Goal: Task Accomplishment & Management: Manage account settings

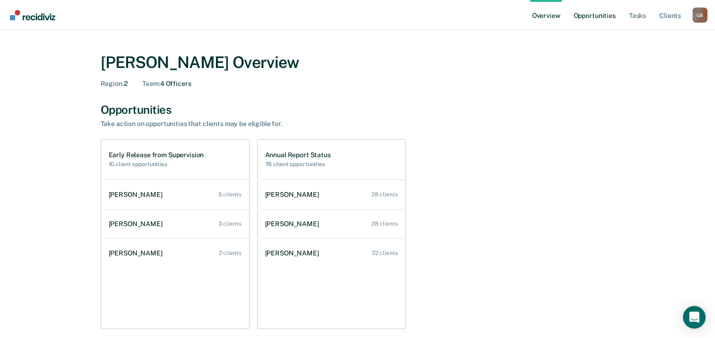
click at [607, 18] on link "Opportunities" at bounding box center [595, 15] width 46 height 30
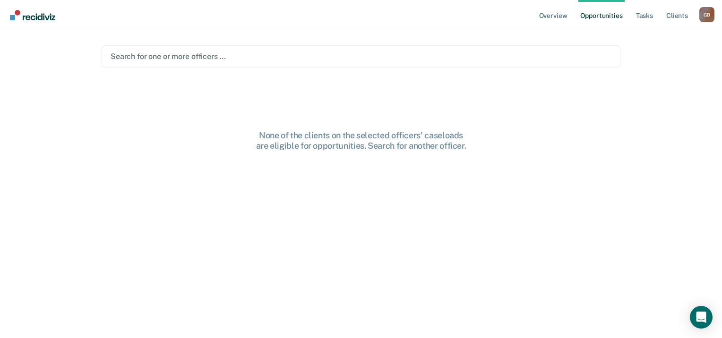
click at [630, 18] on ul "Overview Opportunities Tasks Client s" at bounding box center [618, 15] width 162 height 30
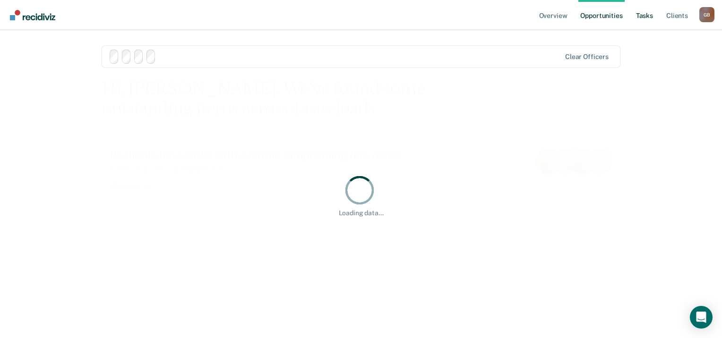
click at [637, 17] on link "Tasks" at bounding box center [644, 15] width 21 height 30
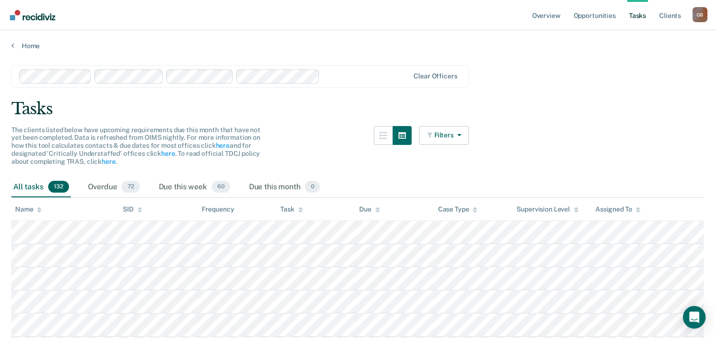
click at [595, 17] on link "Opportunities" at bounding box center [595, 15] width 46 height 30
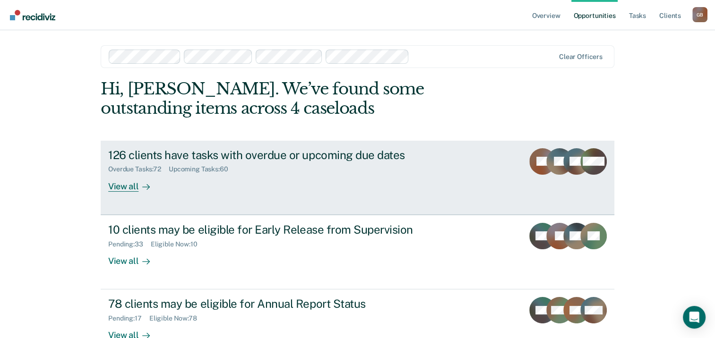
scroll to position [63, 0]
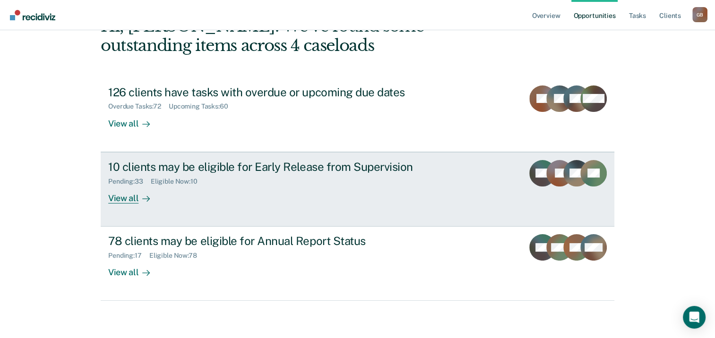
click at [352, 170] on div "10 clients may be eligible for Early Release from Supervision" at bounding box center [274, 167] width 332 height 14
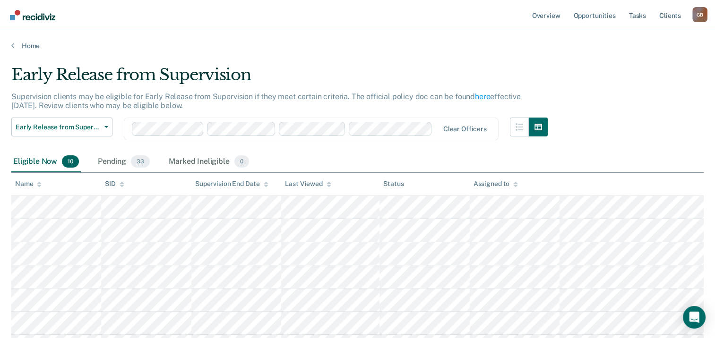
click at [647, 113] on div "Early Release from Supervision Supervision clients may be eligible for Early Re…" at bounding box center [357, 245] width 693 height 360
click at [604, 97] on div "Early Release from Supervision Supervision clients may be eligible for Early Re…" at bounding box center [357, 245] width 693 height 360
click at [635, 127] on div "Early Release from Supervision Supervision clients may be eligible for Early Re…" at bounding box center [357, 245] width 693 height 360
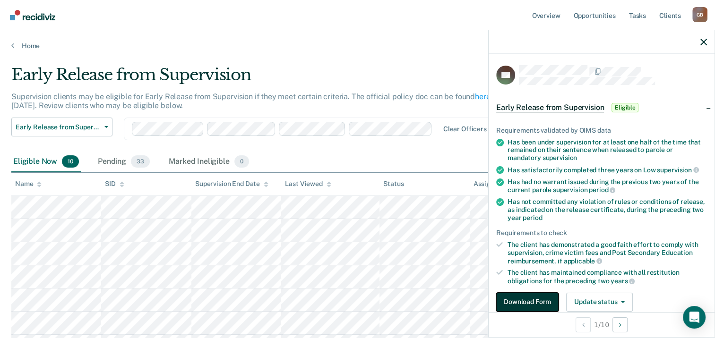
click at [537, 303] on button "Download Form" at bounding box center [527, 302] width 62 height 19
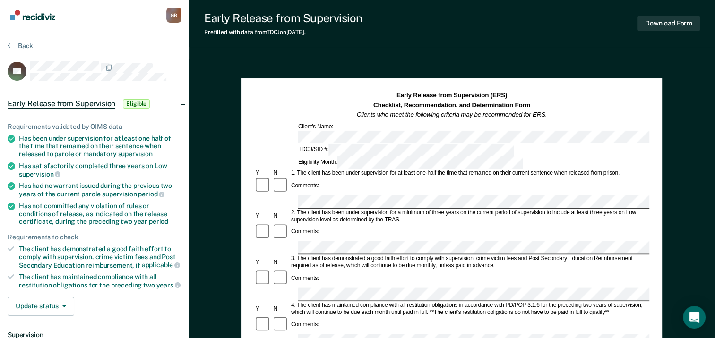
click at [395, 177] on div "Comments:" at bounding box center [451, 186] width 395 height 18
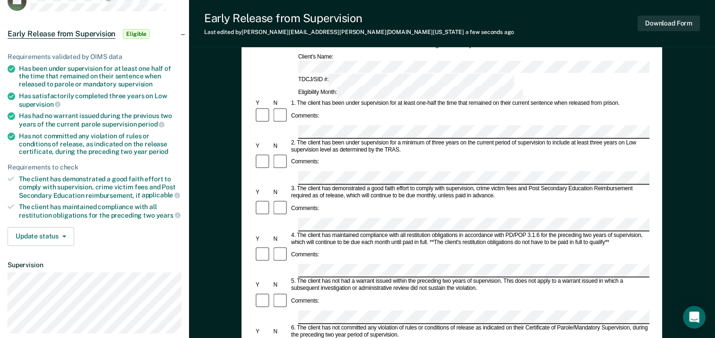
scroll to position [142, 0]
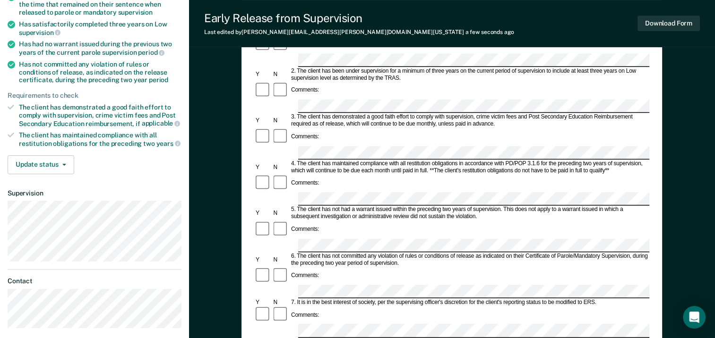
click at [295, 194] on form "Early Release from Supervision (ERS) Checklist, Recommendation, and Determinati…" at bounding box center [451, 291] width 395 height 685
click at [307, 175] on form "Early Release from Supervision (ERS) Checklist, Recommendation, and Determinati…" at bounding box center [451, 291] width 395 height 685
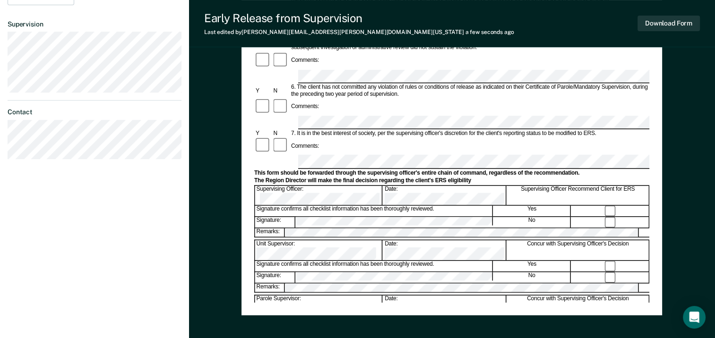
scroll to position [331, 0]
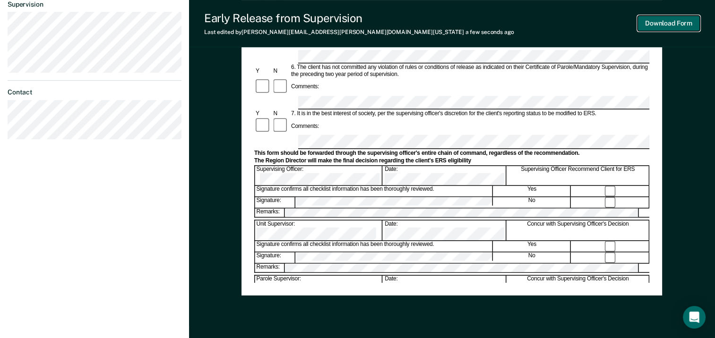
click at [677, 22] on button "Download Form" at bounding box center [669, 24] width 62 height 16
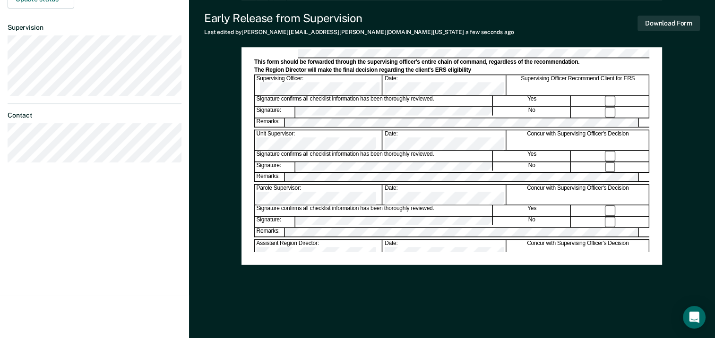
scroll to position [0, 0]
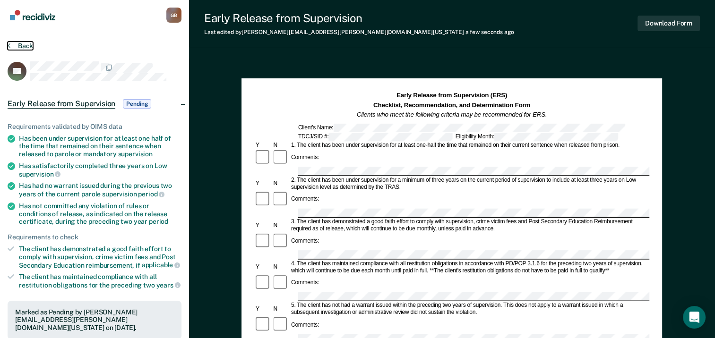
click at [30, 45] on button "Back" at bounding box center [21, 46] width 26 height 9
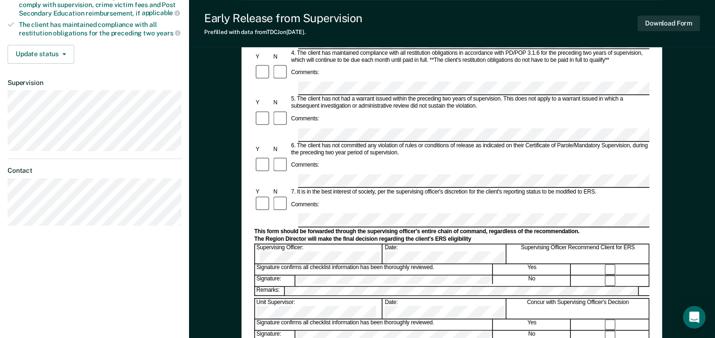
scroll to position [236, 0]
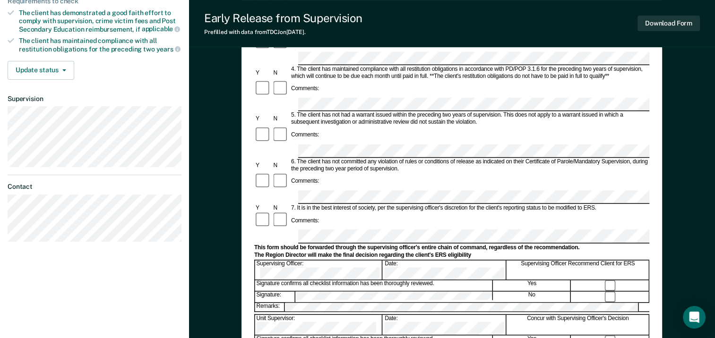
click at [61, 135] on section "Back JV Early Release from Supervision Eligible Requirements validated by OIMS …" at bounding box center [94, 27] width 189 height 467
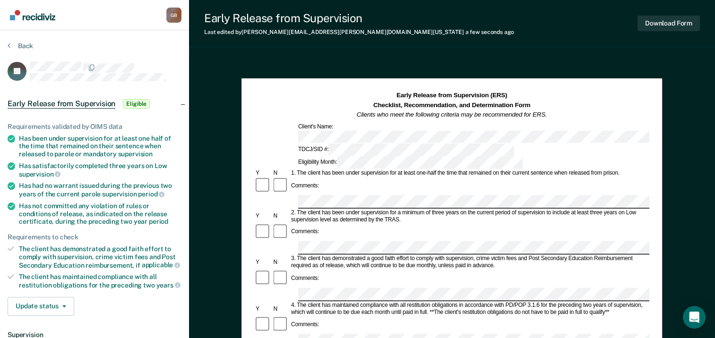
scroll to position [95, 0]
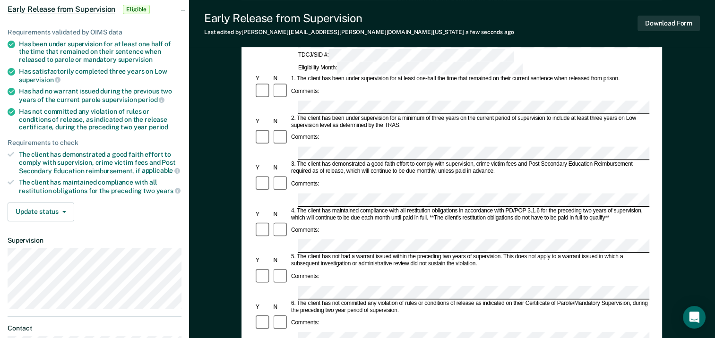
click at [372, 254] on div "5. The client has not had a warrant issued within the preceding two years of su…" at bounding box center [470, 261] width 360 height 14
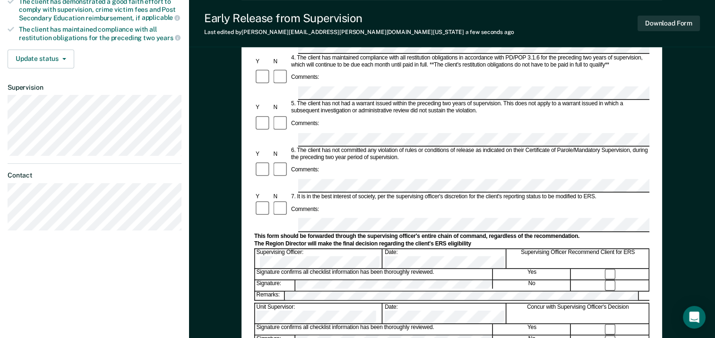
scroll to position [284, 0]
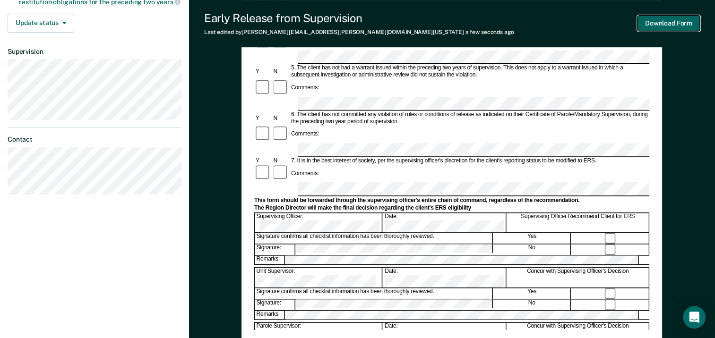
click at [681, 26] on button "Download Form" at bounding box center [669, 24] width 62 height 16
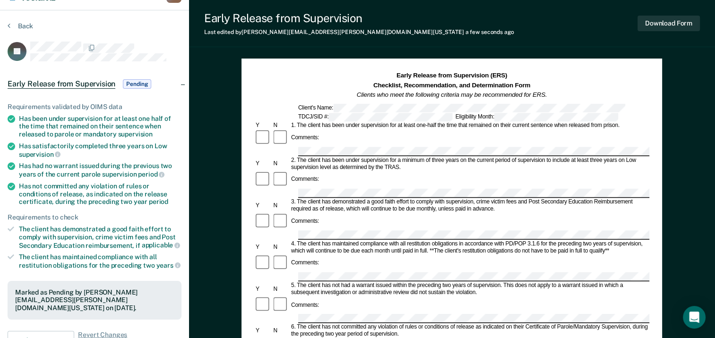
scroll to position [0, 0]
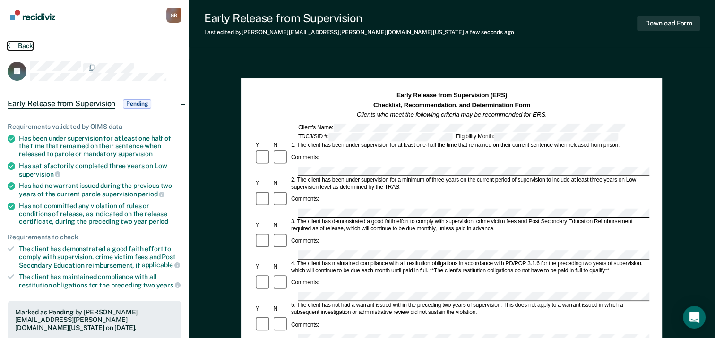
click at [23, 43] on button "Back" at bounding box center [21, 46] width 26 height 9
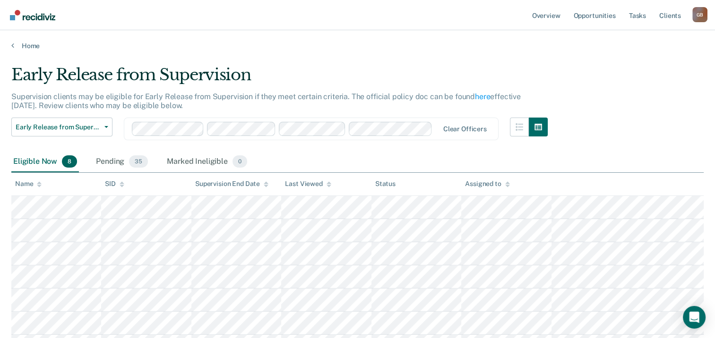
click at [614, 99] on div "Early Release from Supervision Supervision clients may be eligible for Early Re…" at bounding box center [357, 221] width 693 height 313
click at [617, 124] on div "Early Release from Supervision Supervision clients may be eligible for Early Re…" at bounding box center [357, 221] width 693 height 313
click at [634, 121] on div "Early Release from Supervision Supervision clients may be eligible for Early Re…" at bounding box center [357, 221] width 693 height 313
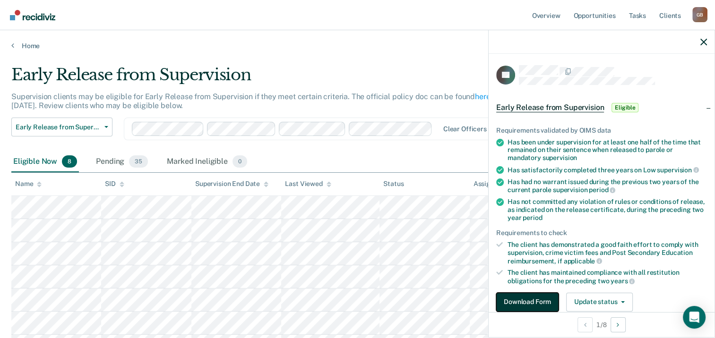
click at [533, 299] on button "Download Form" at bounding box center [527, 302] width 62 height 19
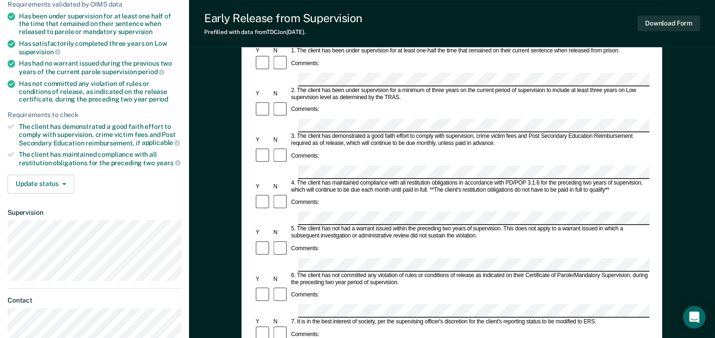
scroll to position [47, 0]
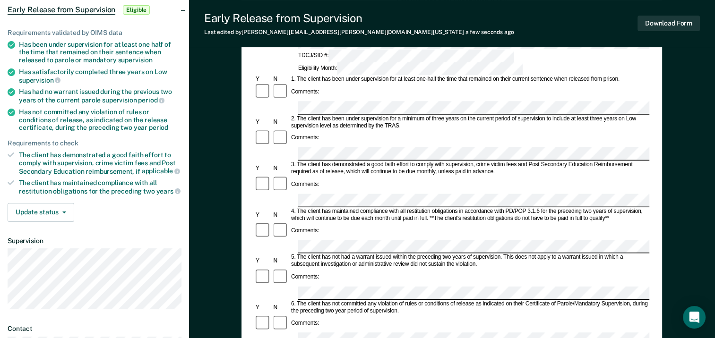
scroll to position [0, 0]
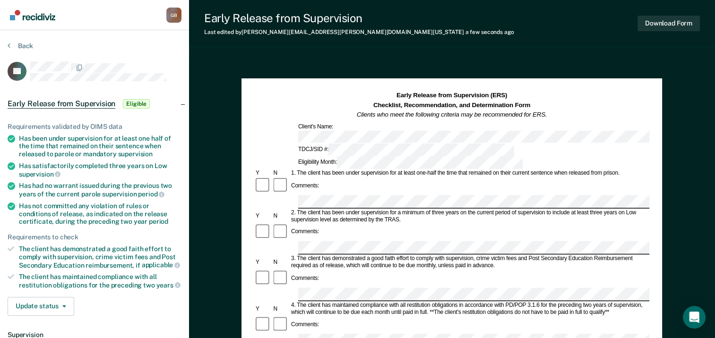
click at [672, 32] on div "Download Form" at bounding box center [669, 23] width 62 height 24
click at [671, 25] on button "Download Form" at bounding box center [669, 24] width 62 height 16
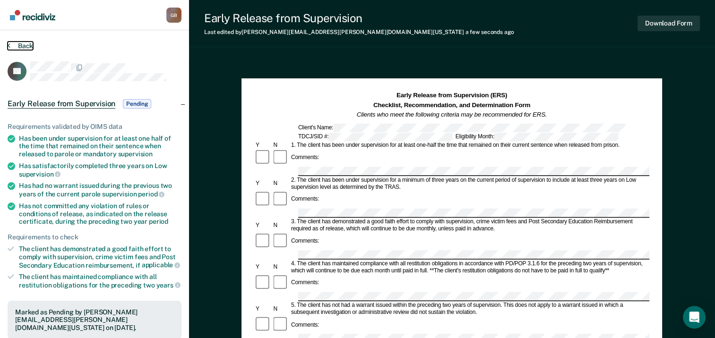
click at [19, 42] on button "Back" at bounding box center [21, 46] width 26 height 9
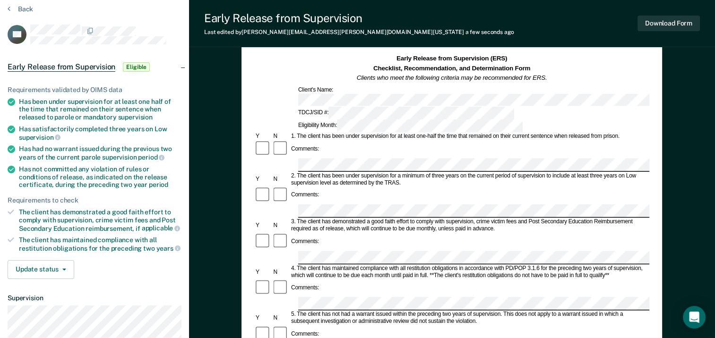
scroll to position [47, 0]
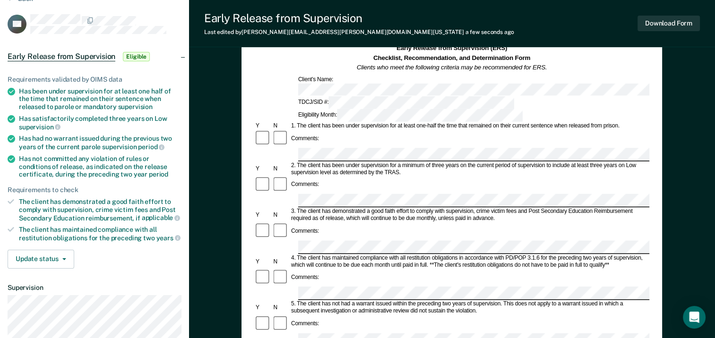
click at [349, 223] on div "Comments:" at bounding box center [451, 239] width 395 height 32
click at [419, 269] on div "Comments:" at bounding box center [451, 278] width 395 height 18
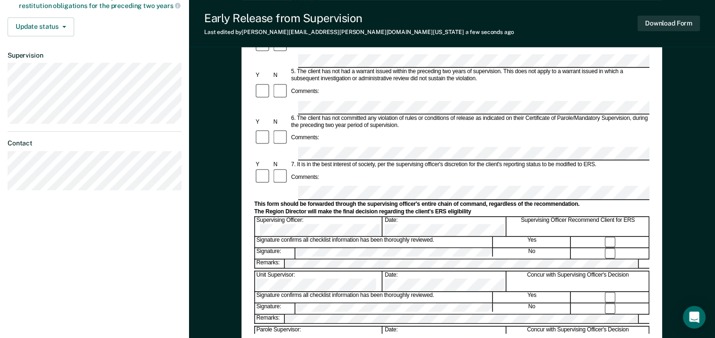
scroll to position [331, 0]
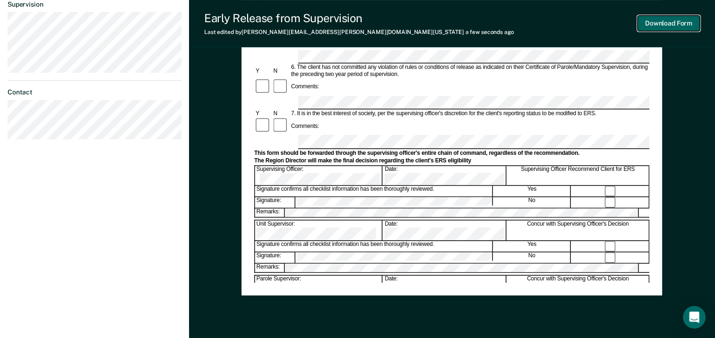
click at [666, 26] on button "Download Form" at bounding box center [669, 24] width 62 height 16
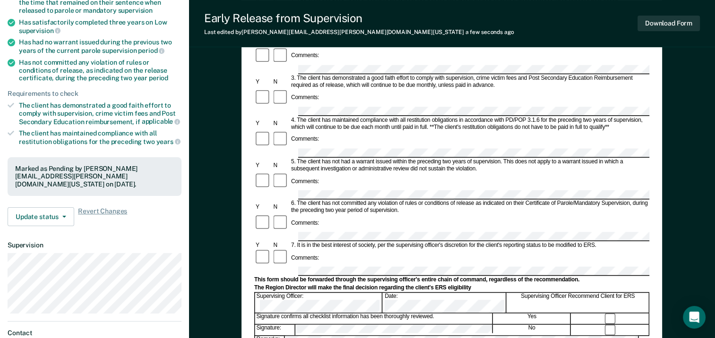
scroll to position [0, 0]
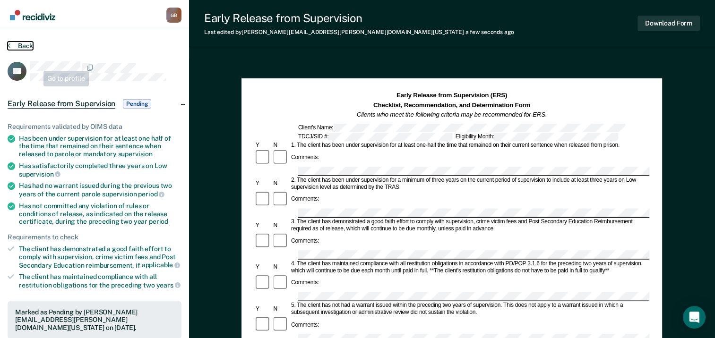
click at [19, 47] on button "Back" at bounding box center [21, 46] width 26 height 9
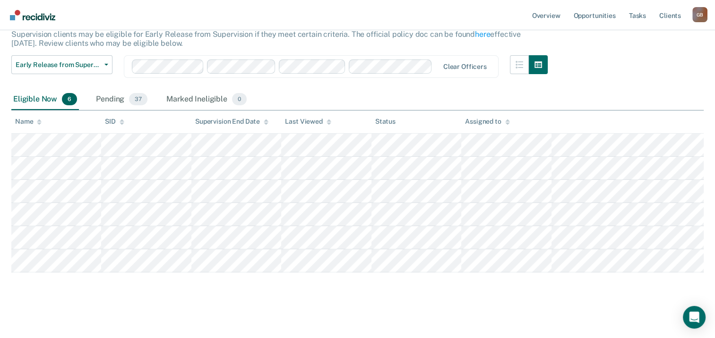
scroll to position [64, 0]
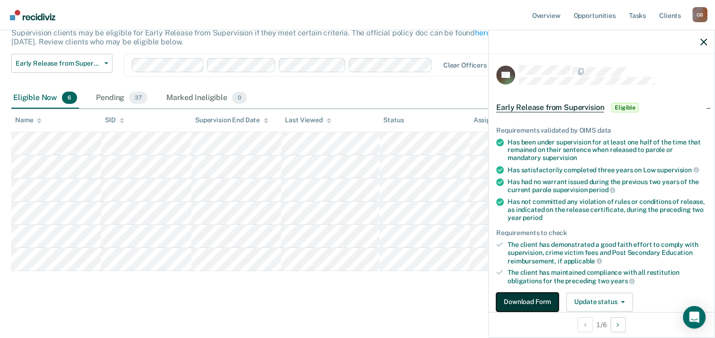
click at [534, 305] on button "Download Form" at bounding box center [527, 302] width 62 height 19
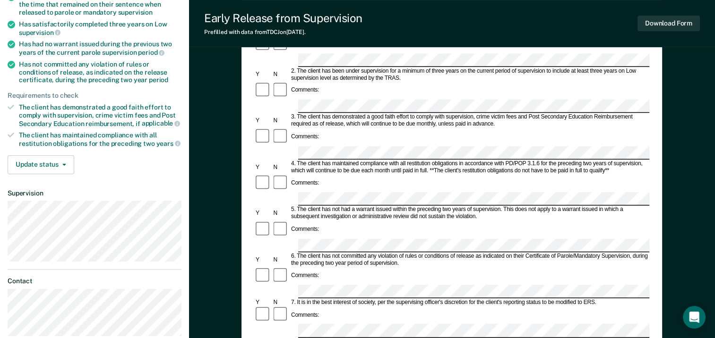
scroll to position [47, 0]
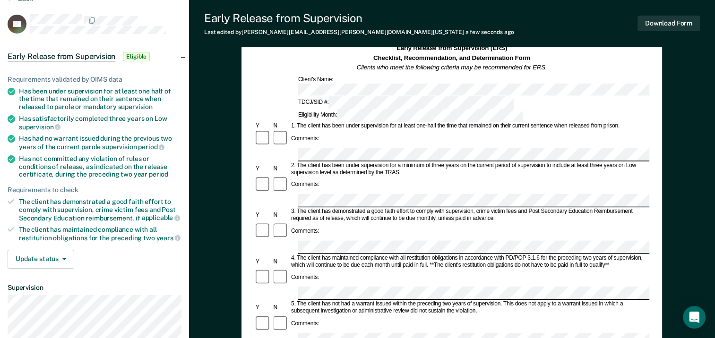
click at [368, 223] on div "Comments:" at bounding box center [451, 239] width 395 height 32
drag, startPoint x: 525, startPoint y: 238, endPoint x: 463, endPoint y: 211, distance: 67.5
click at [525, 301] on div "5. The client has not had a warrant issued within the preceding two years of su…" at bounding box center [470, 308] width 360 height 14
click at [423, 301] on div "5. The client has not had a warrant issued within the preceding two years of su…" at bounding box center [470, 308] width 360 height 14
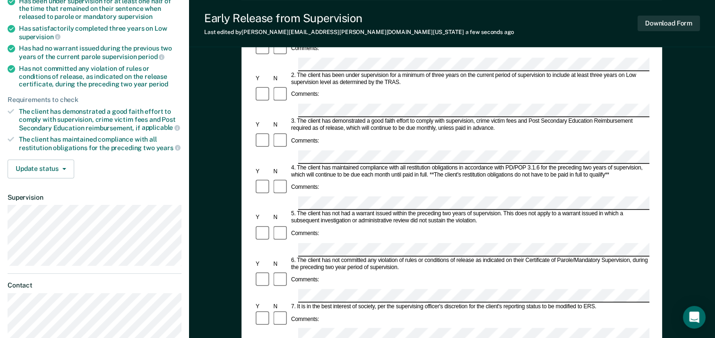
scroll to position [189, 0]
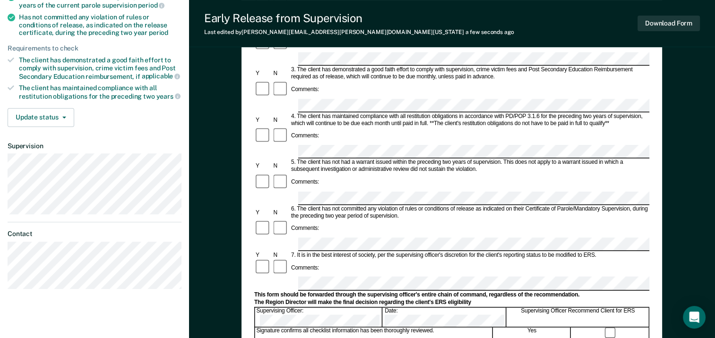
click at [461, 328] on div "Signature confirms all checklist information has been thoroughly reviewed." at bounding box center [374, 333] width 238 height 10
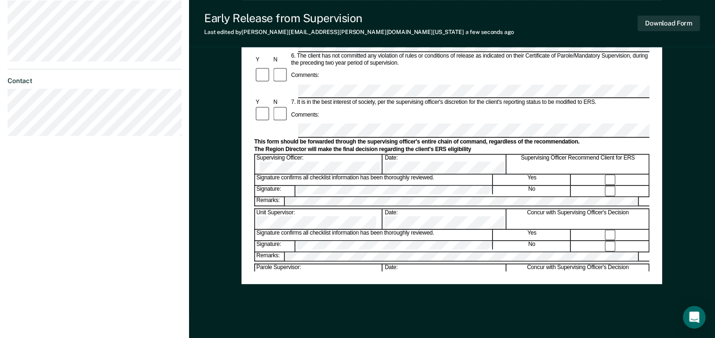
scroll to position [362, 0]
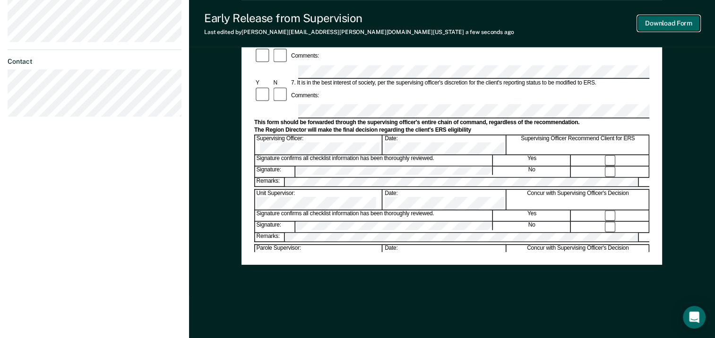
click at [669, 18] on button "Download Form" at bounding box center [669, 24] width 62 height 16
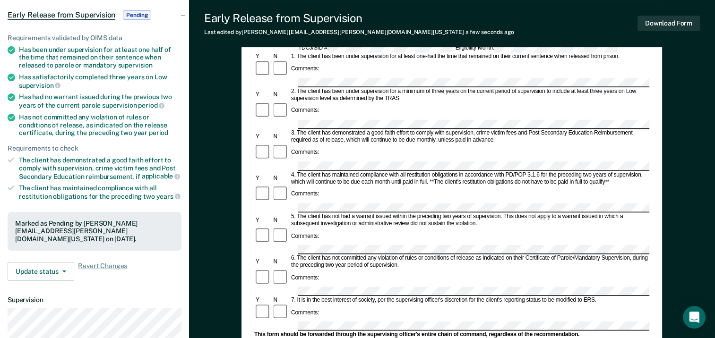
scroll to position [0, 0]
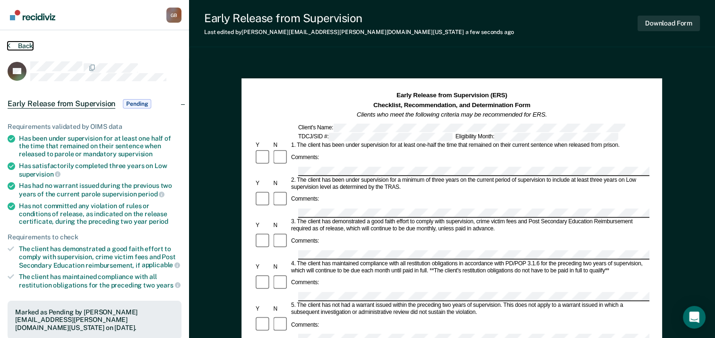
click at [23, 45] on button "Back" at bounding box center [21, 46] width 26 height 9
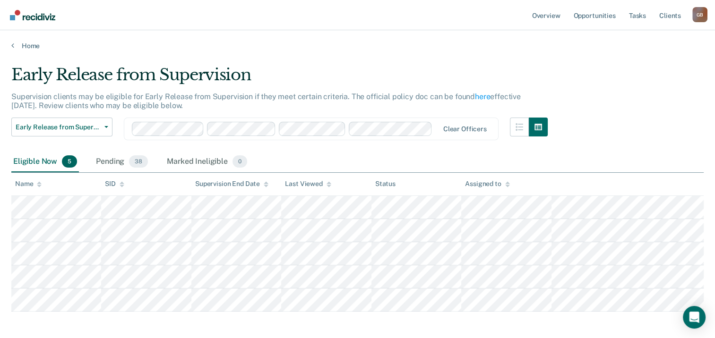
click at [647, 70] on div "Early Release from Supervision Supervision clients may be eligible for Early Re…" at bounding box center [357, 187] width 693 height 244
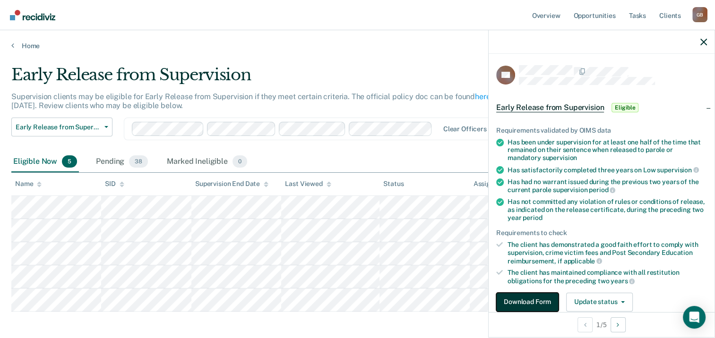
click at [526, 301] on button "Download Form" at bounding box center [527, 302] width 62 height 19
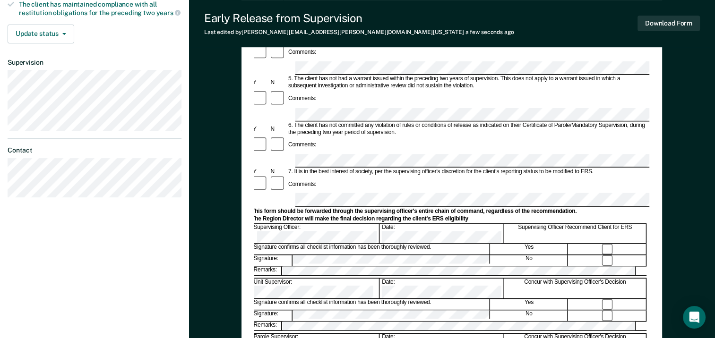
scroll to position [284, 0]
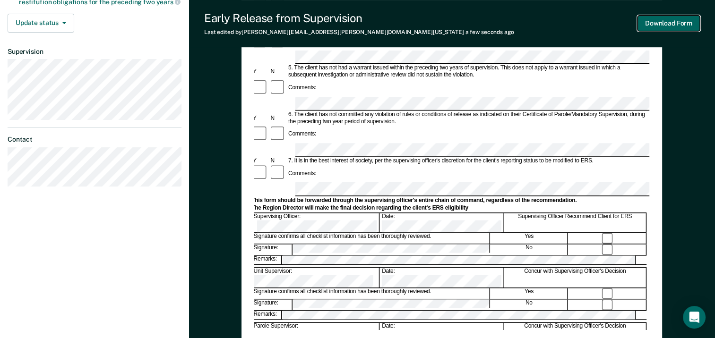
click at [648, 27] on button "Download Form" at bounding box center [669, 24] width 62 height 16
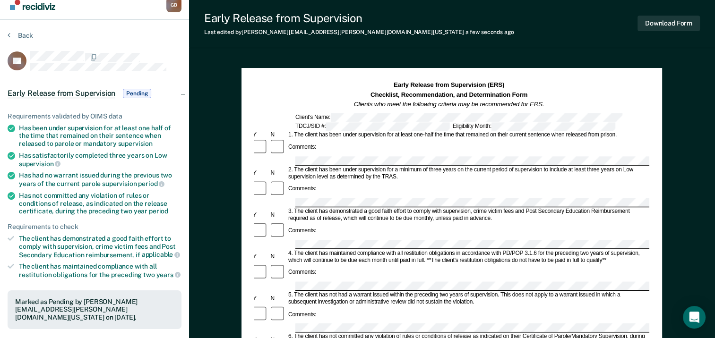
scroll to position [0, 0]
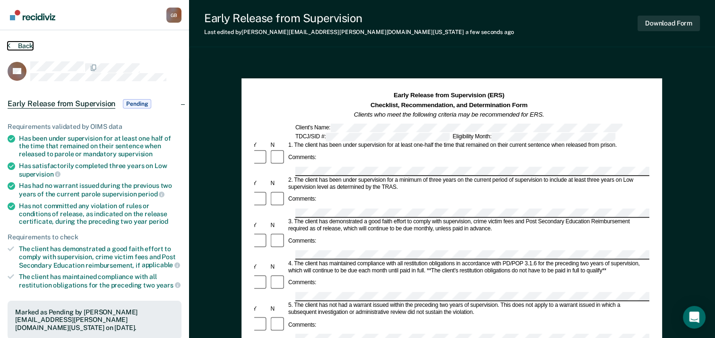
click at [27, 48] on button "Back" at bounding box center [21, 46] width 26 height 9
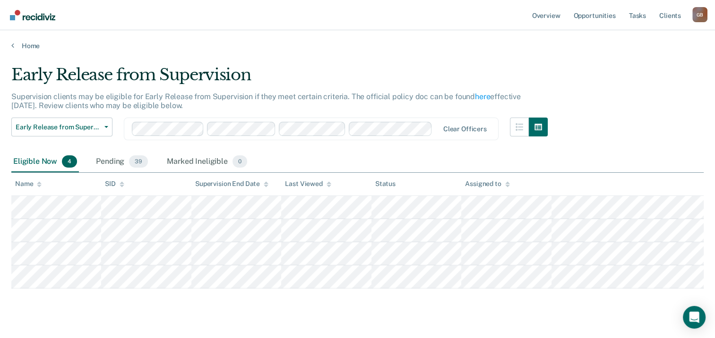
click at [608, 85] on div "Early Release from Supervision Supervision clients may be eligible for Early Re…" at bounding box center [357, 175] width 693 height 221
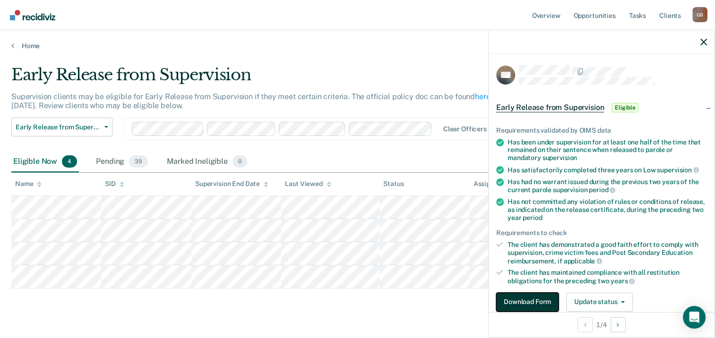
click at [531, 300] on button "Download Form" at bounding box center [527, 302] width 62 height 19
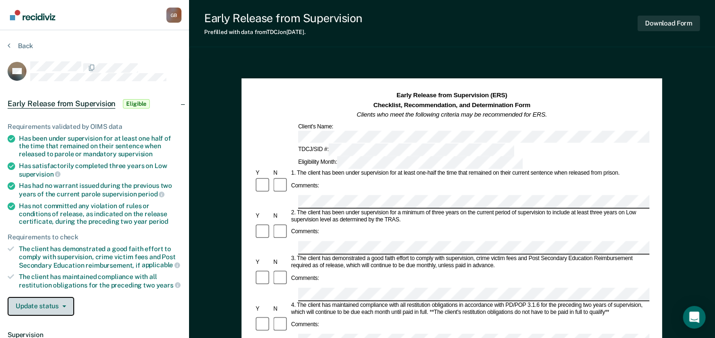
click at [50, 305] on button "Update status" at bounding box center [41, 306] width 67 height 19
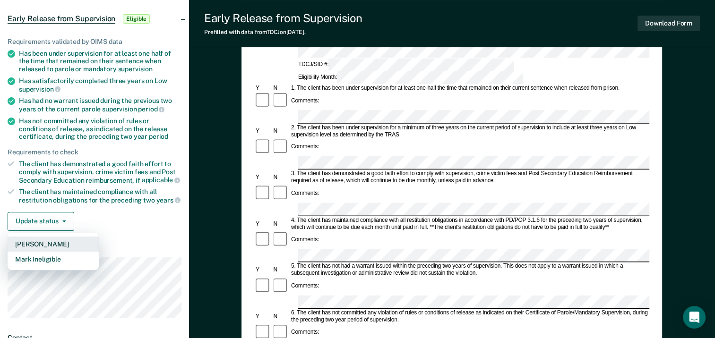
scroll to position [95, 0]
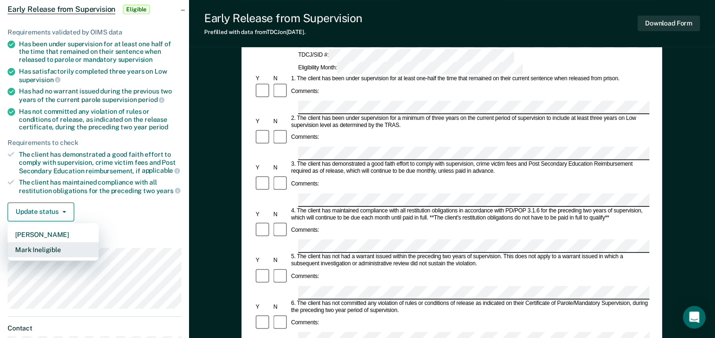
click at [43, 249] on button "Mark Ineligible" at bounding box center [53, 249] width 91 height 15
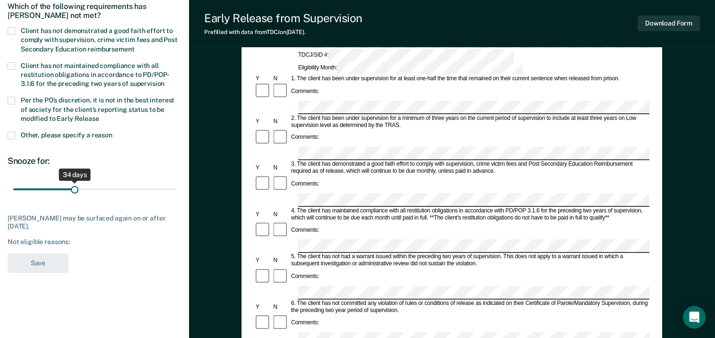
drag, startPoint x: 69, startPoint y: 188, endPoint x: 74, endPoint y: 190, distance: 4.9
type input "34"
click at [74, 190] on input "range" at bounding box center [94, 190] width 163 height 17
click at [143, 262] on div "GR Which of the following requirements has Greg Roberts not met? Client has not…" at bounding box center [95, 123] width 174 height 312
click at [69, 241] on div "Not eligible reasons:" at bounding box center [95, 242] width 174 height 8
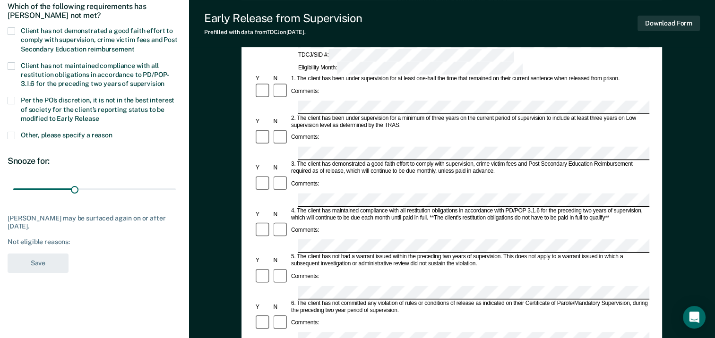
click at [67, 241] on div "Not eligible reasons:" at bounding box center [95, 242] width 174 height 8
drag, startPoint x: 70, startPoint y: 242, endPoint x: 55, endPoint y: 253, distance: 18.0
click at [70, 243] on div "Not eligible reasons:" at bounding box center [95, 242] width 174 height 8
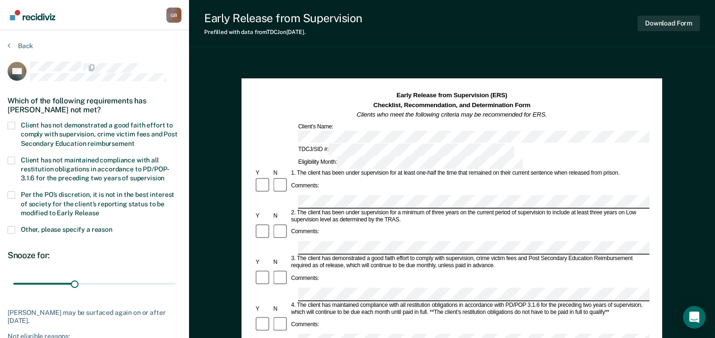
click at [84, 123] on span "Client has not demonstrated a good faith effort to comply with supervision, cri…" at bounding box center [99, 134] width 157 height 26
click at [134, 140] on input "Client has not demonstrated a good faith effort to comply with supervision, cri…" at bounding box center [134, 140] width 0 height 0
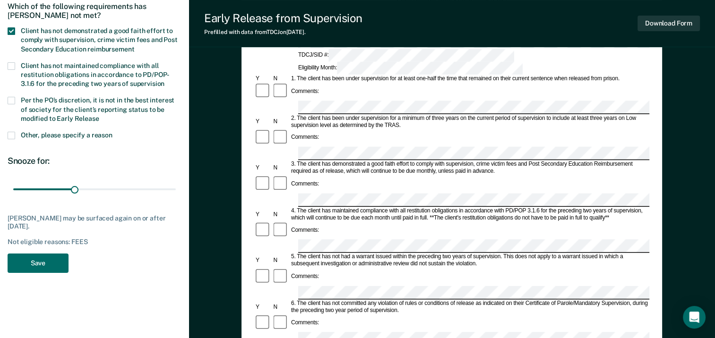
click at [31, 102] on span "Per the PO’s discretion, it is not in the best interest of society for the clie…" at bounding box center [98, 109] width 154 height 26
click at [99, 115] on input "Per the PO’s discretion, it is not in the best interest of society for the clie…" at bounding box center [99, 115] width 0 height 0
click at [55, 131] on span "Other, please specify a reason" at bounding box center [67, 135] width 92 height 8
click at [113, 132] on input "Other, please specify a reason" at bounding box center [113, 132] width 0 height 0
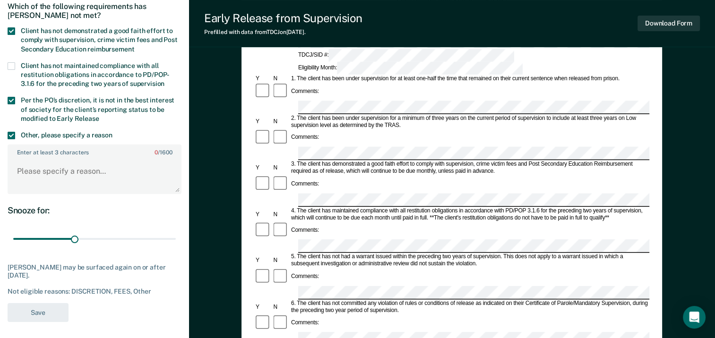
click at [55, 131] on span "Other, please specify a reason" at bounding box center [67, 135] width 92 height 8
click at [113, 132] on input "Other, please specify a reason" at bounding box center [113, 132] width 0 height 0
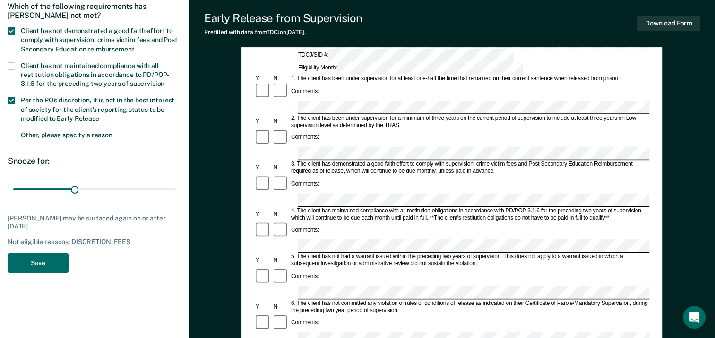
click at [47, 104] on span "Per the PO’s discretion, it is not in the best interest of society for the clie…" at bounding box center [98, 109] width 154 height 26
click at [99, 115] on input "Per the PO’s discretion, it is not in the best interest of society for the clie…" at bounding box center [99, 115] width 0 height 0
click at [42, 64] on span "Client has not maintained compliance with all restitution obligations in accord…" at bounding box center [95, 75] width 148 height 26
click at [165, 80] on input "Client has not maintained compliance with all restitution obligations in accord…" at bounding box center [165, 80] width 0 height 0
click at [42, 64] on span "Client has not maintained compliance with all restitution obligations in accord…" at bounding box center [95, 75] width 148 height 26
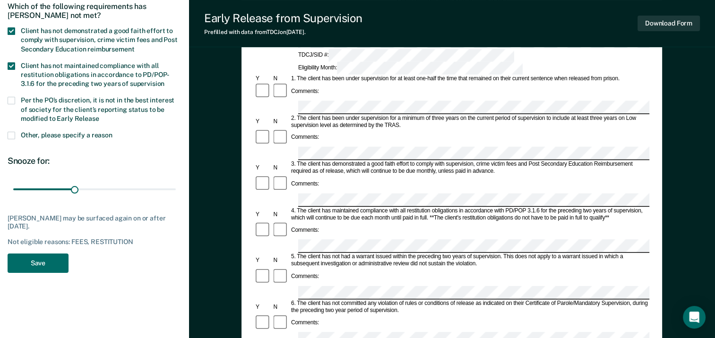
click at [165, 80] on input "Client has not maintained compliance with all restitution obligations in accord…" at bounding box center [165, 80] width 0 height 0
click at [43, 265] on button "Save" at bounding box center [38, 263] width 61 height 19
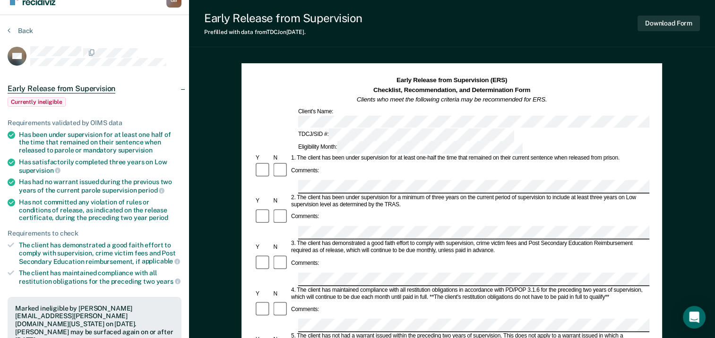
scroll to position [0, 0]
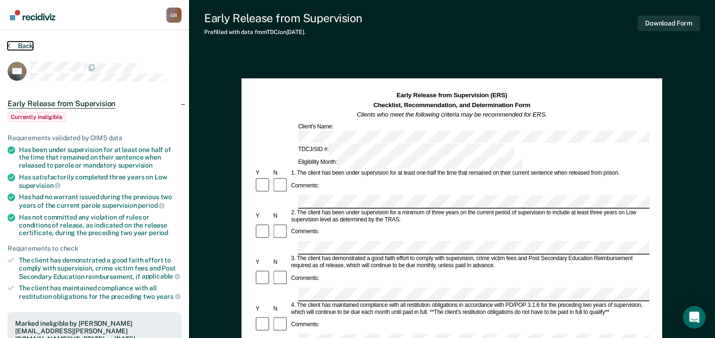
click at [26, 44] on button "Back" at bounding box center [21, 46] width 26 height 9
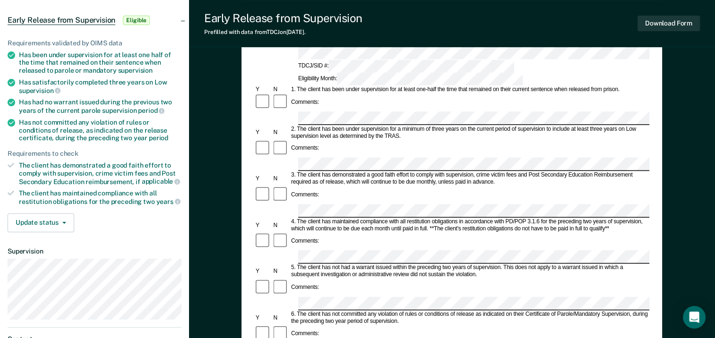
scroll to position [95, 0]
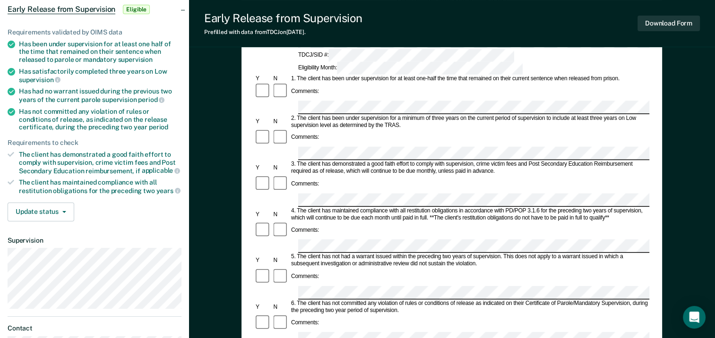
click at [49, 278] on section "Back JW Early Release from Supervision Eligible Requirements validated by OIMS …" at bounding box center [94, 169] width 189 height 467
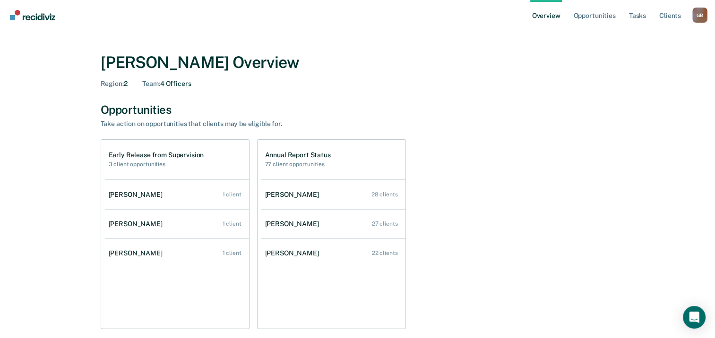
click at [173, 160] on div "Early Release from Supervision 3 client opportunities" at bounding box center [156, 159] width 95 height 17
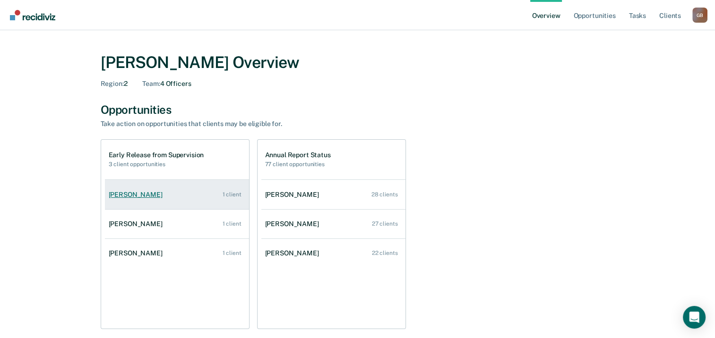
click at [147, 205] on link "Harry Agyapong 1 client" at bounding box center [177, 195] width 144 height 27
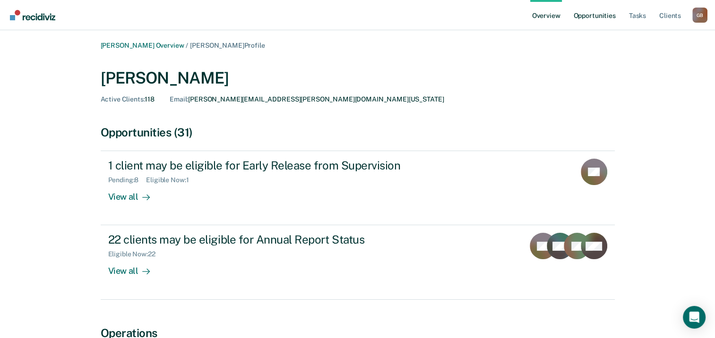
click at [605, 14] on link "Opportunities" at bounding box center [595, 15] width 46 height 30
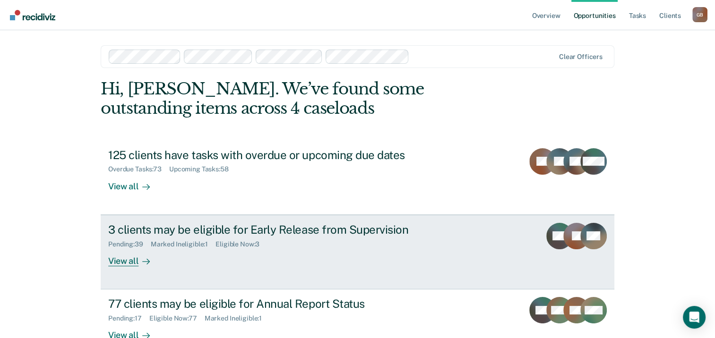
click at [242, 243] on div "Eligible Now : 3" at bounding box center [242, 245] width 52 height 8
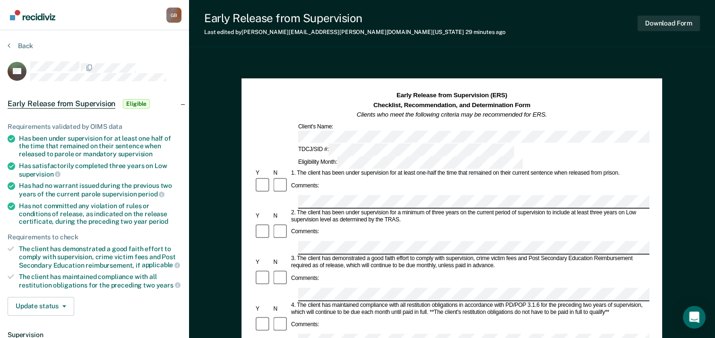
click at [339, 256] on div "3. The client has demonstrated a good faith effort to comply with supervision, …" at bounding box center [470, 263] width 360 height 14
click at [482, 270] on div "Comments:" at bounding box center [448, 286] width 395 height 32
click at [669, 20] on button "Download Form" at bounding box center [669, 24] width 62 height 16
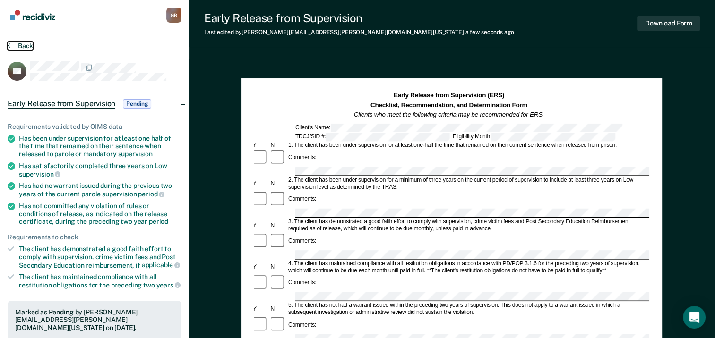
click at [17, 49] on button "Back" at bounding box center [21, 46] width 26 height 9
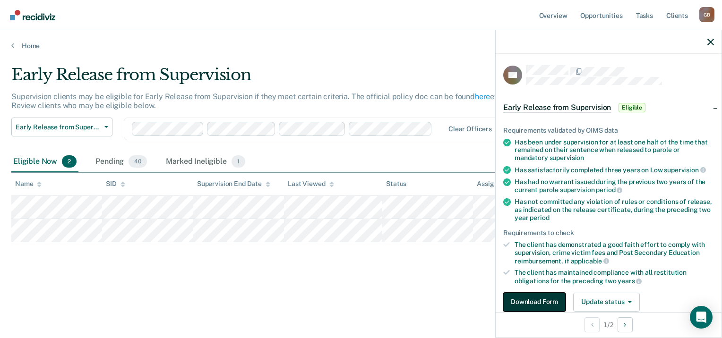
click at [522, 297] on button "Download Form" at bounding box center [534, 302] width 62 height 19
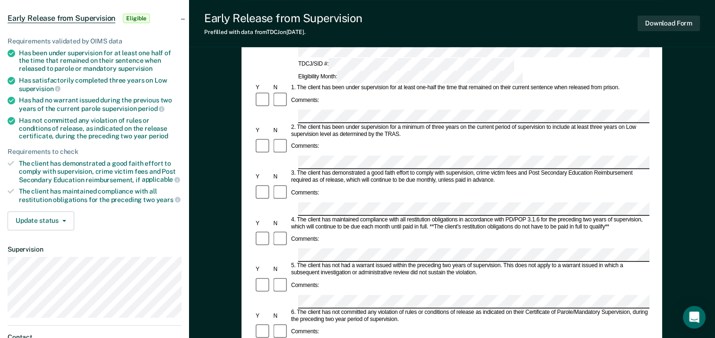
scroll to position [142, 0]
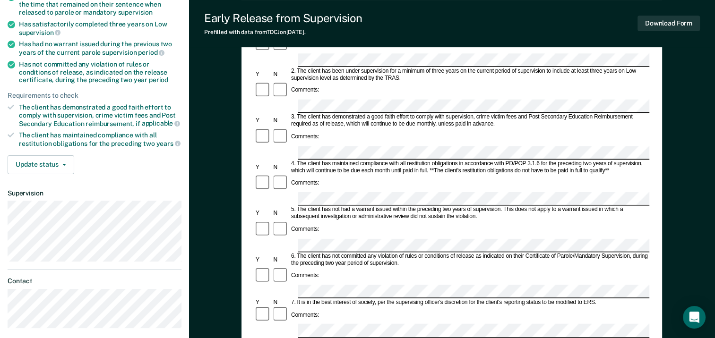
click at [64, 230] on section "Back RR Early Release from Supervision Eligible Requirements validated by OIMS …" at bounding box center [94, 117] width 189 height 459
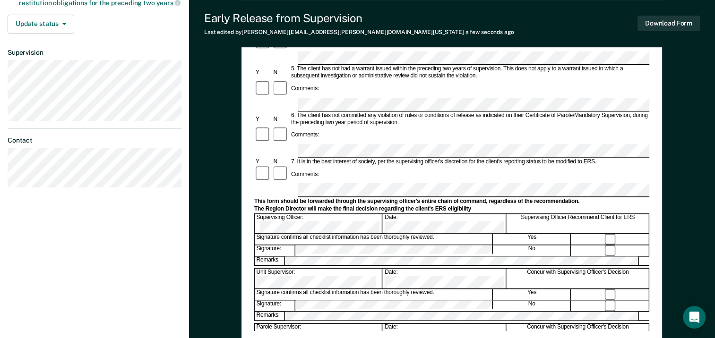
scroll to position [284, 0]
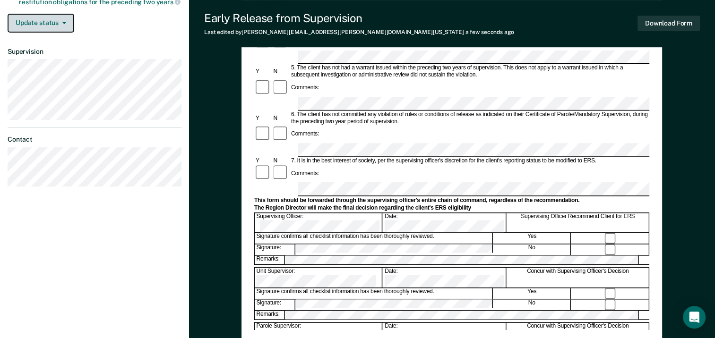
click at [36, 21] on button "Update status" at bounding box center [41, 23] width 67 height 19
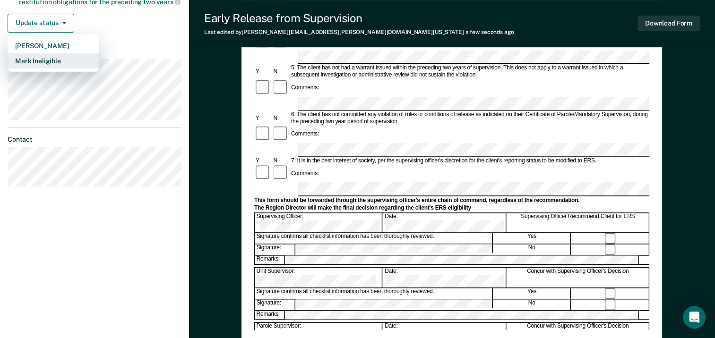
click at [48, 54] on button "Mark Ineligible" at bounding box center [53, 60] width 91 height 15
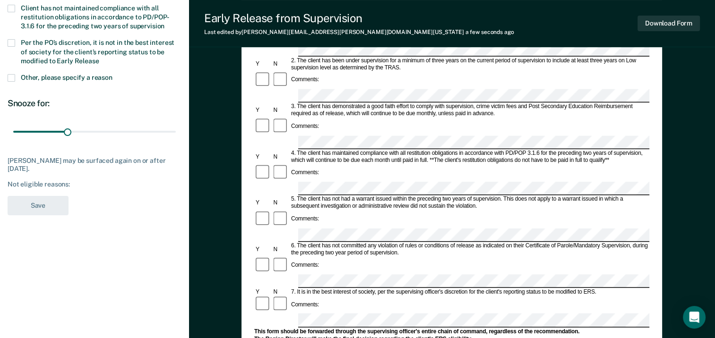
scroll to position [142, 0]
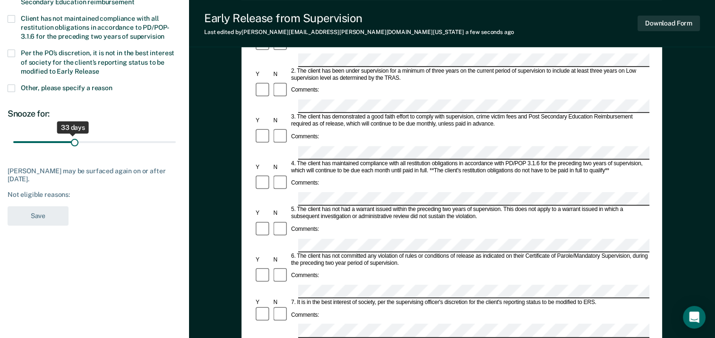
drag, startPoint x: 65, startPoint y: 144, endPoint x: 74, endPoint y: 143, distance: 9.0
type input "34"
click at [74, 143] on input "range" at bounding box center [94, 142] width 163 height 17
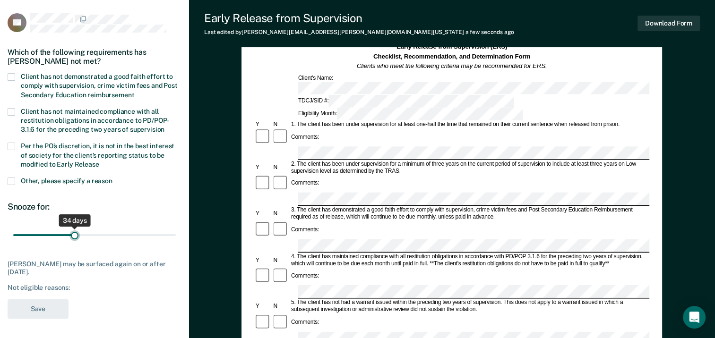
scroll to position [47, 0]
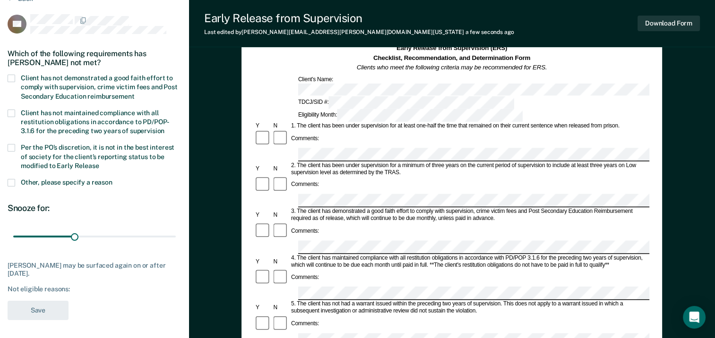
click at [25, 84] on span "Client has not demonstrated a good faith effort to comply with supervision, cri…" at bounding box center [99, 87] width 157 height 26
click at [134, 93] on input "Client has not demonstrated a good faith effort to comply with supervision, cri…" at bounding box center [134, 93] width 0 height 0
click at [43, 311] on button "Save" at bounding box center [38, 310] width 61 height 19
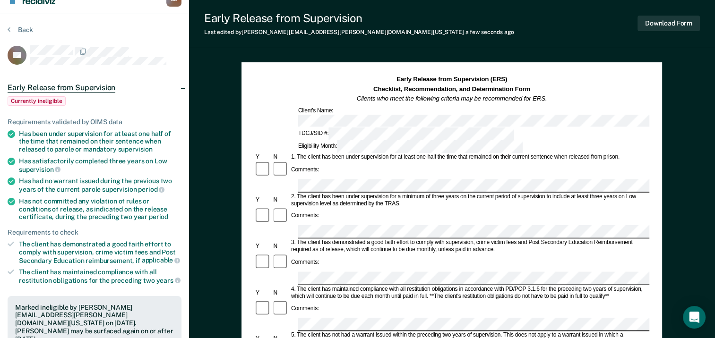
scroll to position [0, 0]
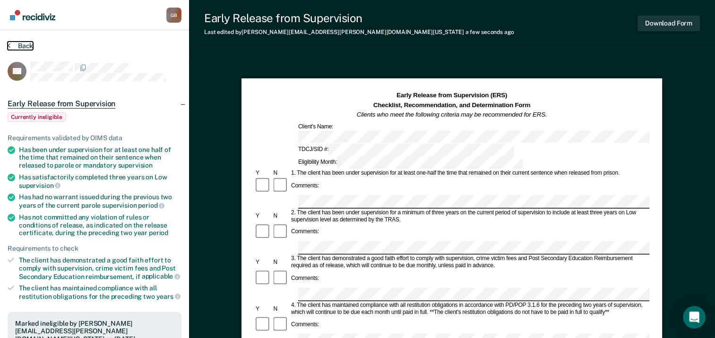
click at [21, 45] on button "Back" at bounding box center [21, 46] width 26 height 9
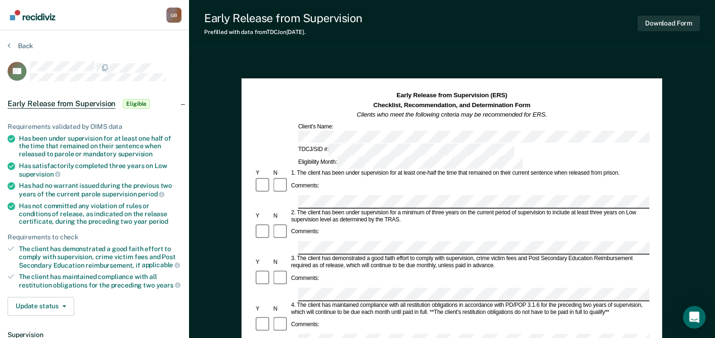
click at [152, 65] on div at bounding box center [105, 67] width 151 height 12
click at [65, 302] on button "Update status" at bounding box center [41, 306] width 67 height 19
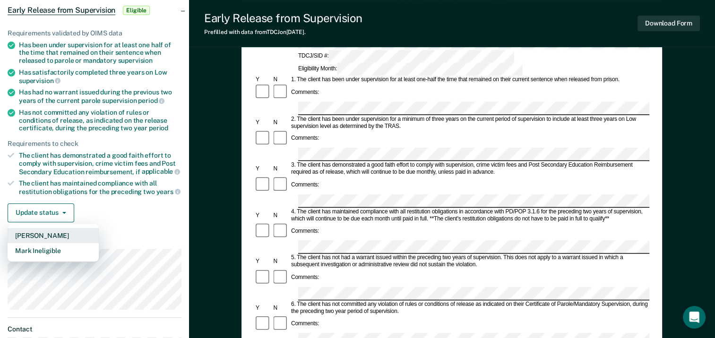
scroll to position [95, 0]
click at [52, 246] on button "Mark Ineligible" at bounding box center [53, 249] width 91 height 15
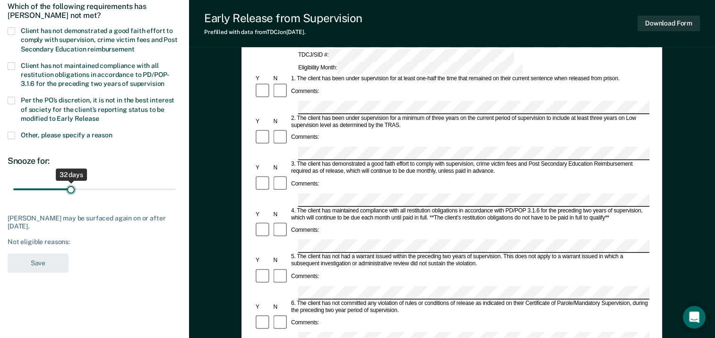
type input "32"
click at [70, 189] on input "range" at bounding box center [94, 190] width 163 height 17
click at [43, 28] on span "Client has not demonstrated a good faith effort to comply with supervision, cri…" at bounding box center [99, 40] width 157 height 26
click at [134, 46] on input "Client has not demonstrated a good faith effort to comply with supervision, cri…" at bounding box center [134, 46] width 0 height 0
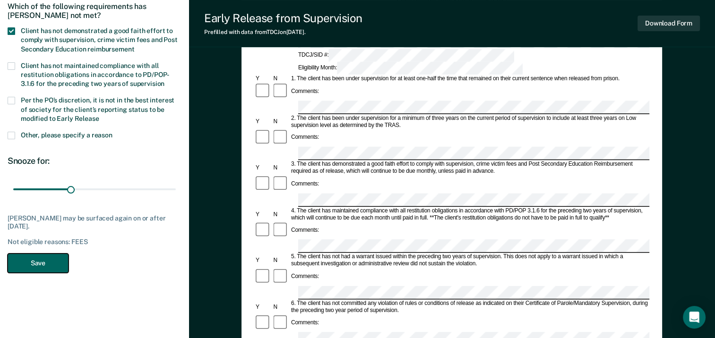
click at [47, 263] on button "Save" at bounding box center [38, 263] width 61 height 19
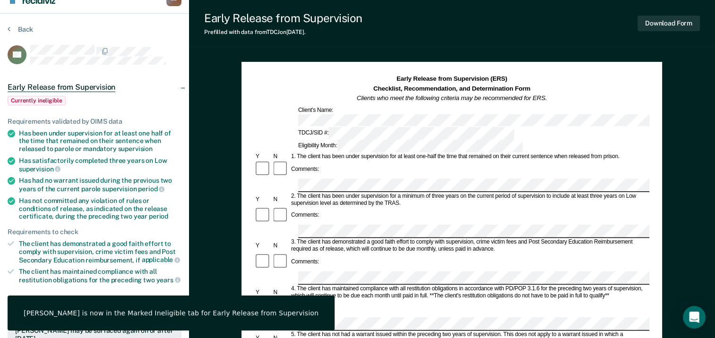
scroll to position [0, 0]
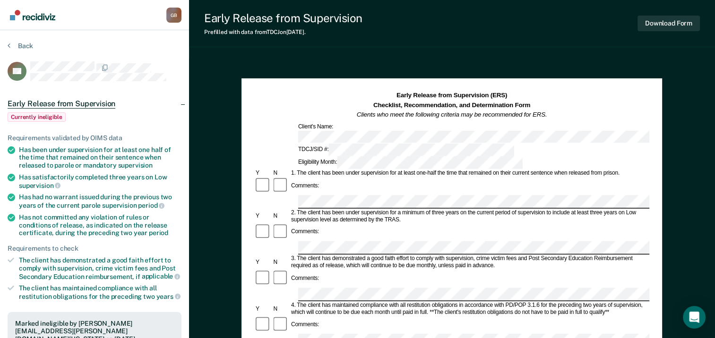
click at [25, 49] on div "Back" at bounding box center [95, 52] width 174 height 20
click at [20, 46] on button "Back" at bounding box center [21, 46] width 26 height 9
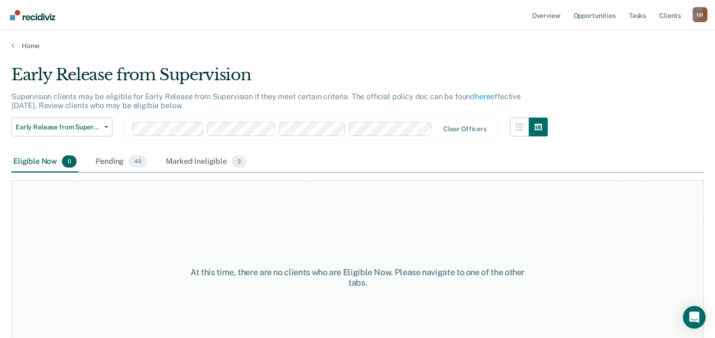
click at [351, 232] on div "At this time, there are no clients who are Eligible Now. Please navigate to one…" at bounding box center [357, 278] width 693 height 195
click at [100, 159] on div "Pending 40" at bounding box center [121, 162] width 55 height 21
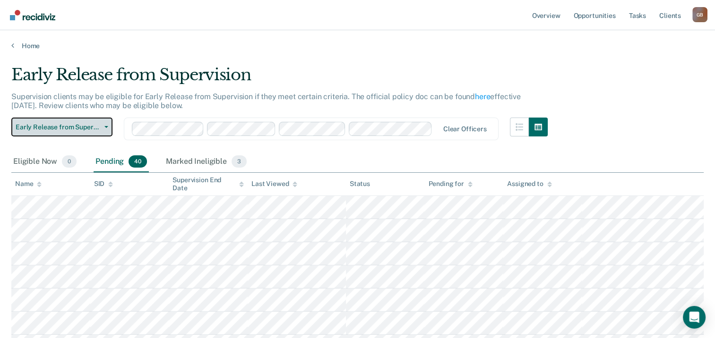
click at [80, 130] on span "Early Release from Supervision" at bounding box center [58, 127] width 85 height 8
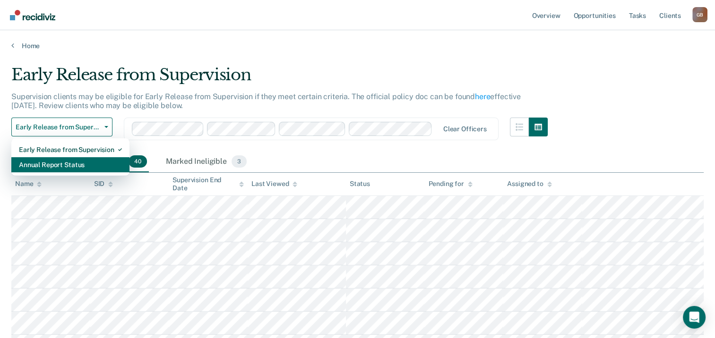
click at [74, 162] on div "Annual Report Status" at bounding box center [70, 164] width 103 height 15
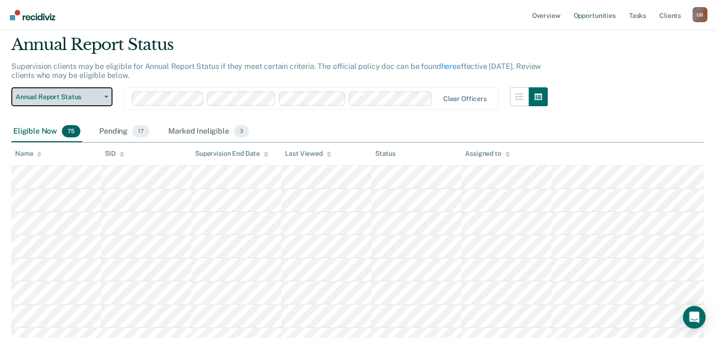
scroll to position [47, 0]
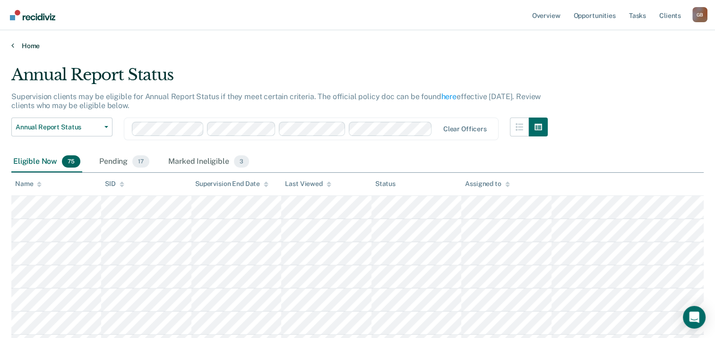
click at [277, 46] on link "Home" at bounding box center [357, 46] width 693 height 9
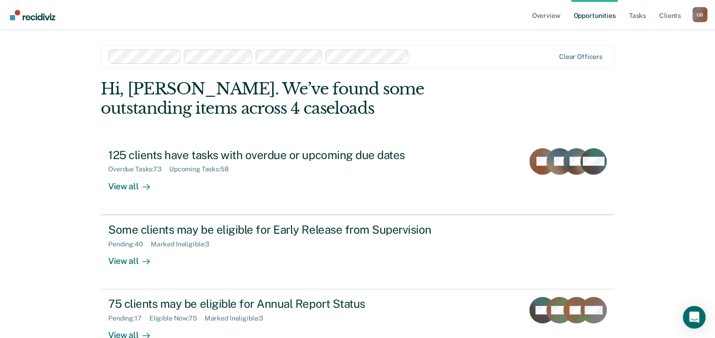
click at [63, 120] on div "Overview Opportunities Tasks Client s Gordon Brown G B Profile How it works Log…" at bounding box center [357, 201] width 715 height 402
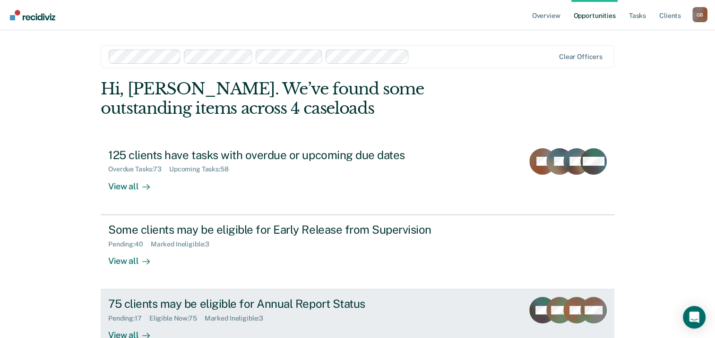
click at [306, 306] on div "75 clients may be eligible for Annual Report Status" at bounding box center [274, 304] width 332 height 14
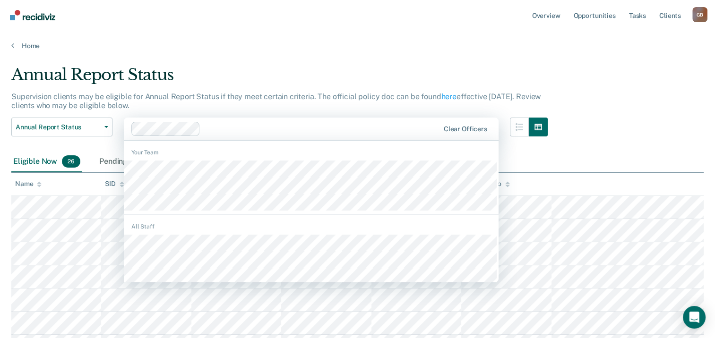
click at [600, 162] on div "Eligible Now 26 Pending 0 Marked Ineligible 2" at bounding box center [357, 162] width 693 height 21
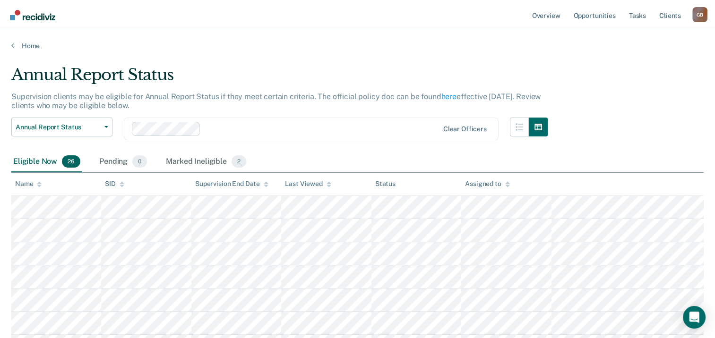
click at [352, 152] on div "Eligible Now 26 Pending 0 Marked Ineligible 2" at bounding box center [357, 162] width 693 height 21
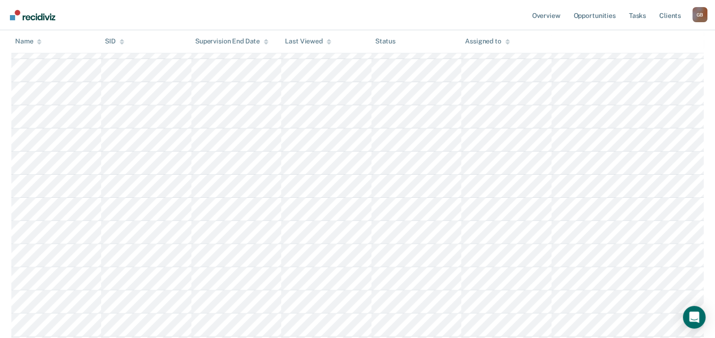
scroll to position [284, 0]
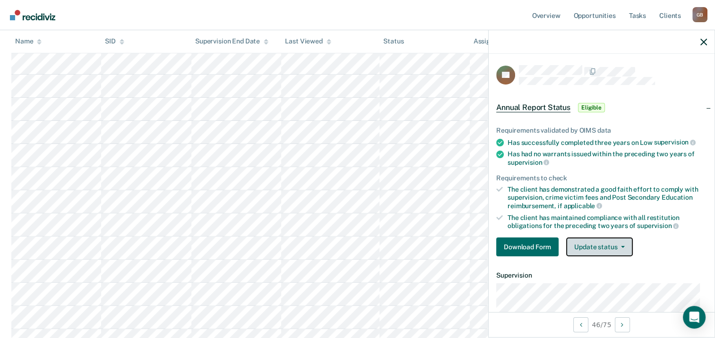
click at [599, 246] on button "Update status" at bounding box center [599, 247] width 67 height 19
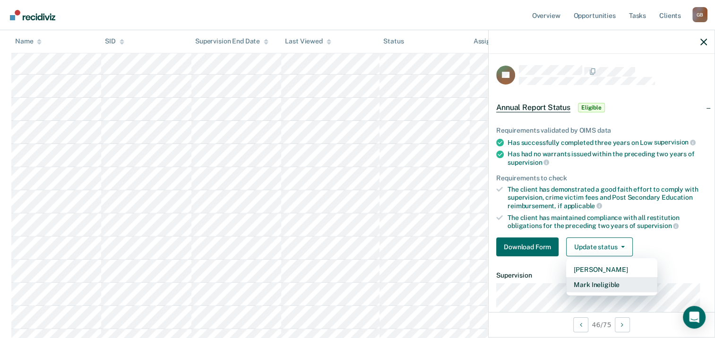
click at [606, 285] on button "Mark Ineligible" at bounding box center [611, 284] width 91 height 15
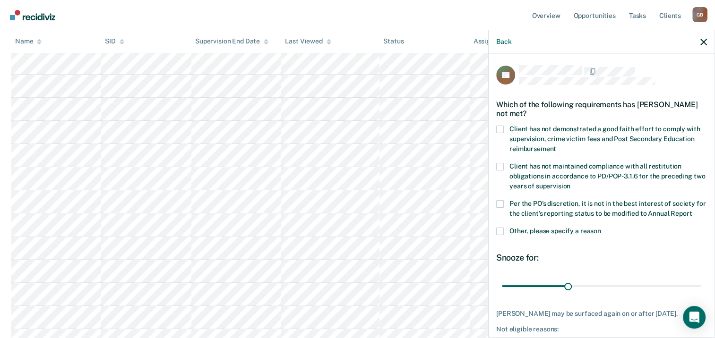
click at [560, 238] on label "Other, please specify a reason" at bounding box center [601, 233] width 211 height 10
click at [601, 228] on input "Other, please specify a reason" at bounding box center [601, 228] width 0 height 0
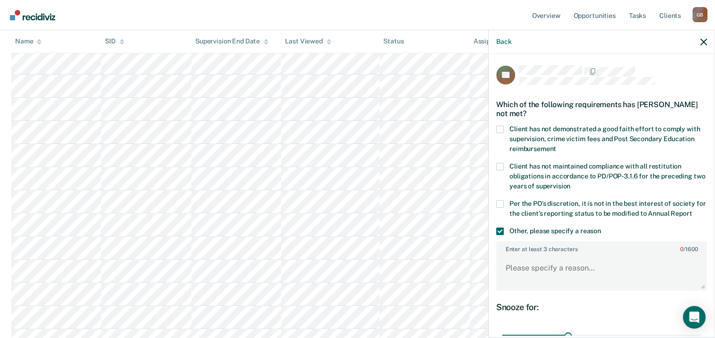
scroll to position [47, 0]
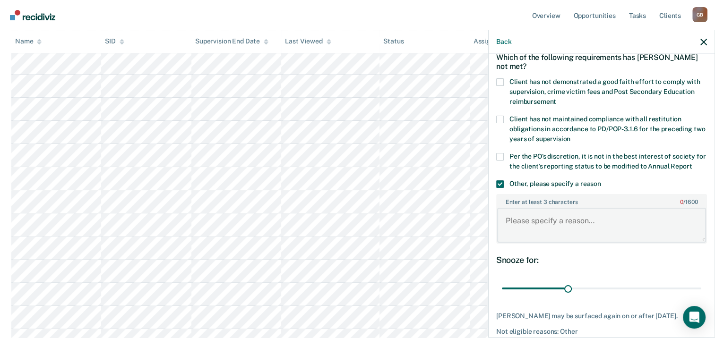
click at [559, 227] on textarea "Enter at least 3 characters 0 / 1600" at bounding box center [601, 225] width 209 height 35
type textarea "Client is on Low Moderate supervision."
drag, startPoint x: 568, startPoint y: 294, endPoint x: 724, endPoint y: 293, distance: 156.0
type input "90"
click at [701, 293] on input "range" at bounding box center [601, 289] width 199 height 17
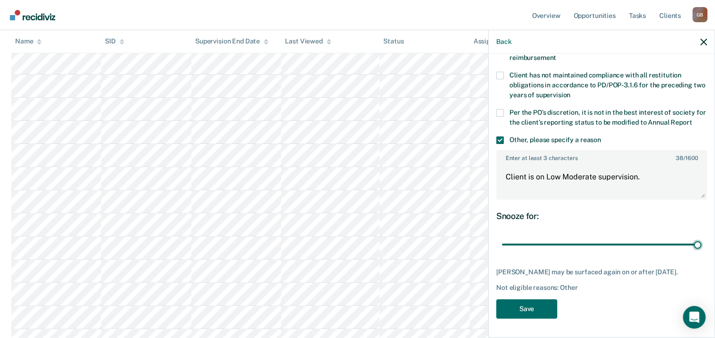
scroll to position [107, 0]
click at [530, 307] on button "Save" at bounding box center [526, 309] width 61 height 19
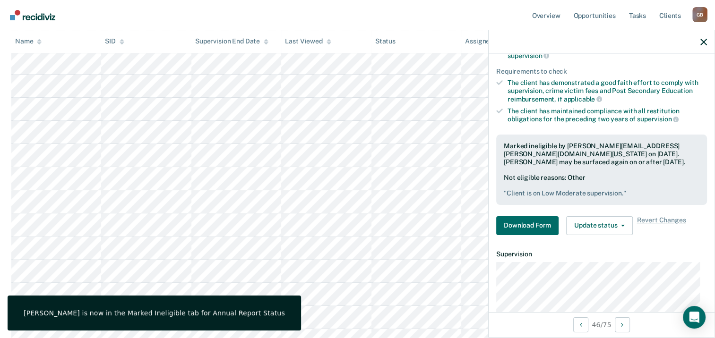
scroll to position [0, 0]
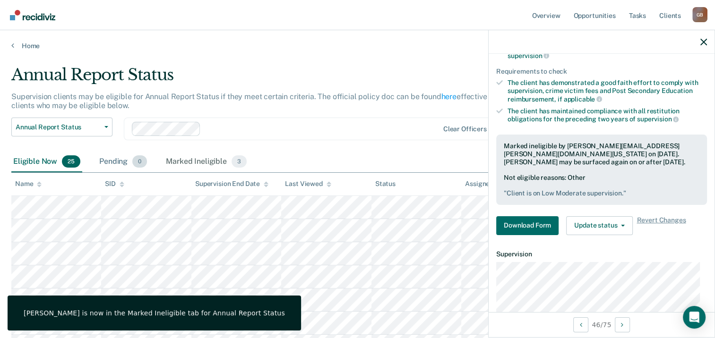
click at [111, 166] on div "Pending 0" at bounding box center [123, 162] width 52 height 21
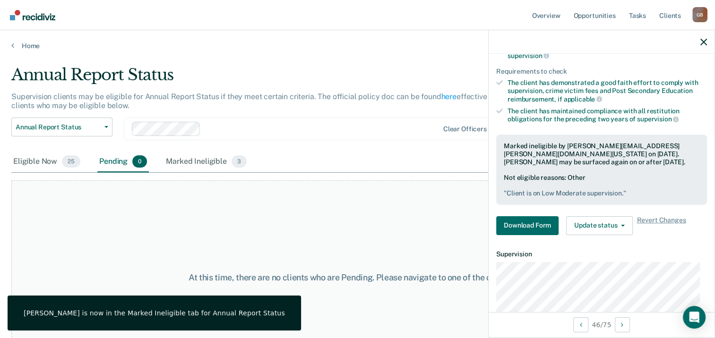
click at [356, 144] on div "Annual Report Status Early Release from Supervision Annual Report Status Clear …" at bounding box center [279, 135] width 537 height 34
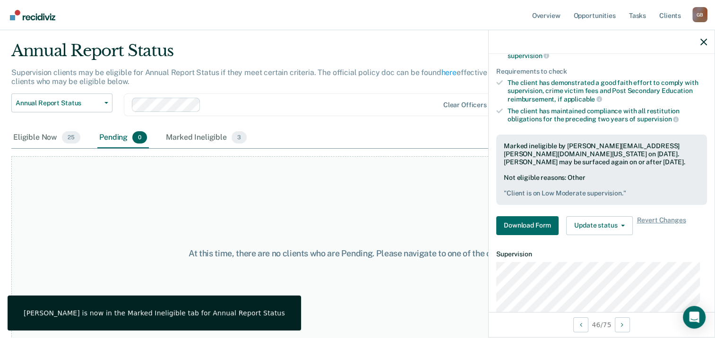
scroll to position [36, 0]
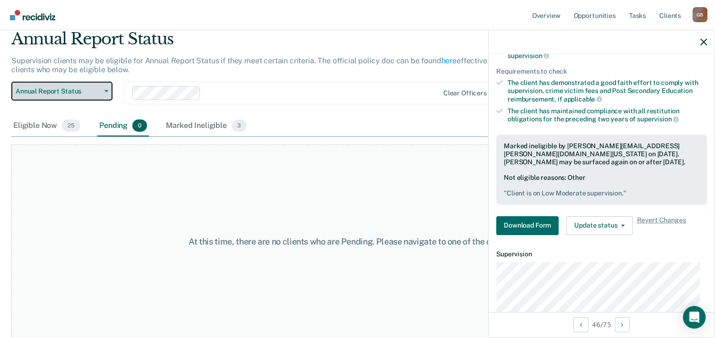
click at [67, 95] on button "Annual Report Status" at bounding box center [61, 91] width 101 height 19
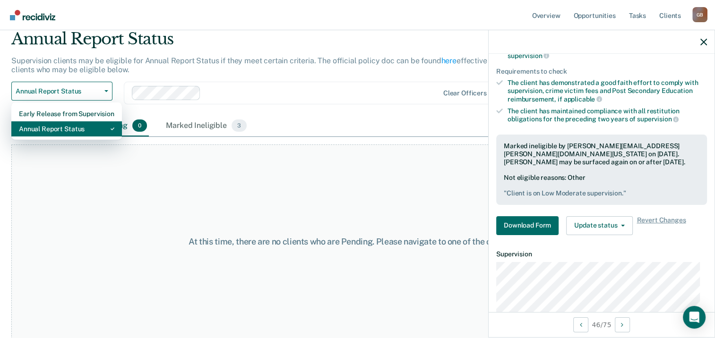
click at [69, 128] on div "Annual Report Status" at bounding box center [66, 128] width 95 height 15
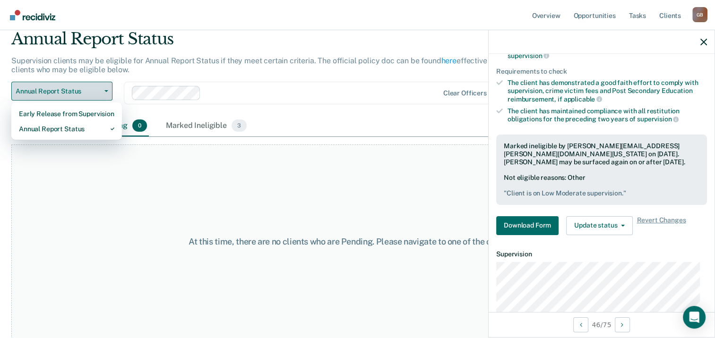
scroll to position [0, 0]
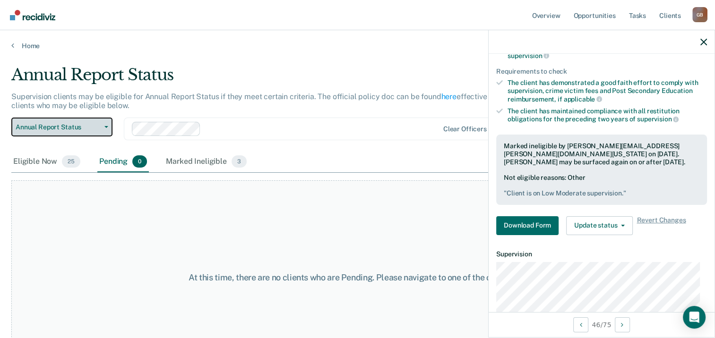
click at [97, 131] on button "Annual Report Status" at bounding box center [61, 127] width 101 height 19
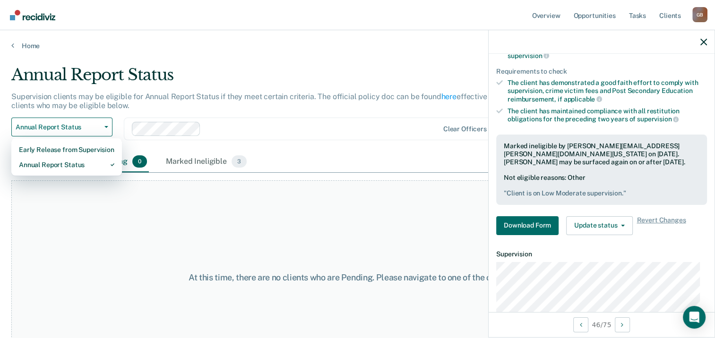
drag, startPoint x: 278, startPoint y: 142, endPoint x: 422, endPoint y: 132, distance: 144.0
click at [356, 140] on div "Annual Report Status Early Release from Supervision Annual Report Status Clear …" at bounding box center [279, 135] width 537 height 34
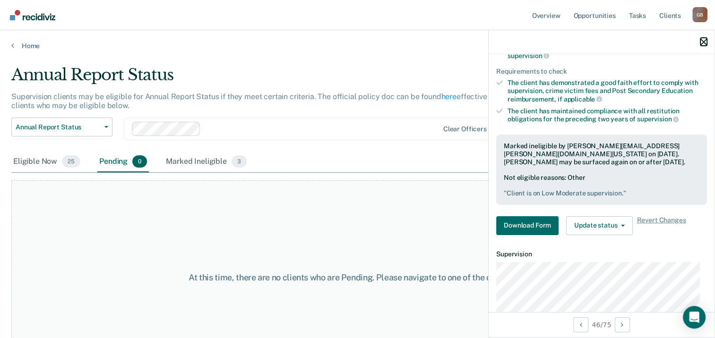
drag, startPoint x: 702, startPoint y: 39, endPoint x: 708, endPoint y: 42, distance: 6.1
click at [705, 40] on icon "button" at bounding box center [704, 42] width 7 height 7
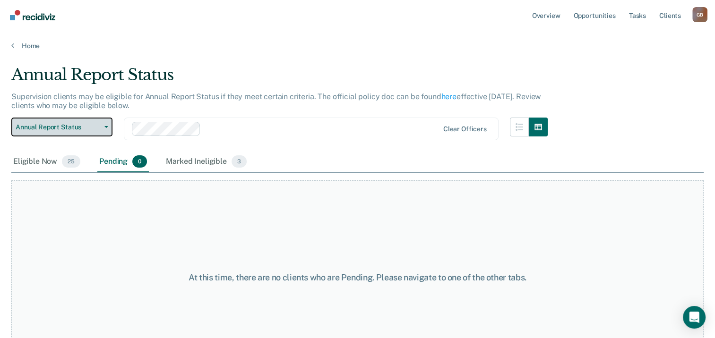
click at [92, 124] on span "Annual Report Status" at bounding box center [58, 127] width 85 height 8
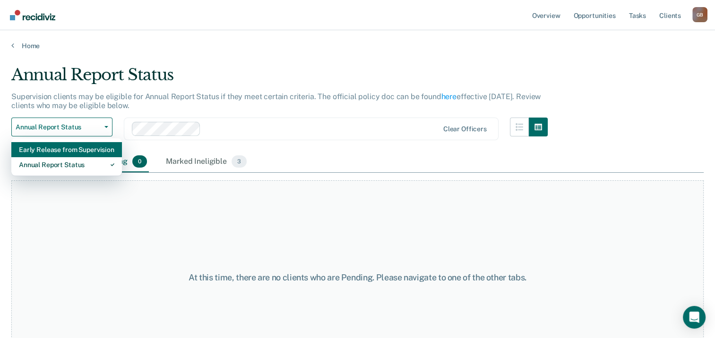
click at [57, 151] on div "Early Release from Supervision" at bounding box center [66, 149] width 95 height 15
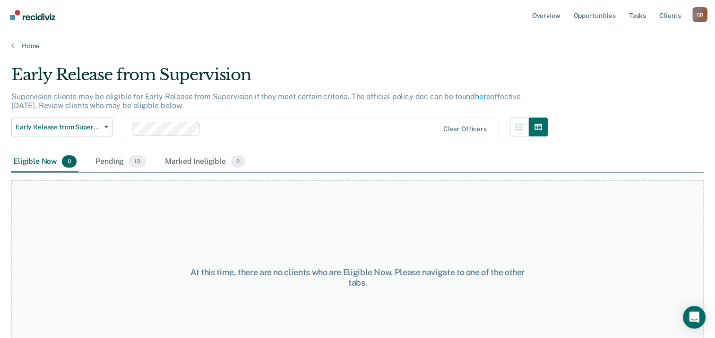
click at [263, 165] on div "Eligible Now 0 Pending 13 Marked Ineligible 2" at bounding box center [357, 162] width 693 height 21
click at [194, 161] on div "Marked Ineligible 2" at bounding box center [205, 162] width 84 height 21
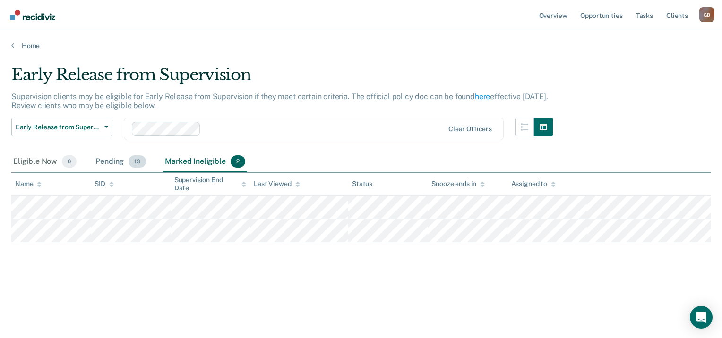
click at [121, 156] on div "Pending 13" at bounding box center [121, 162] width 54 height 21
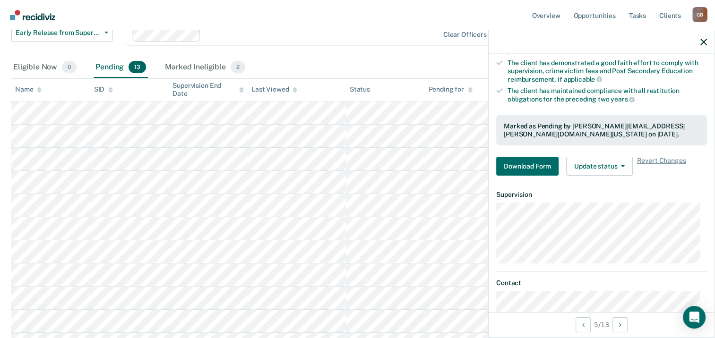
scroll to position [189, 0]
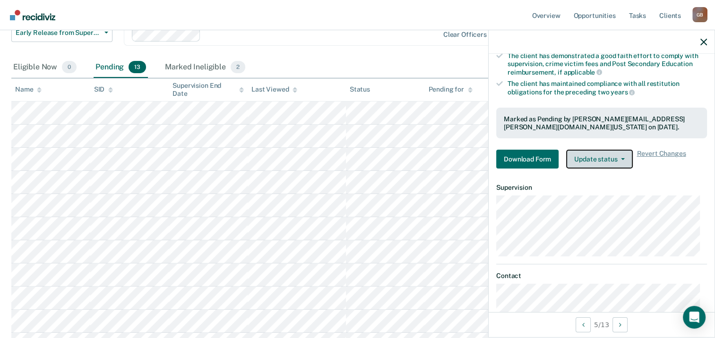
click at [603, 155] on button "Update status" at bounding box center [599, 159] width 67 height 19
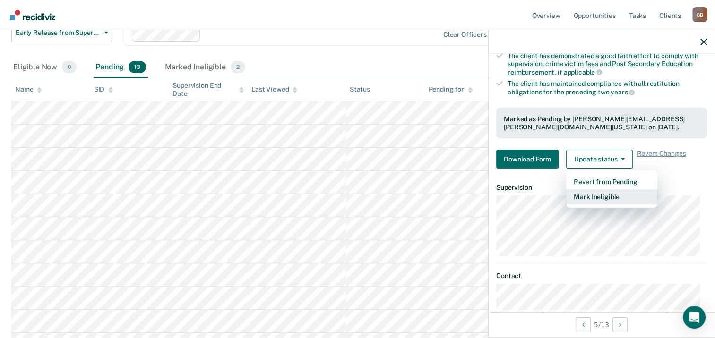
click at [615, 195] on button "Mark Ineligible" at bounding box center [611, 197] width 91 height 15
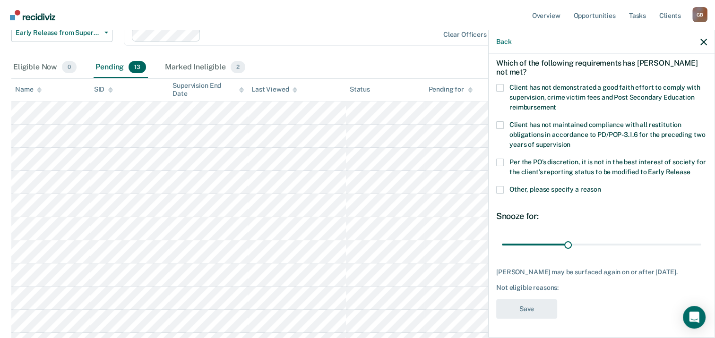
scroll to position [48, 0]
drag, startPoint x: 565, startPoint y: 239, endPoint x: 744, endPoint y: 242, distance: 178.2
type input "90"
click at [701, 242] on input "range" at bounding box center [601, 245] width 199 height 17
click at [503, 186] on span at bounding box center [500, 190] width 8 height 8
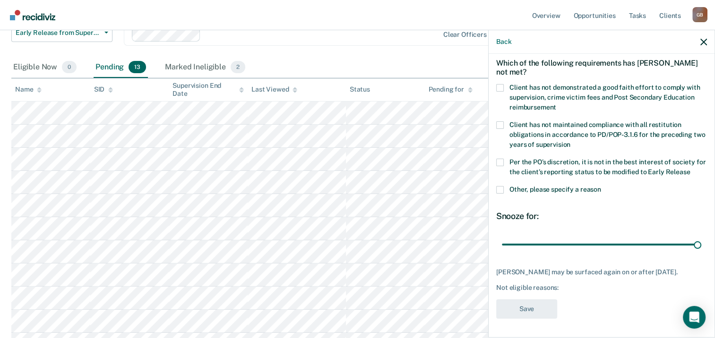
click at [601, 186] on input "Other, please specify a reason" at bounding box center [601, 186] width 0 height 0
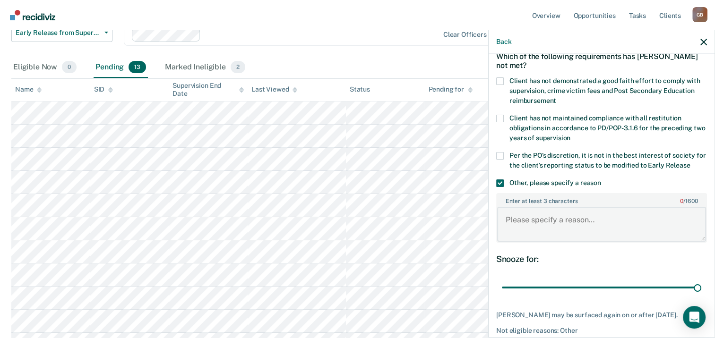
click at [540, 223] on textarea "Enter at least 3 characters 0 / 1600" at bounding box center [601, 224] width 209 height 35
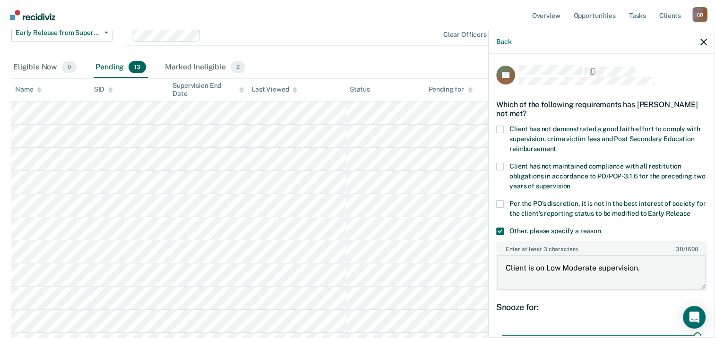
scroll to position [97, 0]
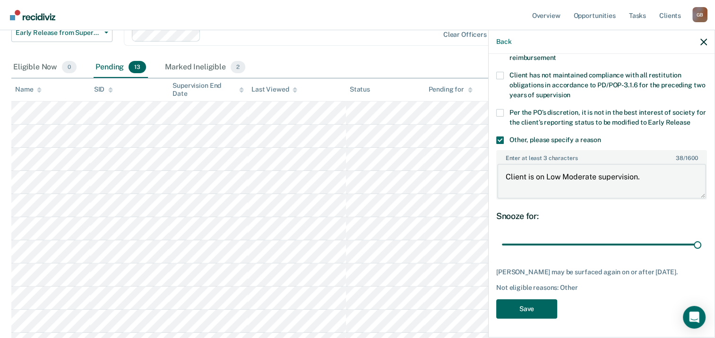
type textarea "Client is on Low Moderate supervision."
click at [533, 311] on button "Save" at bounding box center [526, 309] width 61 height 19
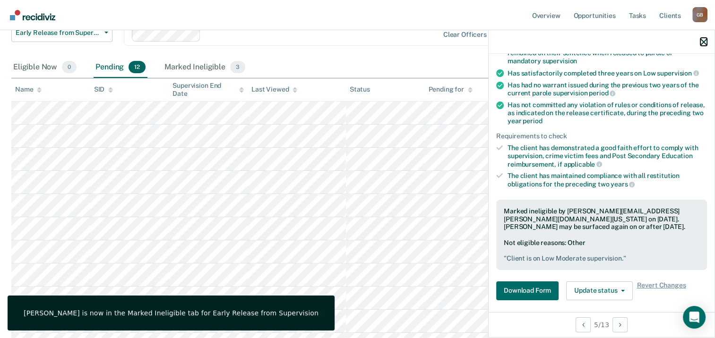
click at [702, 44] on icon "button" at bounding box center [704, 42] width 7 height 7
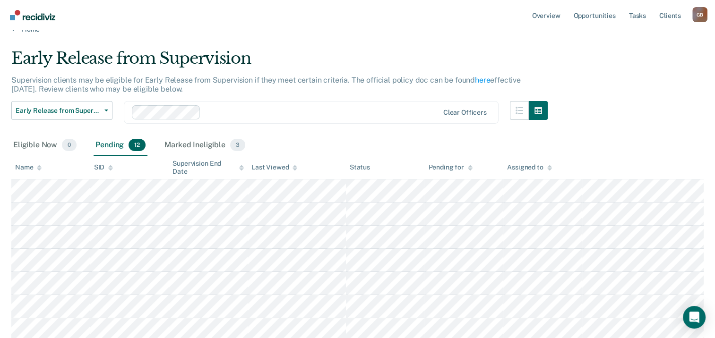
scroll to position [0, 0]
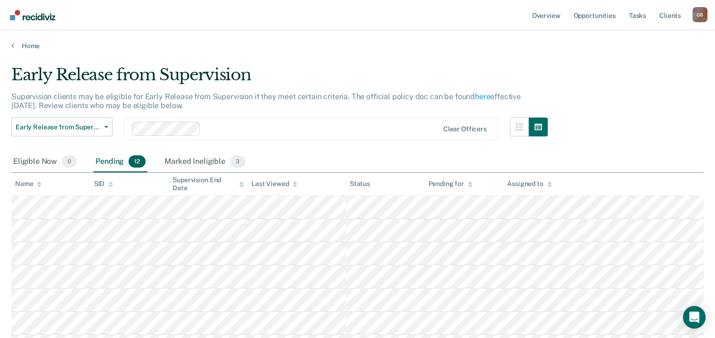
click at [666, 98] on div "Early Release from Supervision Supervision clients may be eligible for Early Re…" at bounding box center [357, 268] width 693 height 406
click at [38, 161] on div "Eligible Now 0" at bounding box center [44, 162] width 67 height 21
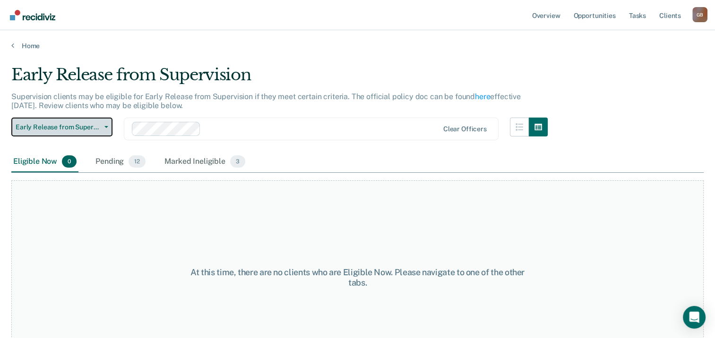
click at [66, 121] on button "Early Release from Supervision" at bounding box center [61, 127] width 101 height 19
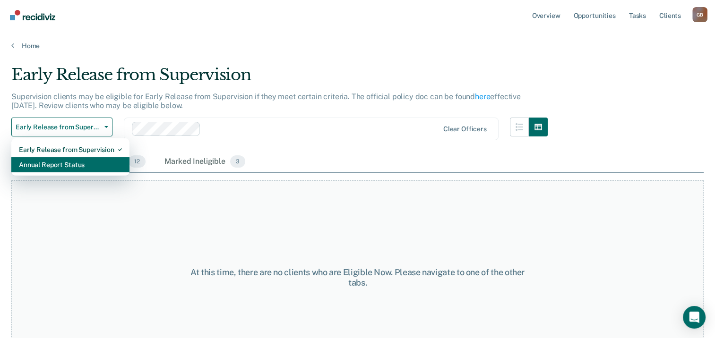
click at [60, 164] on div "Annual Report Status" at bounding box center [70, 164] width 103 height 15
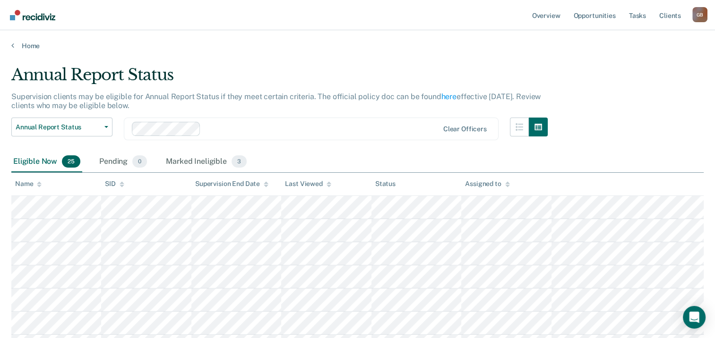
click at [283, 142] on div "Annual Report Status Early Release from Supervision Annual Report Status Clear …" at bounding box center [279, 135] width 537 height 34
click at [208, 158] on div "Marked Ineligible 3" at bounding box center [206, 162] width 85 height 21
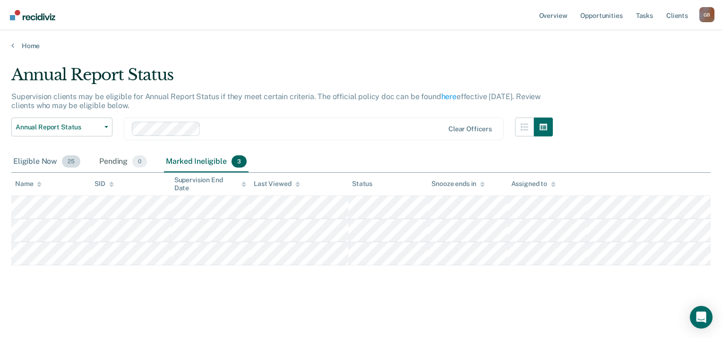
click at [45, 164] on div "Eligible Now 25" at bounding box center [46, 162] width 71 height 21
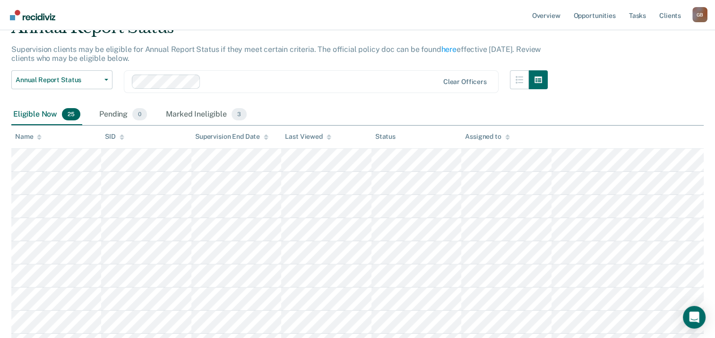
scroll to position [47, 0]
click at [39, 133] on div at bounding box center [39, 137] width 5 height 8
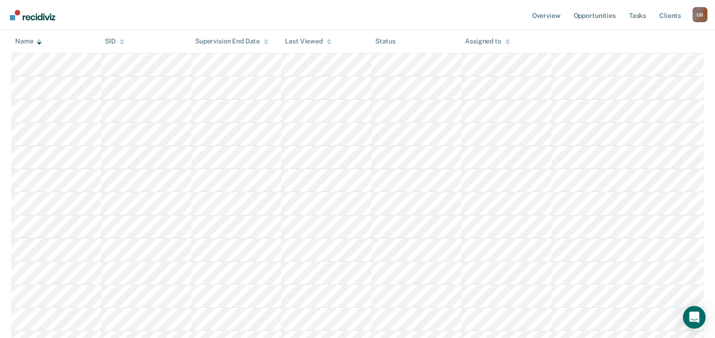
scroll to position [142, 0]
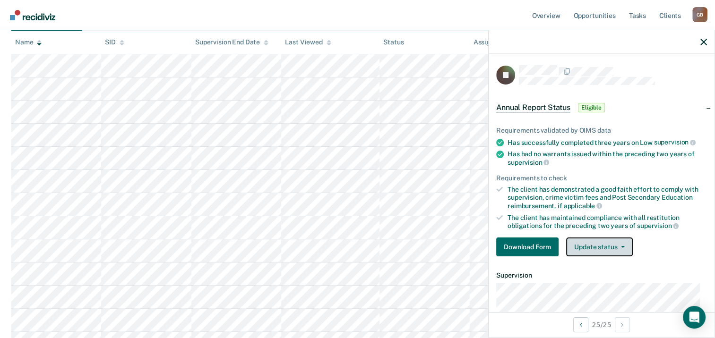
click at [619, 246] on span "button" at bounding box center [621, 247] width 8 height 2
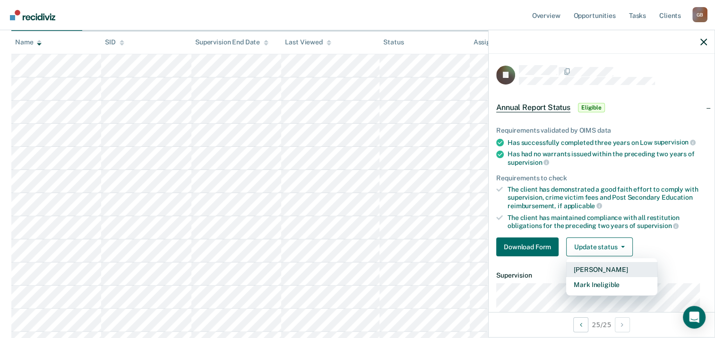
click at [606, 273] on button "Mark Pending" at bounding box center [611, 269] width 91 height 15
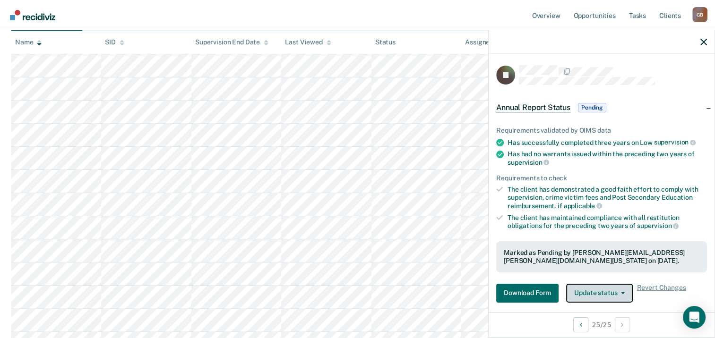
click at [606, 292] on button "Update status" at bounding box center [599, 293] width 67 height 19
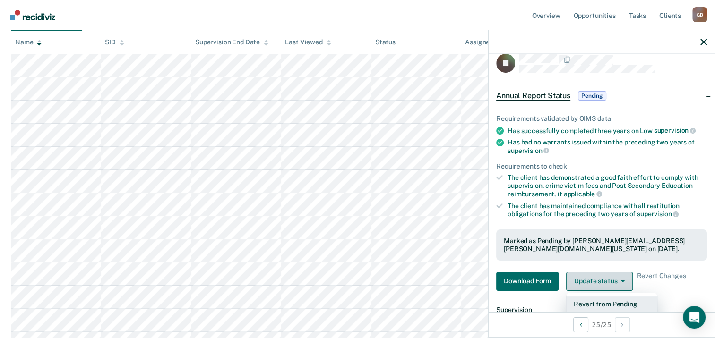
scroll to position [47, 0]
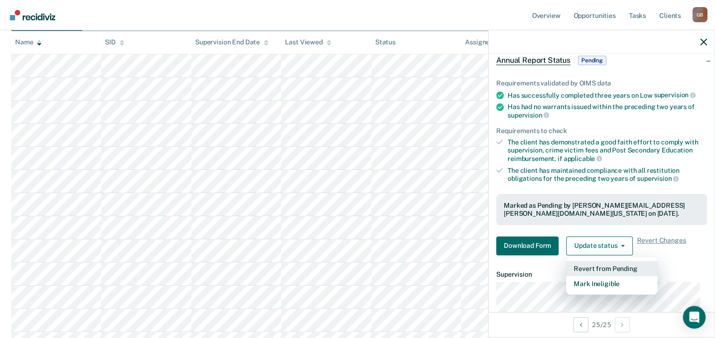
click at [606, 270] on button "Revert from Pending" at bounding box center [611, 268] width 91 height 15
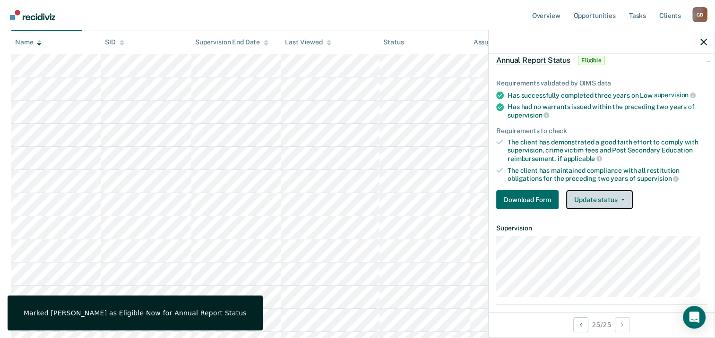
click at [598, 195] on button "Update status" at bounding box center [599, 200] width 67 height 19
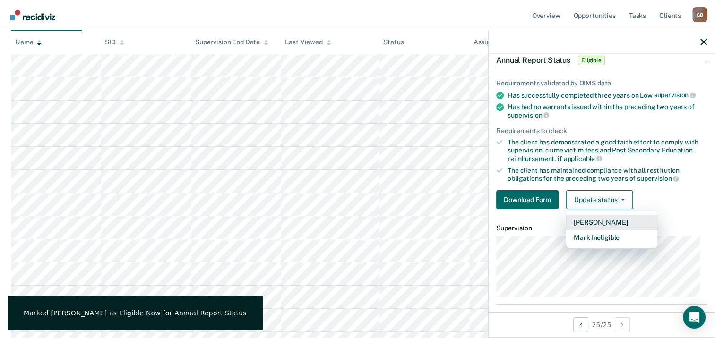
click at [604, 223] on button "Mark Pending" at bounding box center [611, 222] width 91 height 15
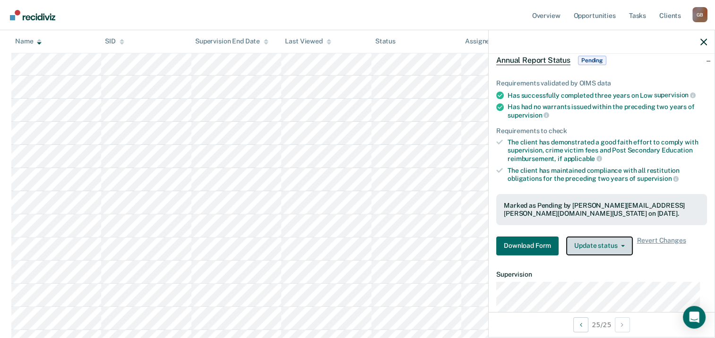
scroll to position [284, 0]
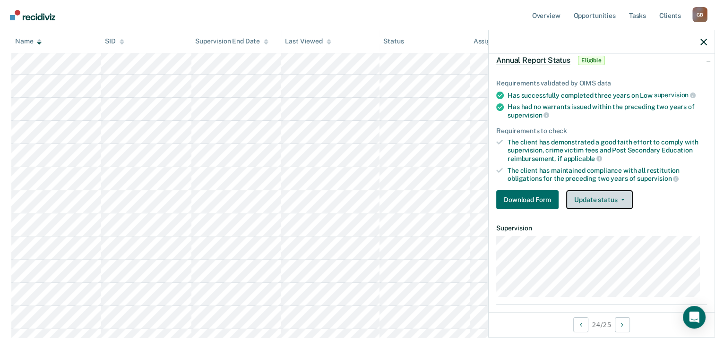
click at [615, 199] on button "Update status" at bounding box center [599, 200] width 67 height 19
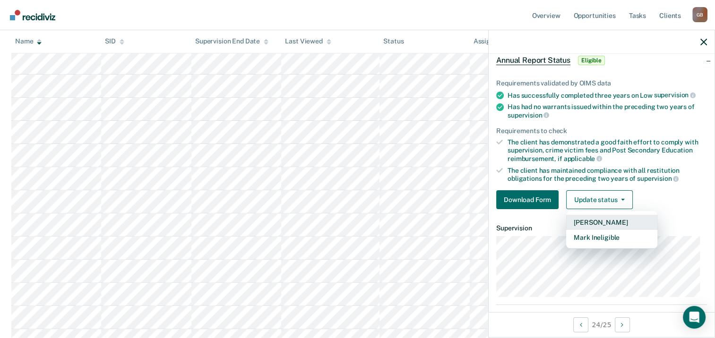
click at [612, 223] on button "Mark Pending" at bounding box center [611, 222] width 91 height 15
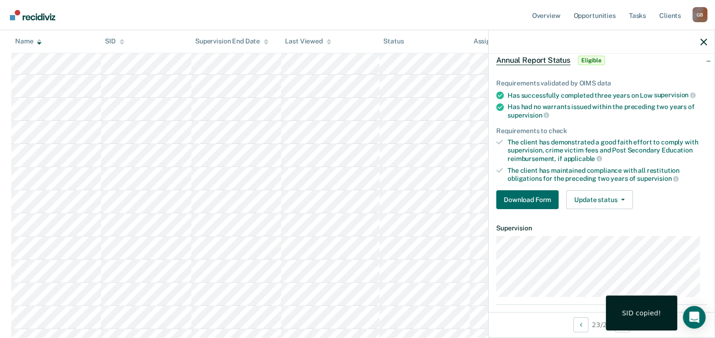
scroll to position [0, 0]
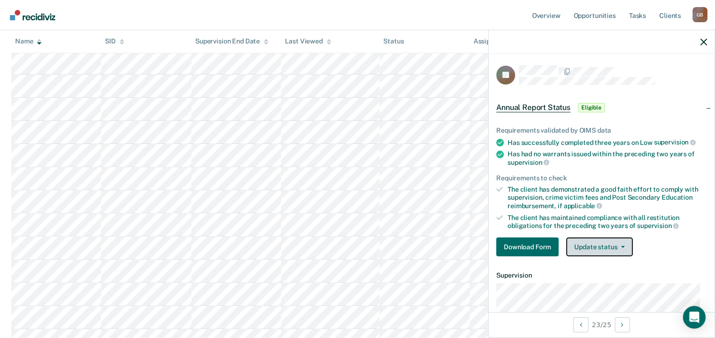
click at [625, 248] on button "Update status" at bounding box center [599, 247] width 67 height 19
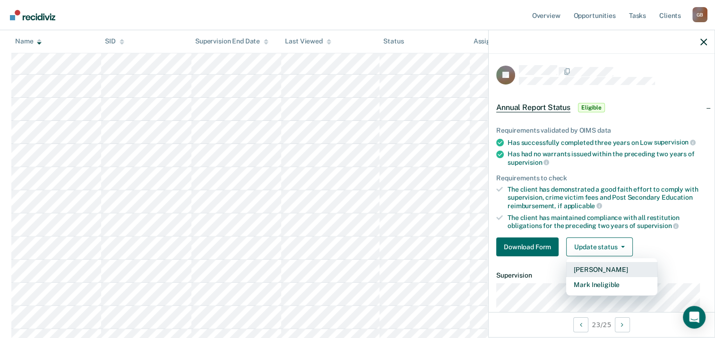
click at [616, 270] on button "Mark Pending" at bounding box center [611, 269] width 91 height 15
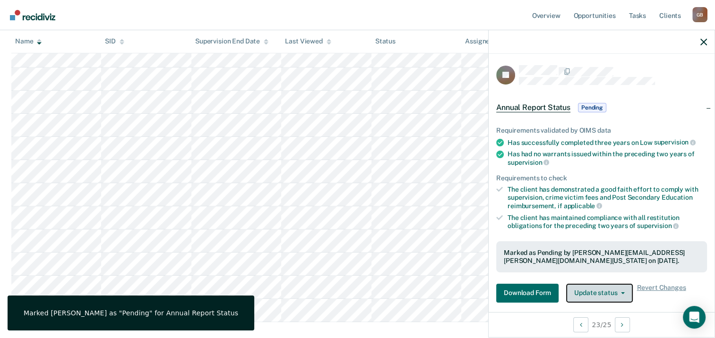
scroll to position [434, 0]
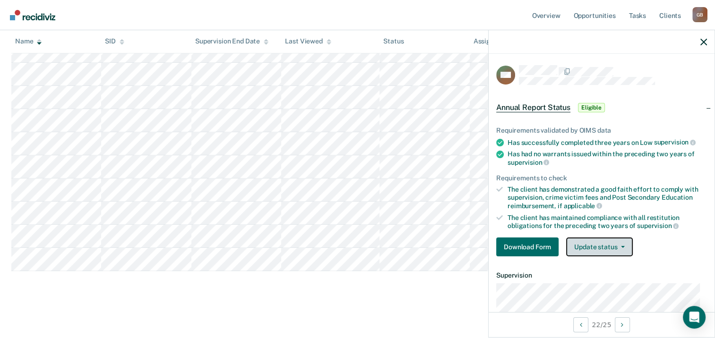
click at [604, 246] on button "Update status" at bounding box center [599, 247] width 67 height 19
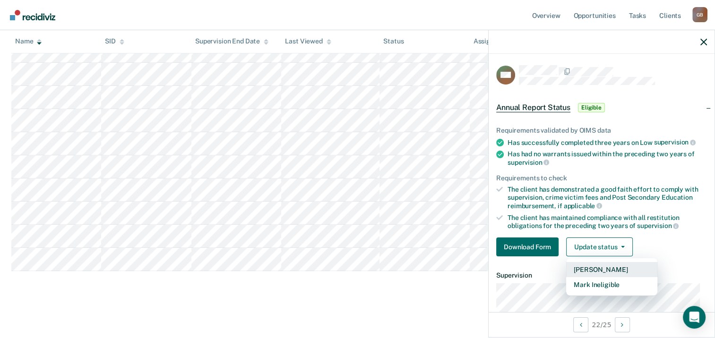
click at [603, 266] on button "Mark Pending" at bounding box center [611, 269] width 91 height 15
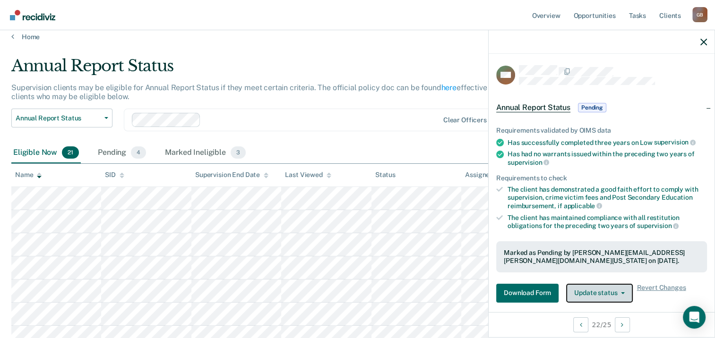
scroll to position [0, 0]
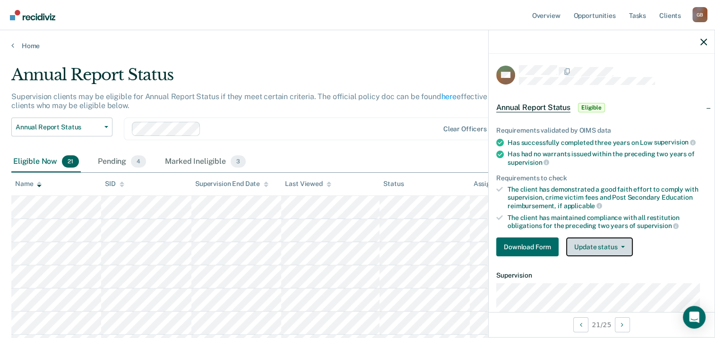
click at [618, 246] on button "Update status" at bounding box center [599, 247] width 67 height 19
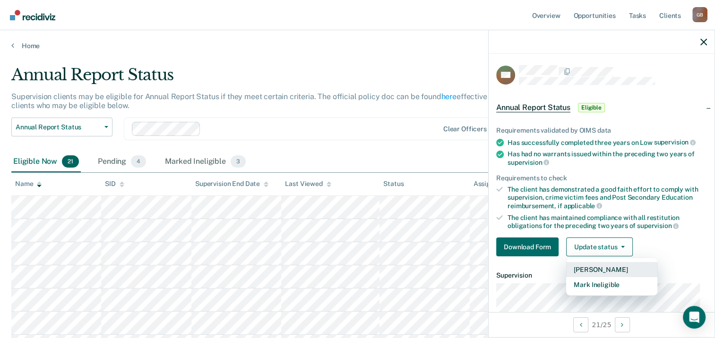
click at [613, 271] on button "Mark Pending" at bounding box center [611, 269] width 91 height 15
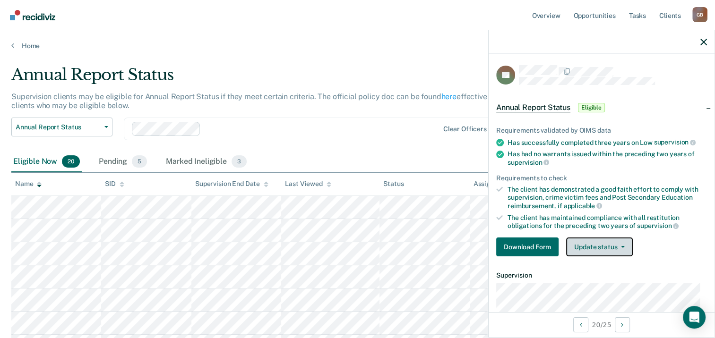
click at [607, 242] on button "Update status" at bounding box center [599, 247] width 67 height 19
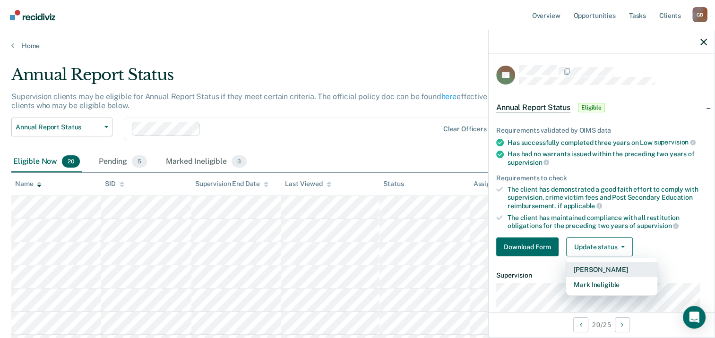
click at [609, 273] on button "Mark Pending" at bounding box center [611, 269] width 91 height 15
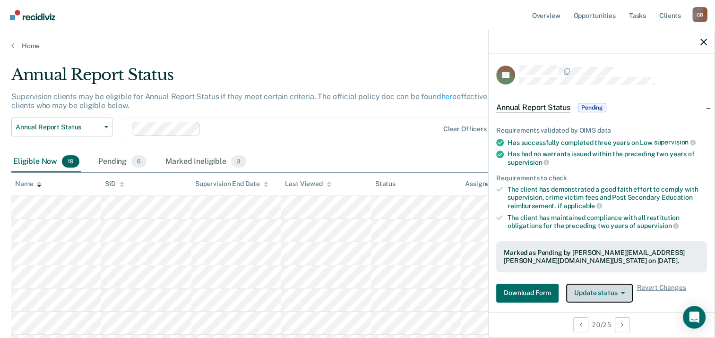
click at [591, 295] on button "Update status" at bounding box center [599, 293] width 67 height 19
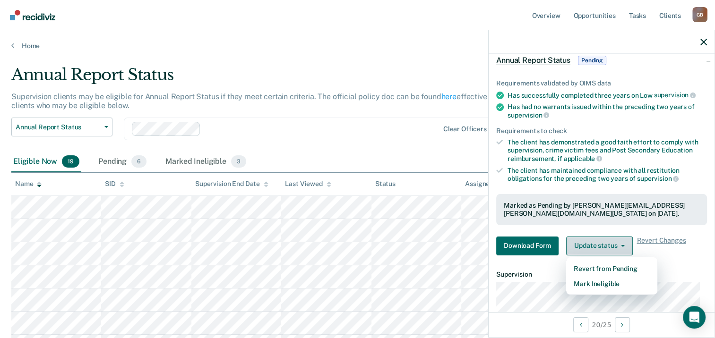
click at [600, 246] on button "Update status" at bounding box center [599, 246] width 67 height 19
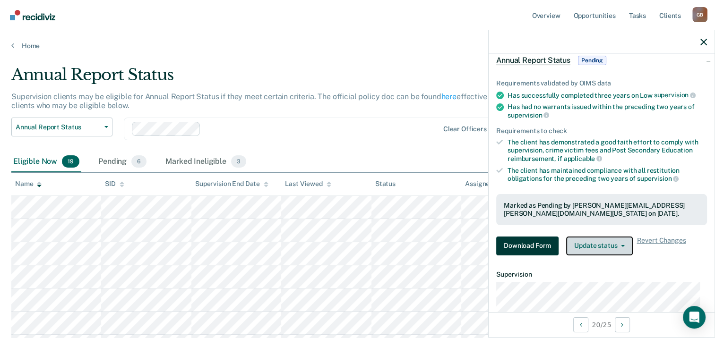
scroll to position [365, 0]
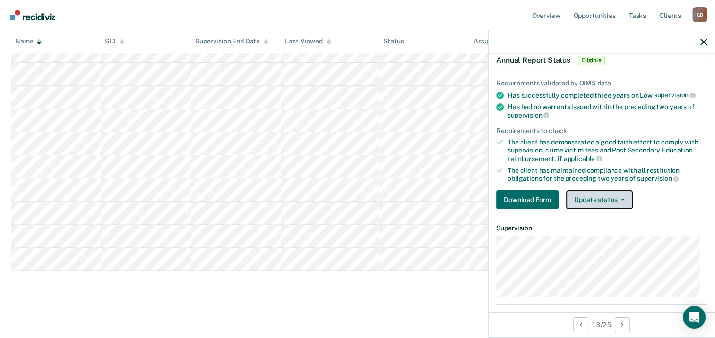
click at [614, 200] on button "Update status" at bounding box center [599, 200] width 67 height 19
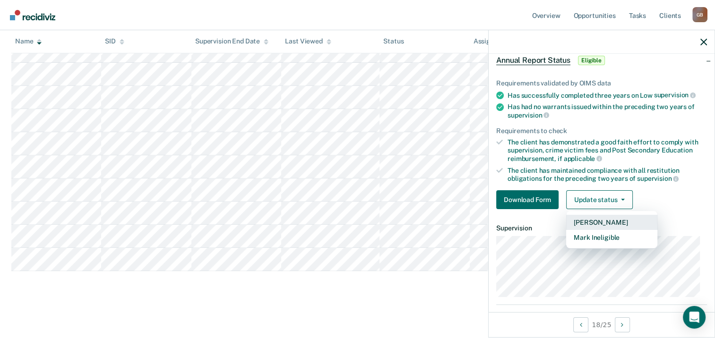
click at [611, 217] on button "Mark Pending" at bounding box center [611, 222] width 91 height 15
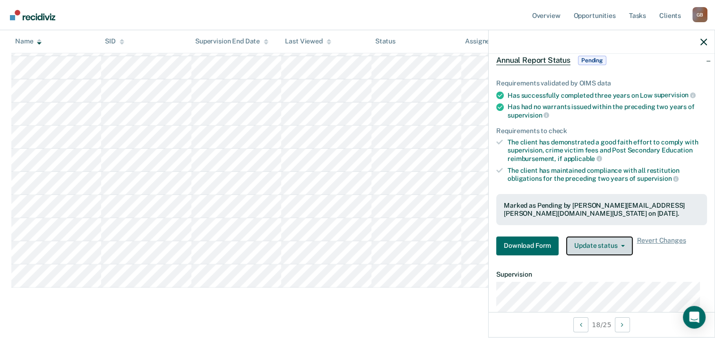
scroll to position [331, 0]
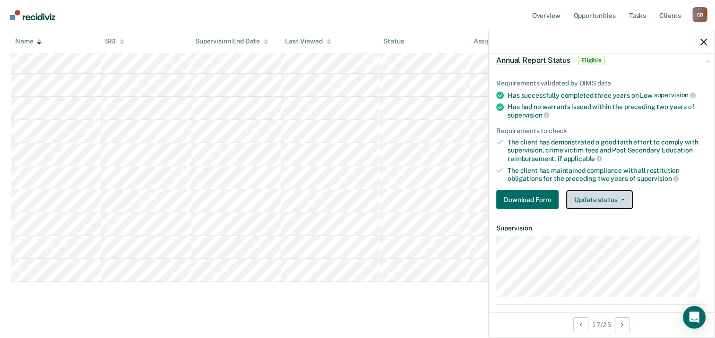
click at [610, 198] on button "Update status" at bounding box center [599, 200] width 67 height 19
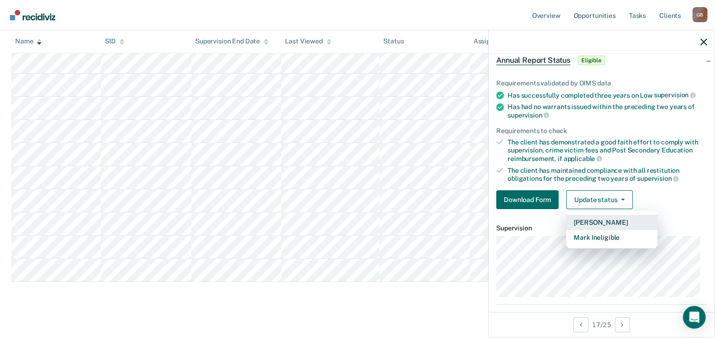
click at [597, 218] on button "Mark Pending" at bounding box center [611, 222] width 91 height 15
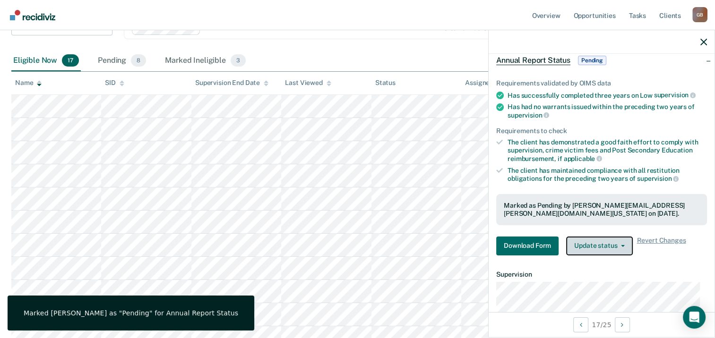
scroll to position [148, 0]
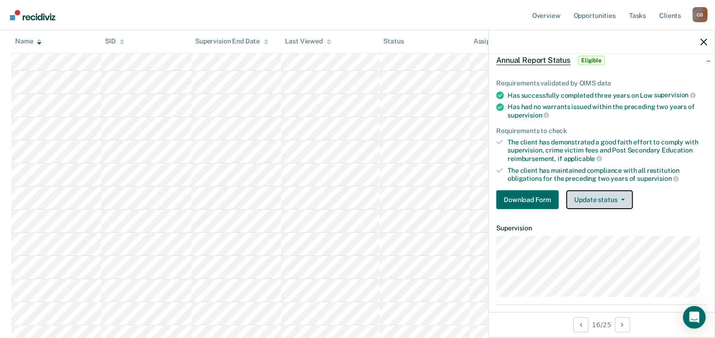
click at [597, 200] on button "Update status" at bounding box center [599, 200] width 67 height 19
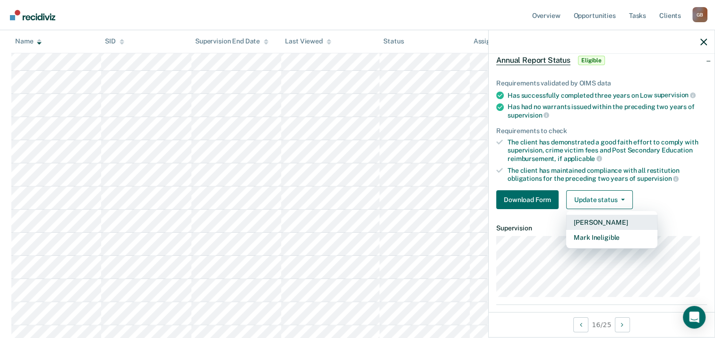
click at [598, 218] on button "Mark Pending" at bounding box center [611, 222] width 91 height 15
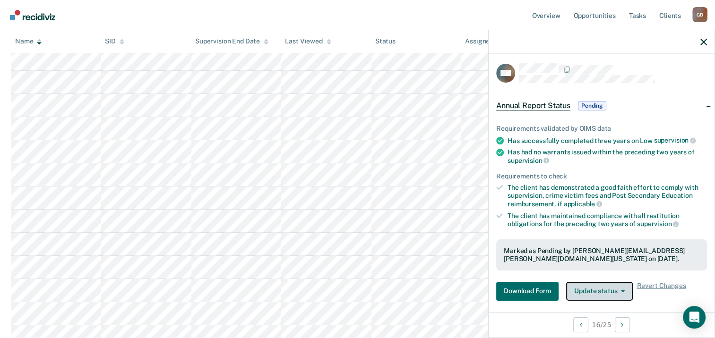
scroll to position [0, 0]
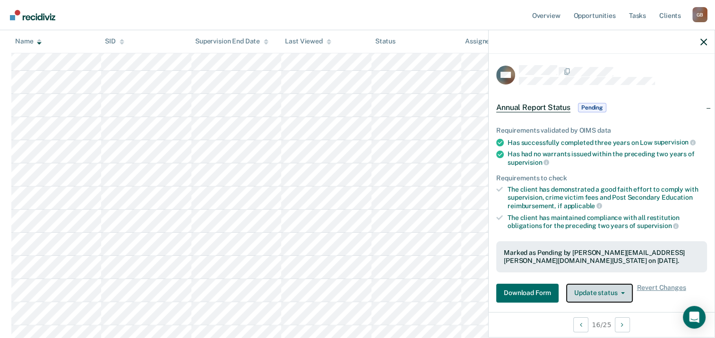
click at [602, 287] on button "Update status" at bounding box center [599, 293] width 67 height 19
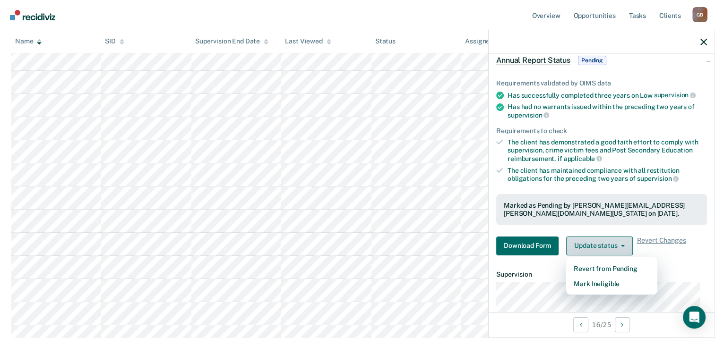
click at [596, 245] on button "Update status" at bounding box center [599, 246] width 67 height 19
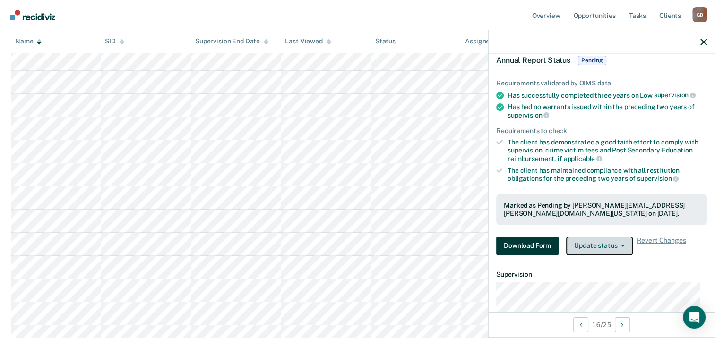
scroll to position [0, 0]
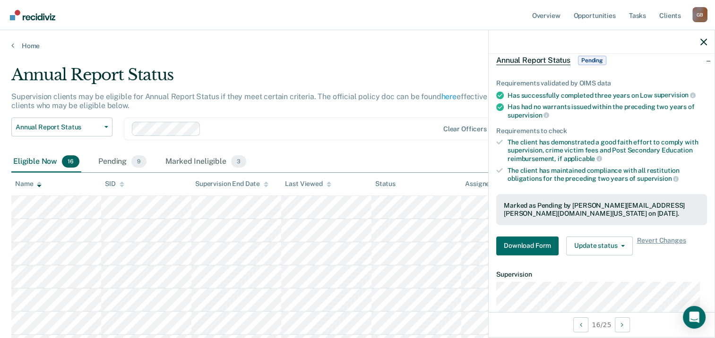
click at [263, 138] on div "Clear officers" at bounding box center [311, 129] width 375 height 23
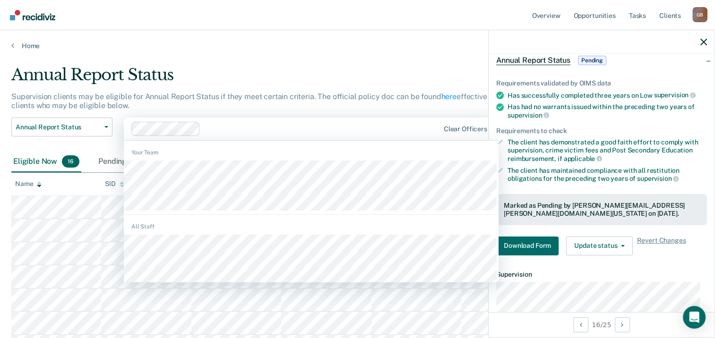
click at [276, 129] on div at bounding box center [321, 128] width 235 height 11
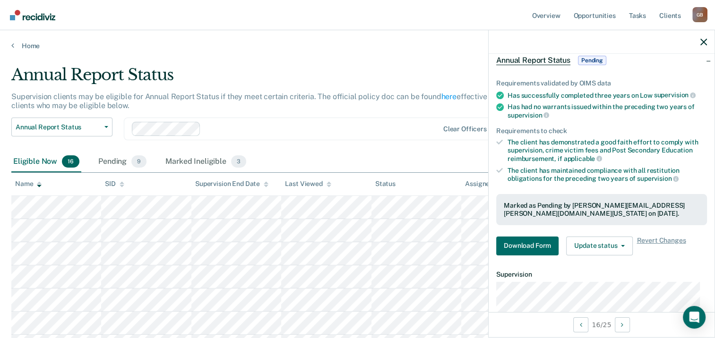
click at [303, 74] on div "Annual Report Status" at bounding box center [279, 78] width 537 height 27
click at [705, 40] on icon "button" at bounding box center [704, 42] width 7 height 7
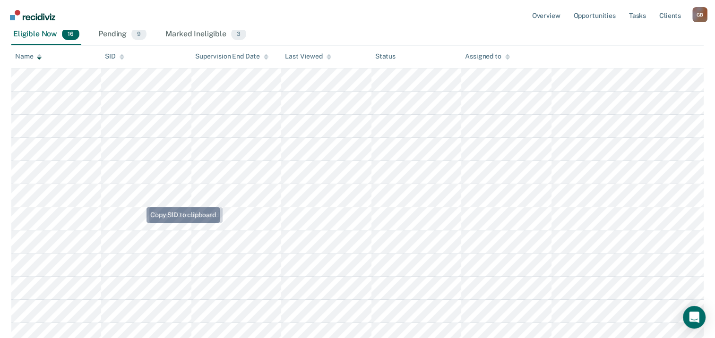
scroll to position [142, 0]
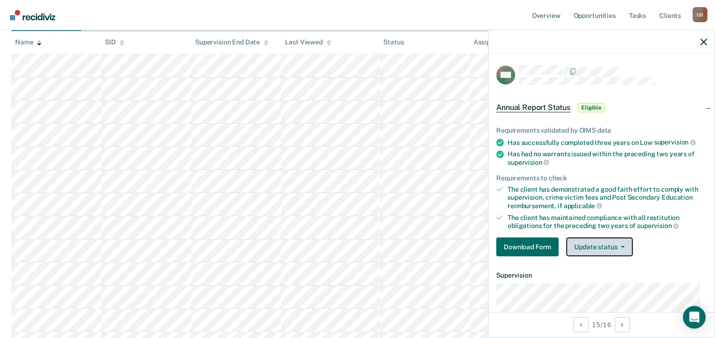
click at [622, 246] on button "Update status" at bounding box center [599, 247] width 67 height 19
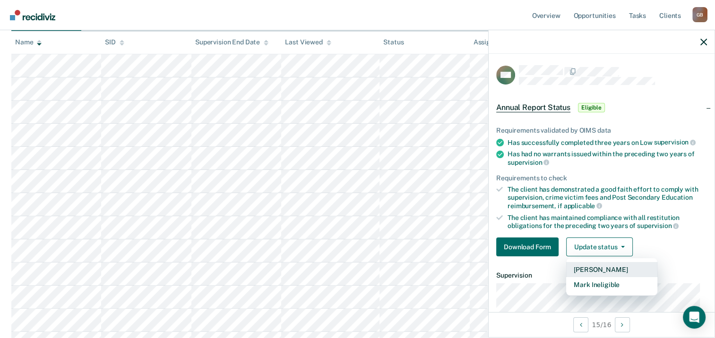
click at [620, 266] on button "Mark Pending" at bounding box center [611, 269] width 91 height 15
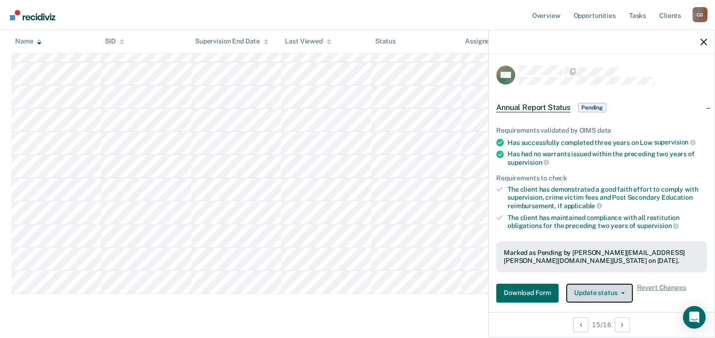
scroll to position [272, 0]
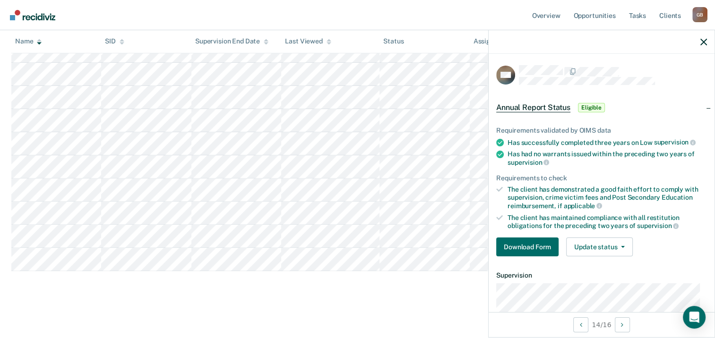
click at [693, 265] on article "DW Annual Report Status Eligible Requirements validated by OIMS data Has succes…" at bounding box center [601, 238] width 211 height 346
click at [598, 244] on button "Update status" at bounding box center [599, 247] width 67 height 19
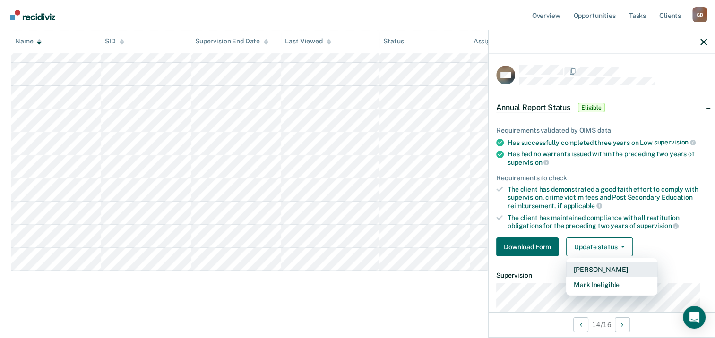
click at [603, 267] on button "Mark Pending" at bounding box center [611, 269] width 91 height 15
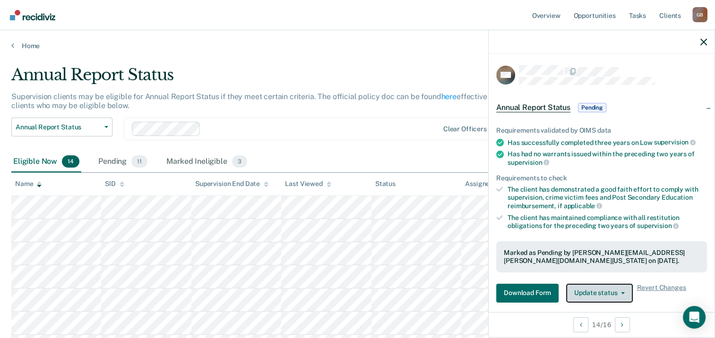
scroll to position [249, 0]
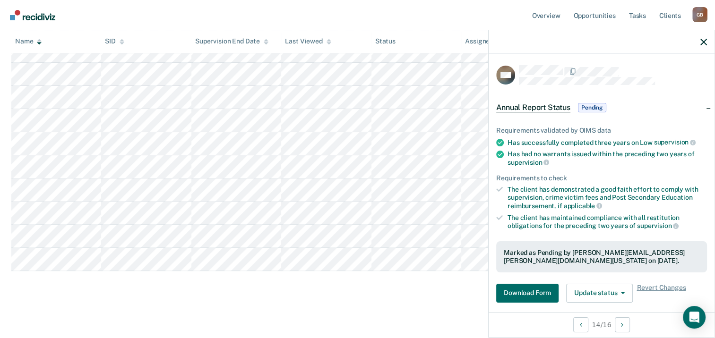
click at [125, 287] on div "Annual Report Status Supervision clients may be eligible for Annual Report Stat…" at bounding box center [357, 57] width 693 height 483
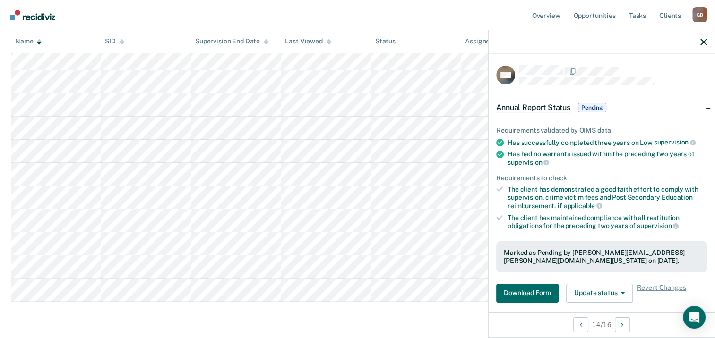
scroll to position [202, 0]
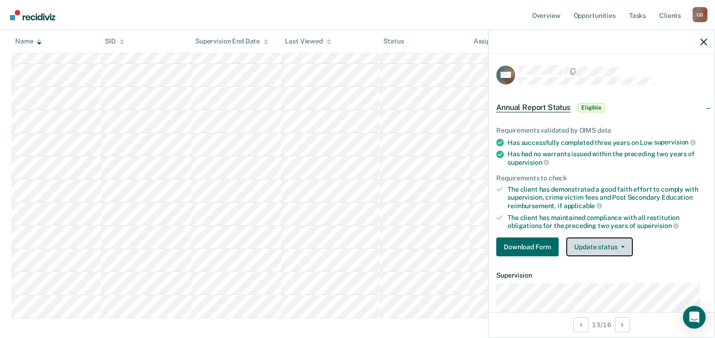
click at [621, 241] on button "Update status" at bounding box center [599, 247] width 67 height 19
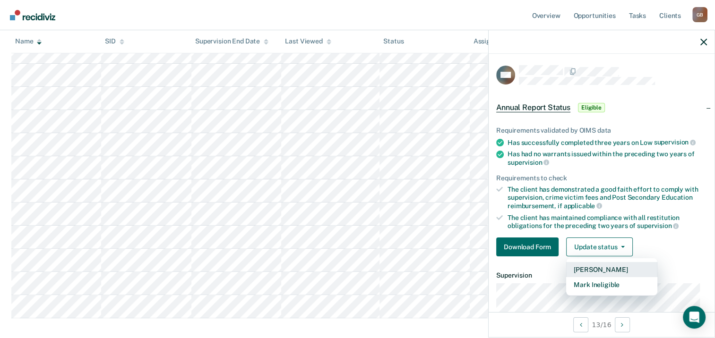
click at [610, 265] on button "Mark Pending" at bounding box center [611, 269] width 91 height 15
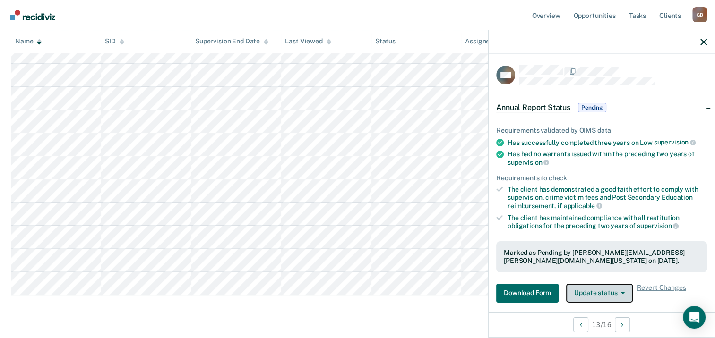
scroll to position [60, 0]
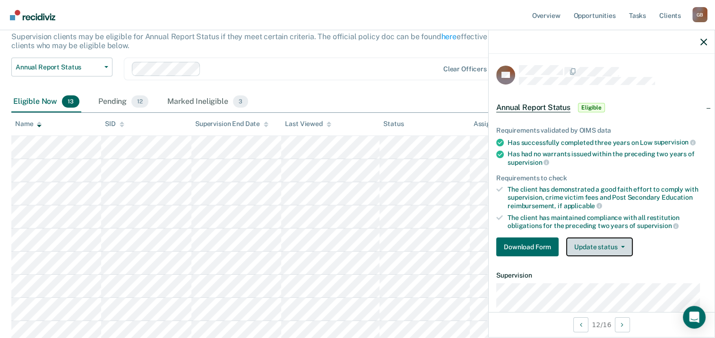
click at [611, 248] on button "Update status" at bounding box center [599, 247] width 67 height 19
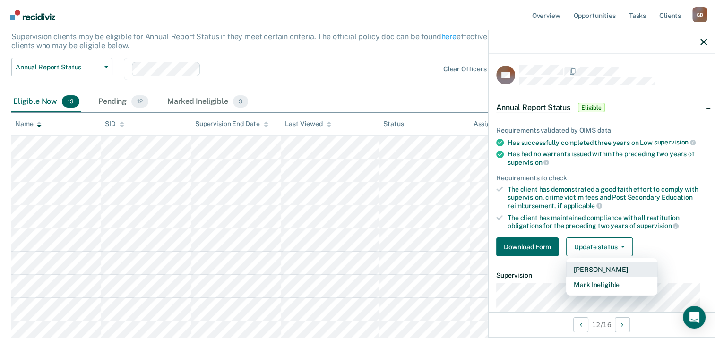
click at [611, 268] on button "Mark Pending" at bounding box center [611, 269] width 91 height 15
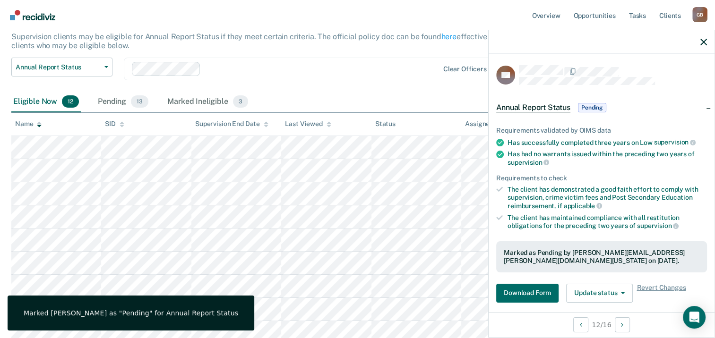
click at [371, 101] on div "Eligible Now 12 Pending 13 Marked Ineligible 3" at bounding box center [357, 102] width 693 height 21
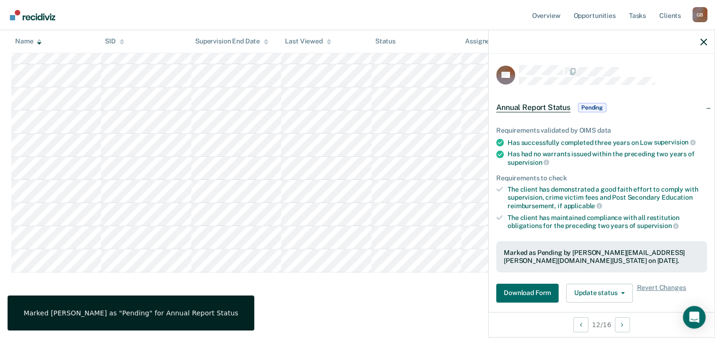
scroll to position [202, 0]
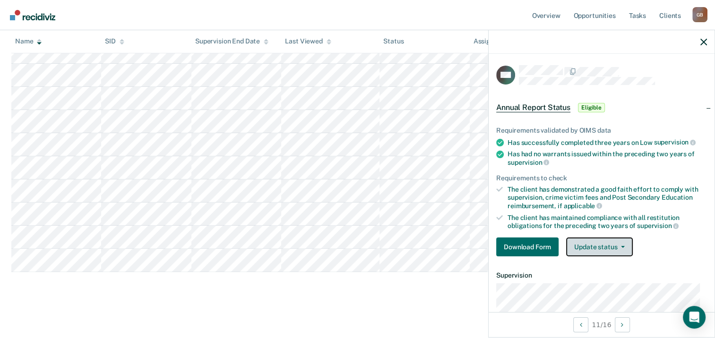
click at [626, 245] on button "Update status" at bounding box center [599, 247] width 67 height 19
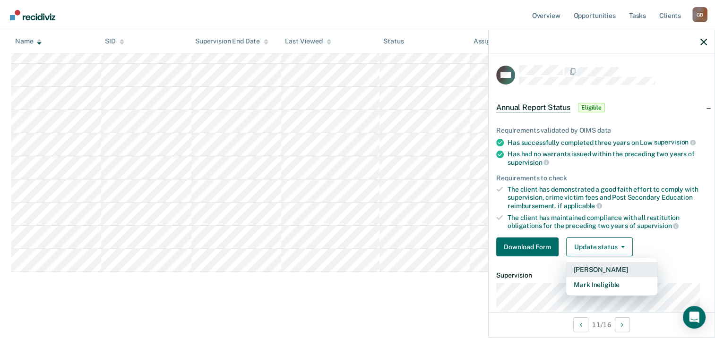
click at [613, 267] on button "Mark Pending" at bounding box center [611, 269] width 91 height 15
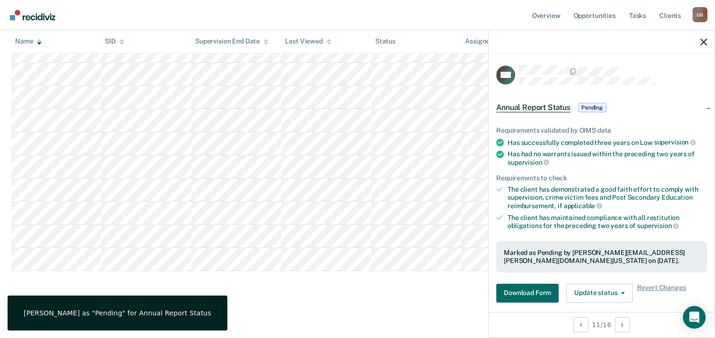
click at [356, 287] on div "Annual Report Status Supervision clients may be eligible for Annual Report Stat…" at bounding box center [357, 92] width 693 height 413
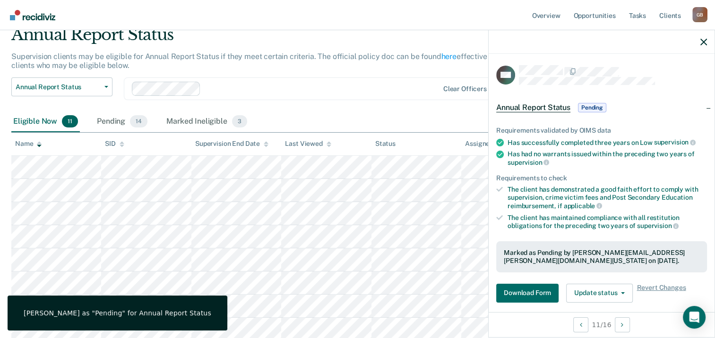
scroll to position [0, 0]
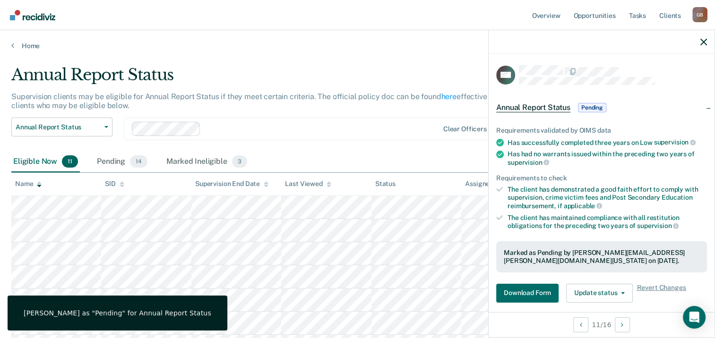
click at [216, 69] on div "Annual Report Status" at bounding box center [279, 78] width 537 height 27
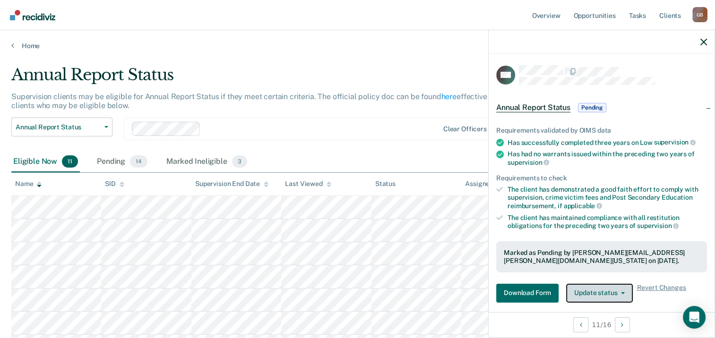
click at [586, 285] on button "Update status" at bounding box center [599, 293] width 67 height 19
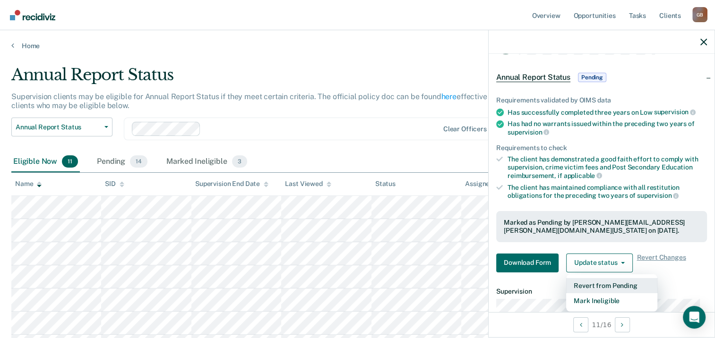
scroll to position [47, 0]
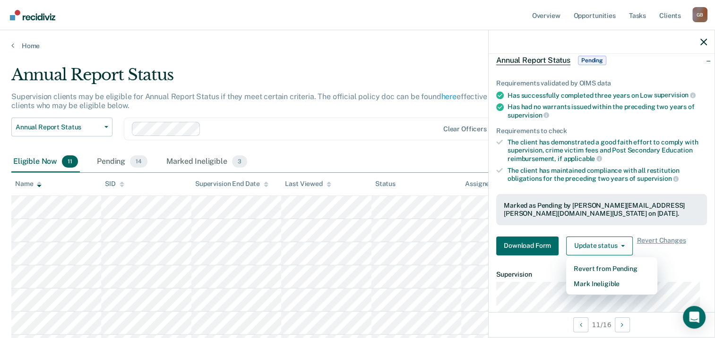
click at [376, 128] on div at bounding box center [322, 128] width 234 height 11
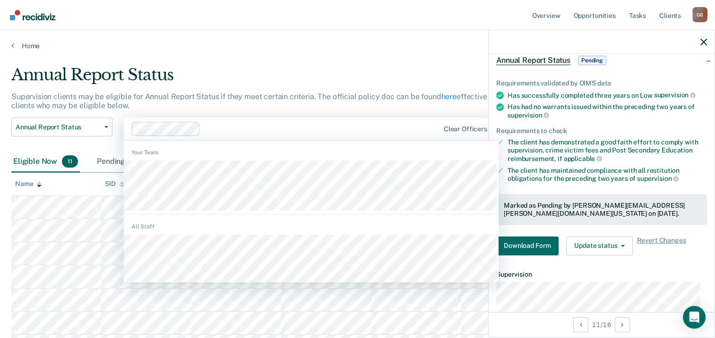
click at [361, 83] on div "Annual Report Status" at bounding box center [279, 78] width 537 height 27
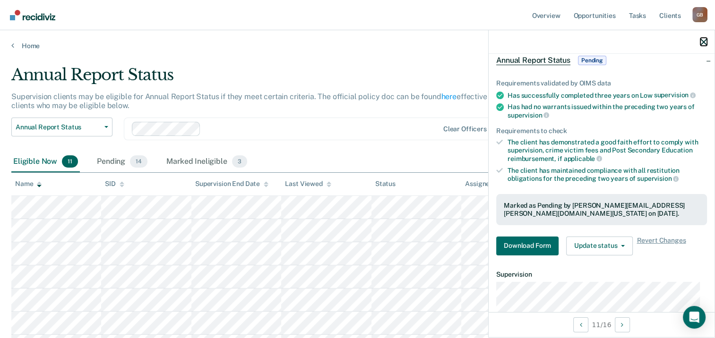
click at [705, 42] on icon "button" at bounding box center [704, 42] width 7 height 7
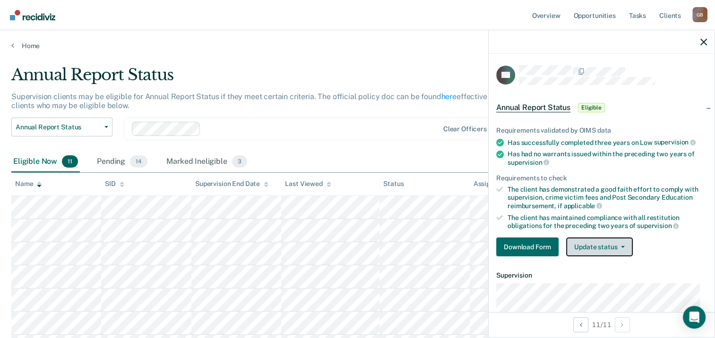
click at [613, 247] on button "Update status" at bounding box center [599, 247] width 67 height 19
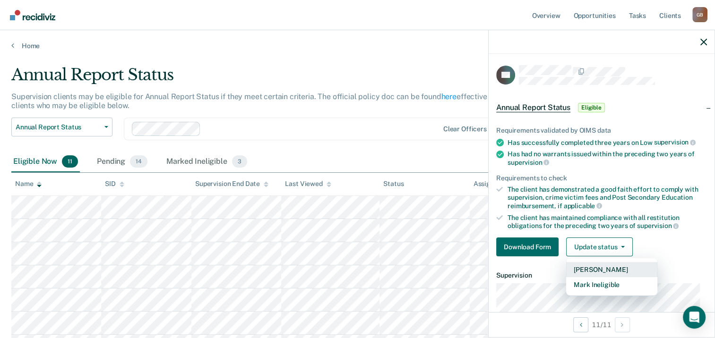
click at [614, 268] on button "Mark Pending" at bounding box center [611, 269] width 91 height 15
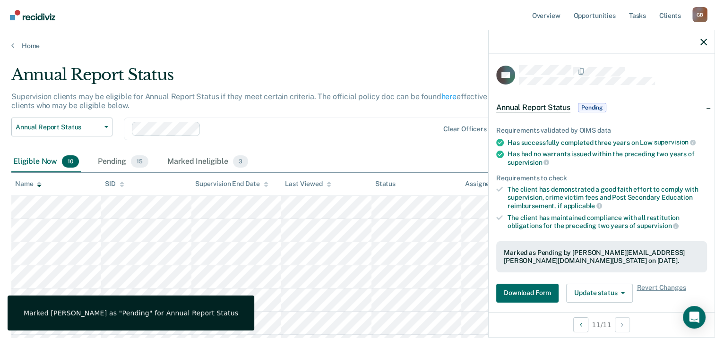
click at [386, 123] on div at bounding box center [322, 128] width 234 height 11
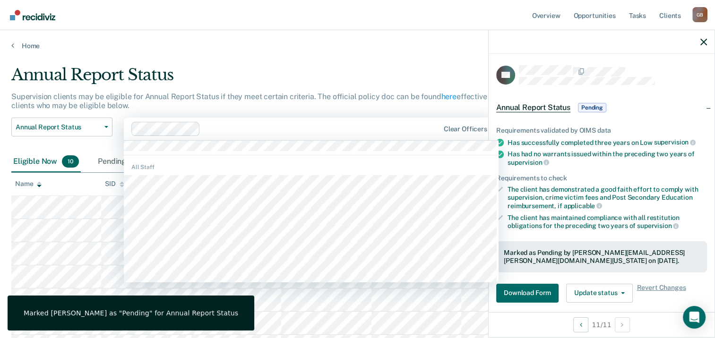
scroll to position [95, 0]
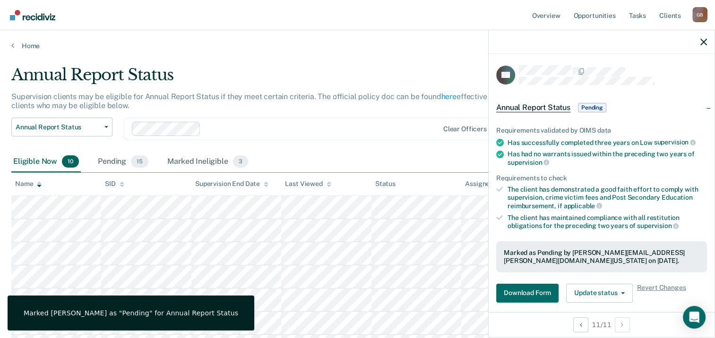
click at [285, 50] on main "Annual Report Status Supervision clients may be eligible for Annual Report Stat…" at bounding box center [357, 271] width 715 height 443
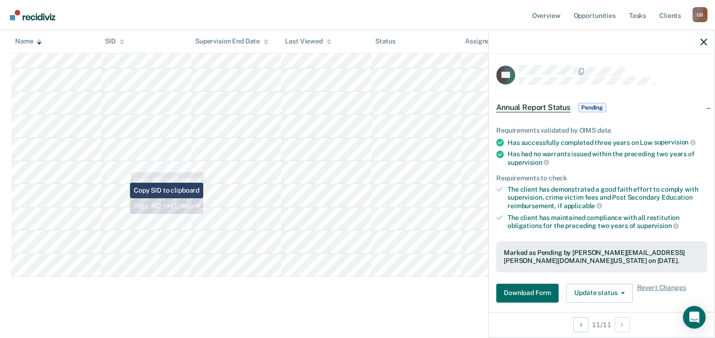
scroll to position [156, 0]
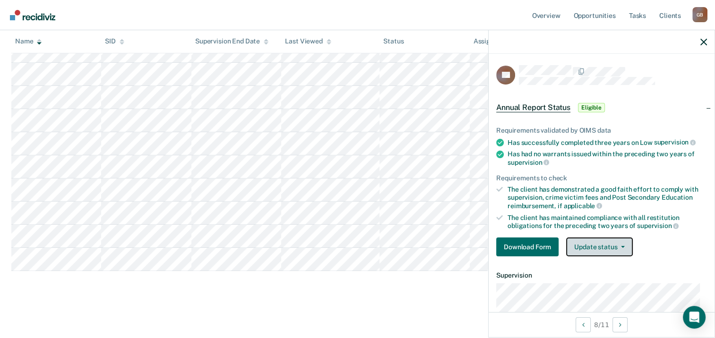
click at [597, 243] on button "Update status" at bounding box center [599, 247] width 67 height 19
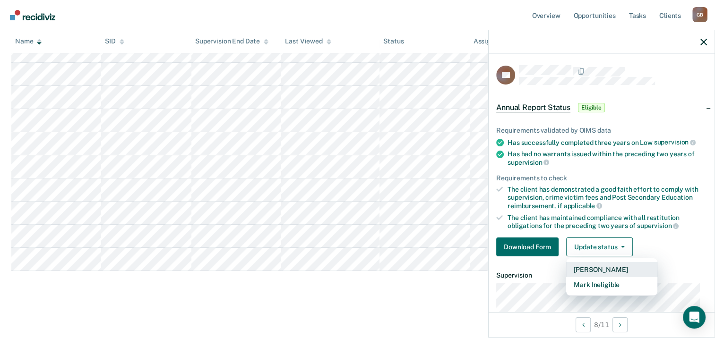
click at [600, 267] on button "Mark Pending" at bounding box center [611, 269] width 91 height 15
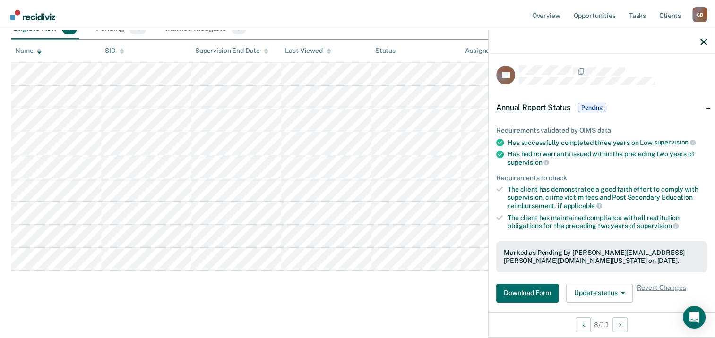
click at [433, 302] on main "Annual Report Status Supervision clients may be eligible for Annual Report Stat…" at bounding box center [357, 127] width 715 height 420
click at [707, 43] on icon "button" at bounding box center [704, 42] width 7 height 7
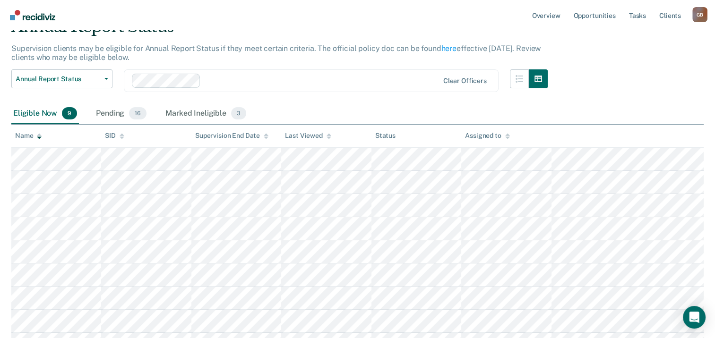
scroll to position [0, 0]
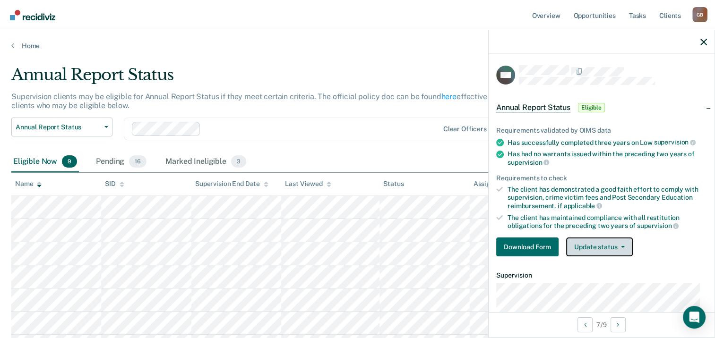
click at [620, 250] on button "Update status" at bounding box center [599, 247] width 67 height 19
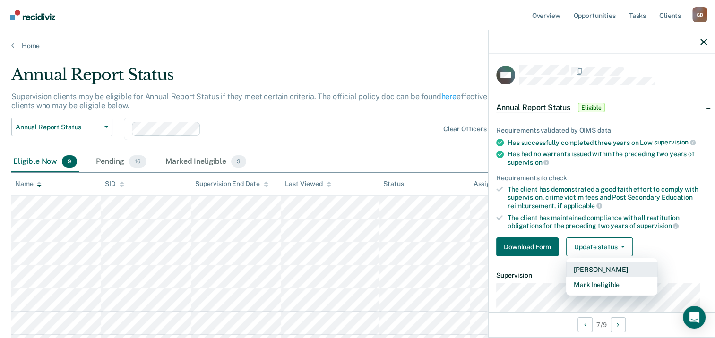
click at [614, 267] on button "Mark Pending" at bounding box center [611, 269] width 91 height 15
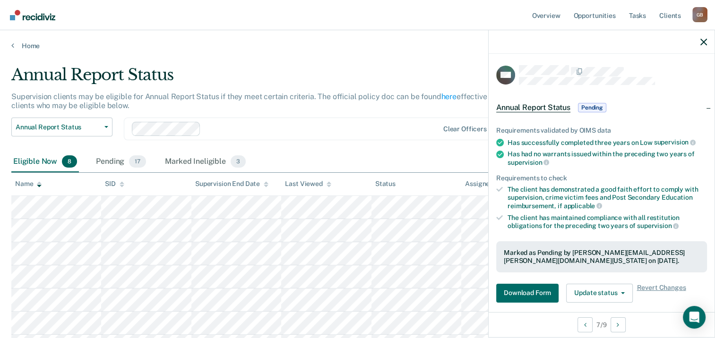
click at [330, 56] on main "Annual Report Status Supervision clients may be eligible for Annual Report Stat…" at bounding box center [357, 248] width 715 height 397
click at [377, 66] on div "Annual Report Status" at bounding box center [279, 78] width 537 height 27
click at [702, 42] on icon "button" at bounding box center [704, 42] width 7 height 7
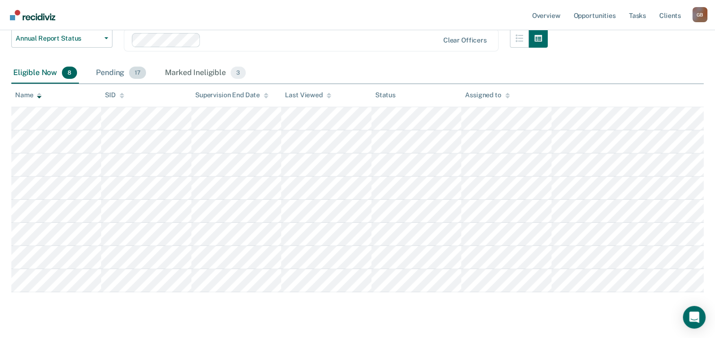
scroll to position [95, 0]
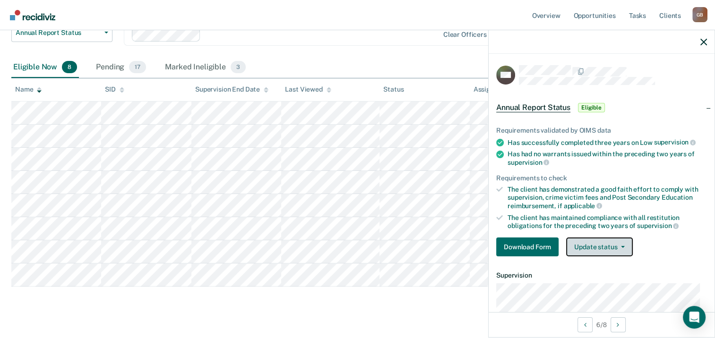
click at [596, 251] on button "Update status" at bounding box center [599, 247] width 67 height 19
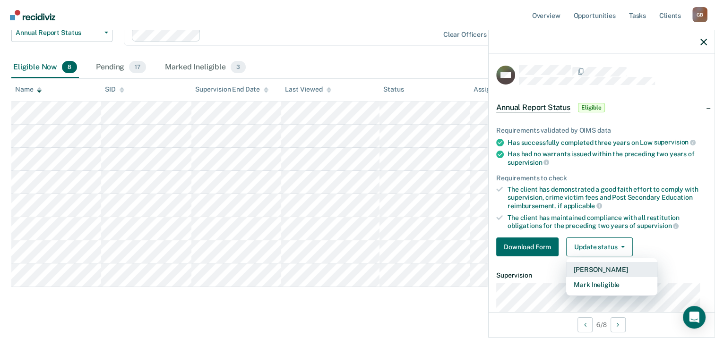
click at [601, 267] on button "Mark Pending" at bounding box center [611, 269] width 91 height 15
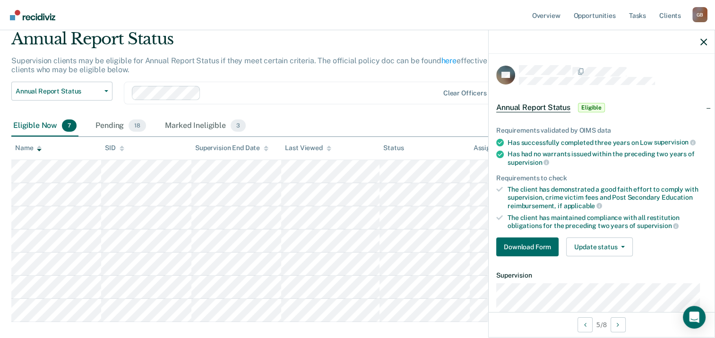
scroll to position [0, 0]
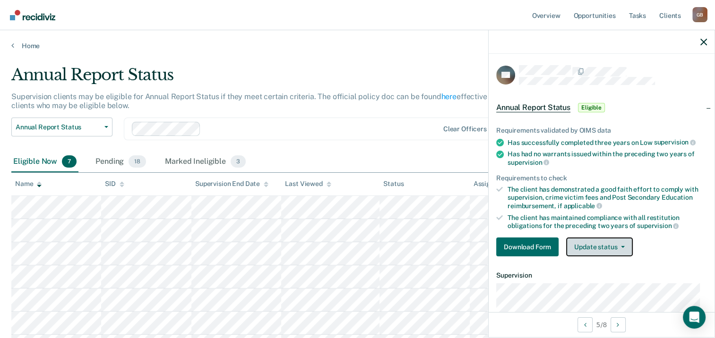
click at [609, 238] on button "Update status" at bounding box center [599, 247] width 67 height 19
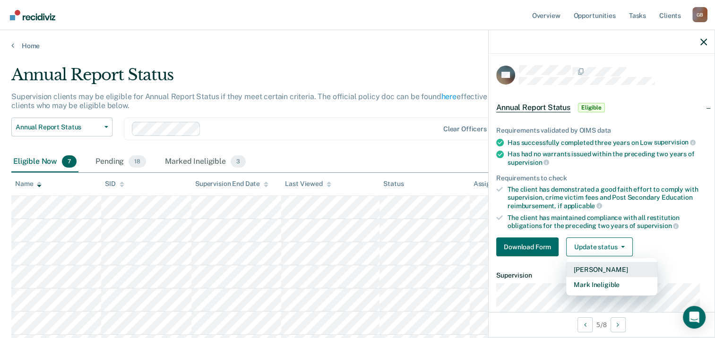
click at [615, 265] on button "Mark Pending" at bounding box center [611, 269] width 91 height 15
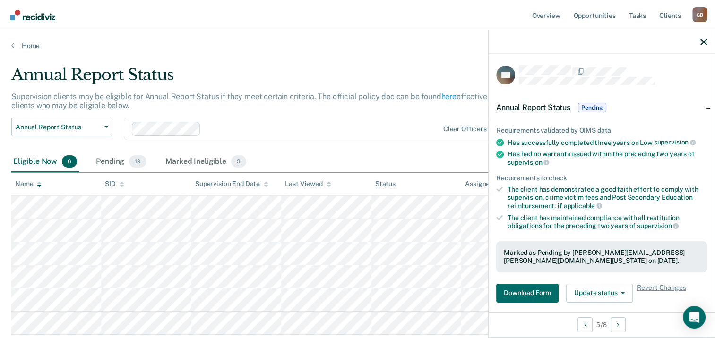
click at [286, 62] on main "Annual Report Status Supervision clients may be eligible for Annual Report Stat…" at bounding box center [357, 225] width 715 height 350
click at [596, 292] on button "Update status" at bounding box center [599, 293] width 67 height 19
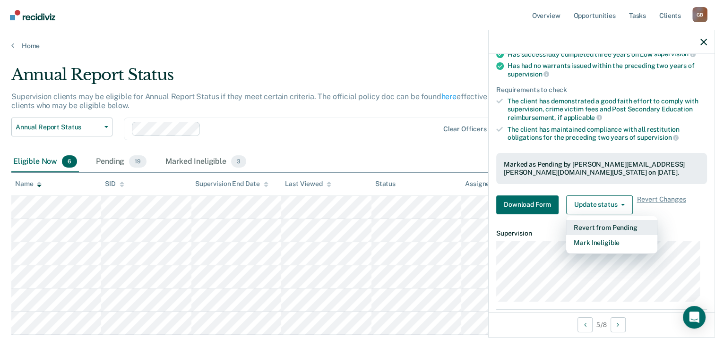
scroll to position [95, 0]
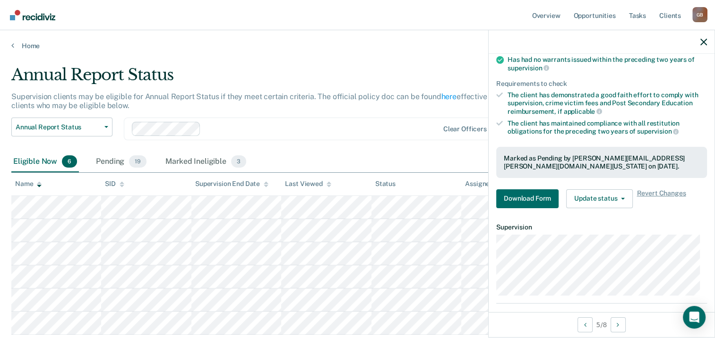
click at [310, 18] on nav "Overview Opportunities Tasks Client s Gordon Brown G B Profile How it works Log…" at bounding box center [358, 15] width 700 height 30
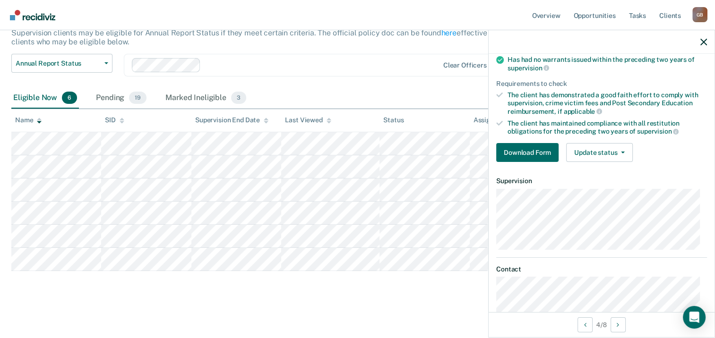
scroll to position [0, 0]
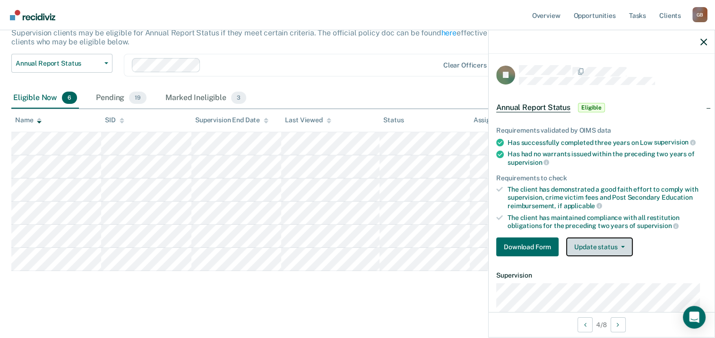
click at [616, 242] on button "Update status" at bounding box center [599, 247] width 67 height 19
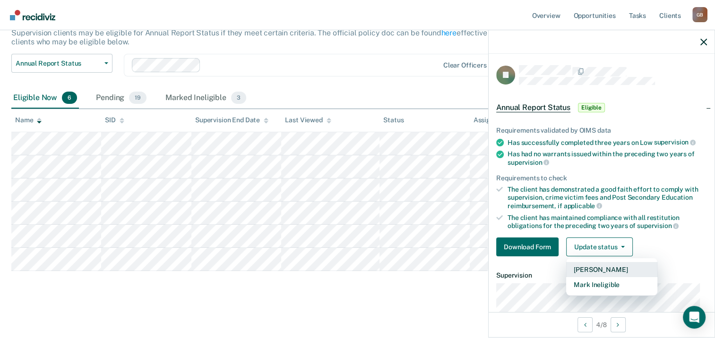
click at [613, 265] on button "Mark Pending" at bounding box center [611, 269] width 91 height 15
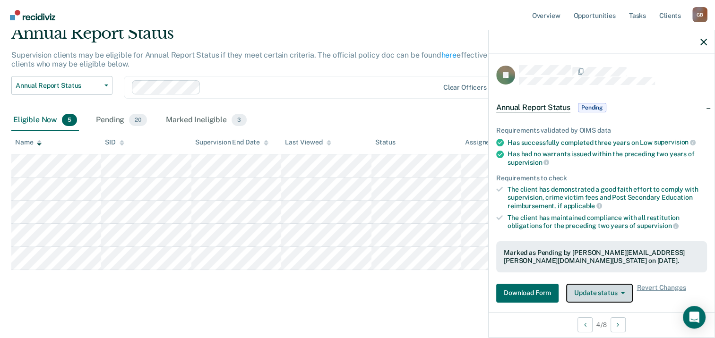
scroll to position [41, 0]
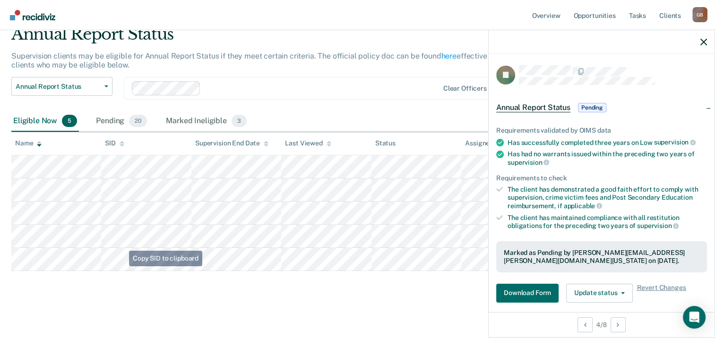
drag, startPoint x: 97, startPoint y: 304, endPoint x: 97, endPoint y: 279, distance: 25.5
click at [97, 304] on main "Annual Report Status Supervision clients may be eligible for Annual Report Stat…" at bounding box center [357, 172] width 715 height 327
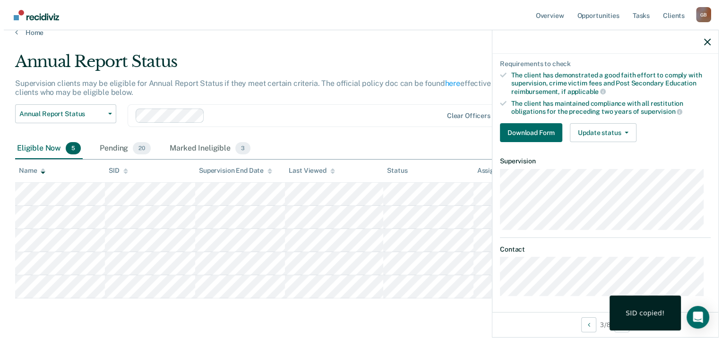
scroll to position [0, 0]
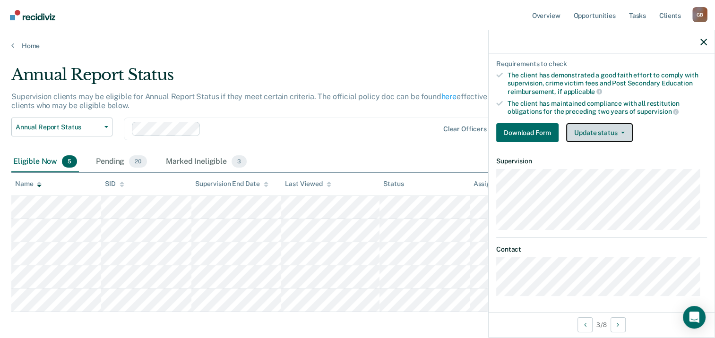
click at [594, 133] on button "Update status" at bounding box center [599, 132] width 67 height 19
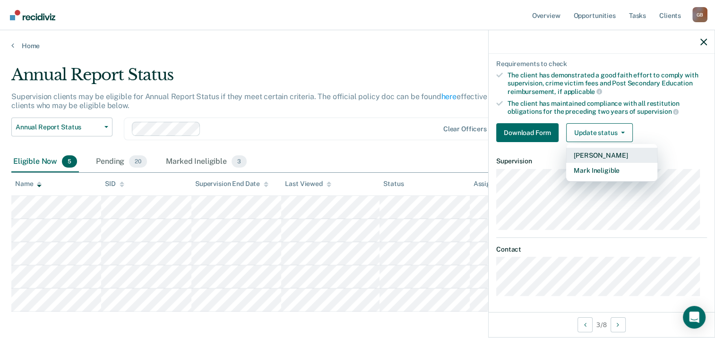
click at [594, 155] on button "Mark Pending" at bounding box center [611, 155] width 91 height 15
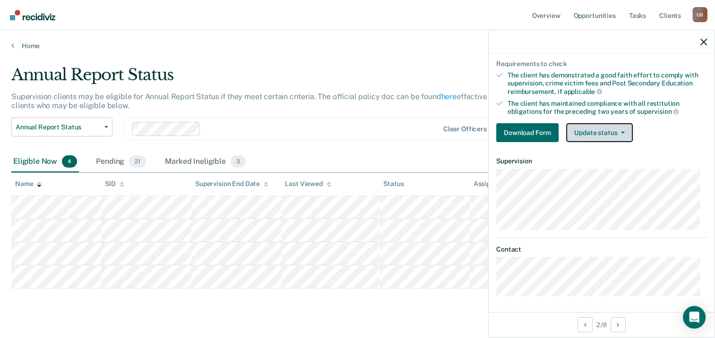
click at [596, 130] on button "Update status" at bounding box center [599, 132] width 67 height 19
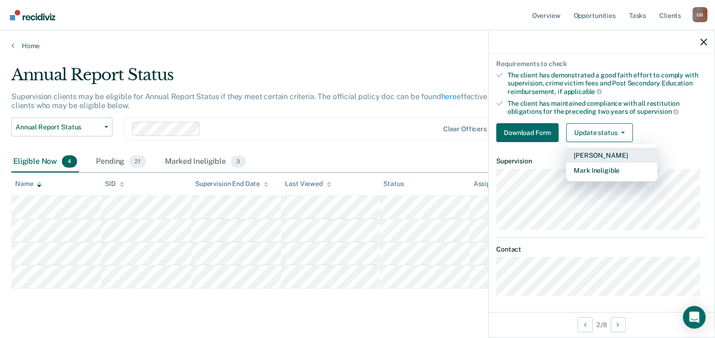
click at [599, 152] on button "Mark Pending" at bounding box center [611, 155] width 91 height 15
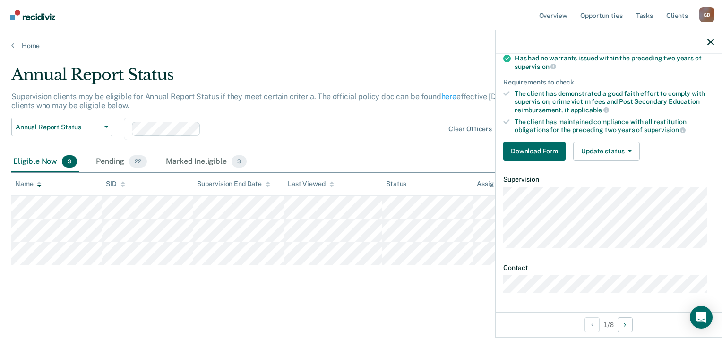
scroll to position [93, 0]
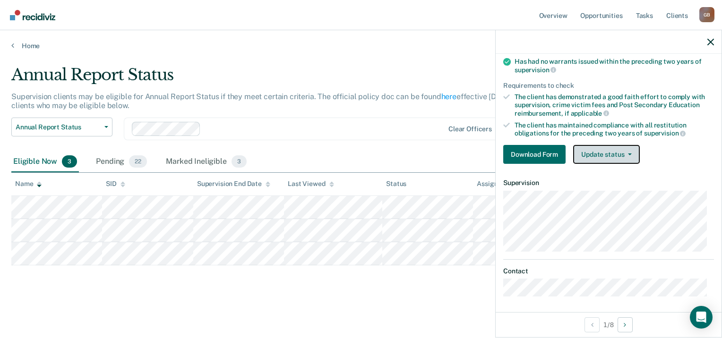
click at [626, 154] on span "button" at bounding box center [628, 155] width 8 height 2
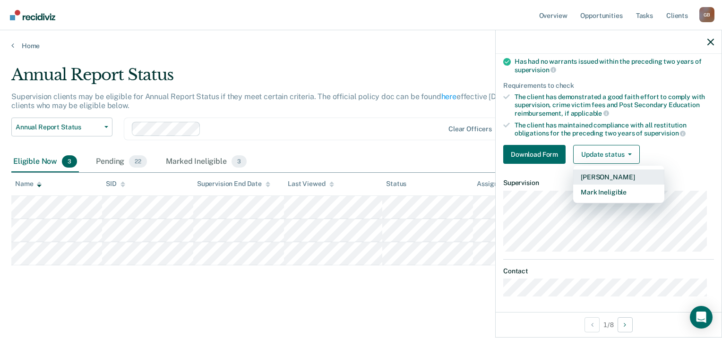
click at [624, 173] on button "Mark Pending" at bounding box center [618, 177] width 91 height 15
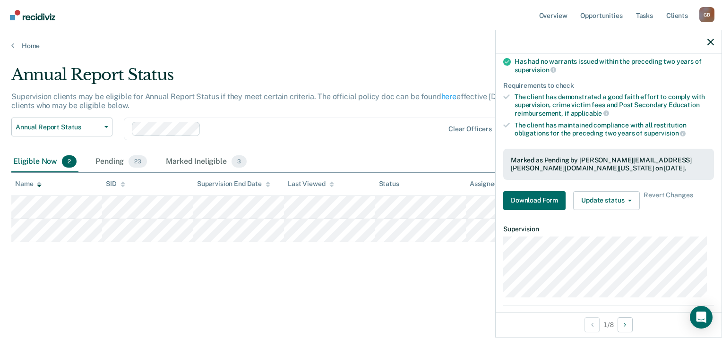
click at [348, 40] on div "Home" at bounding box center [361, 40] width 722 height 20
click at [711, 41] on icon "button" at bounding box center [711, 42] width 7 height 7
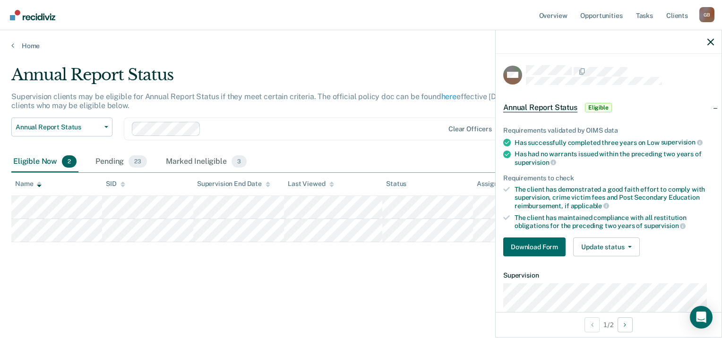
click at [448, 64] on main "Annual Report Status Supervision clients may be eligible for Annual Report Stat…" at bounding box center [361, 193] width 722 height 286
click at [712, 45] on icon "button" at bounding box center [711, 42] width 7 height 7
click at [631, 246] on icon "button" at bounding box center [630, 247] width 4 height 2
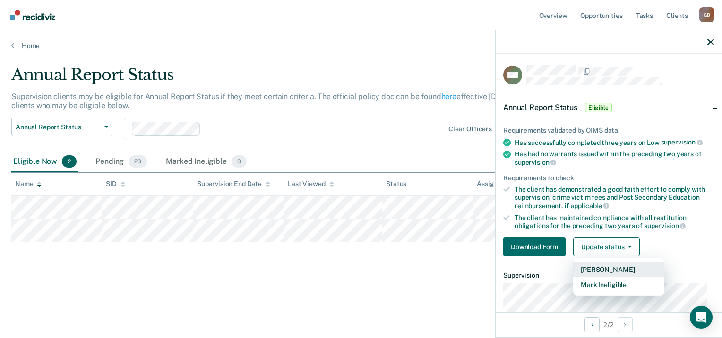
click at [607, 268] on button "Mark Pending" at bounding box center [618, 269] width 91 height 15
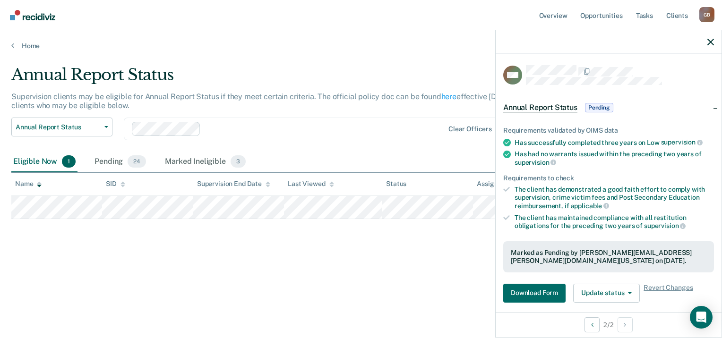
click at [434, 284] on div "Annual Report Status Supervision clients may be eligible for Annual Report Stat…" at bounding box center [361, 181] width 700 height 233
click at [311, 57] on main "Annual Report Status Supervision clients may be eligible for Annual Report Stat…" at bounding box center [361, 193] width 722 height 286
click at [621, 289] on button "Update status" at bounding box center [606, 293] width 67 height 19
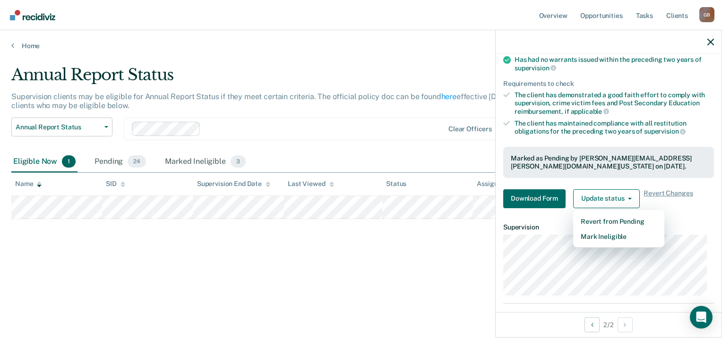
click at [363, 268] on div "Annual Report Status Supervision clients may be eligible for Annual Report Stat…" at bounding box center [361, 181] width 700 height 233
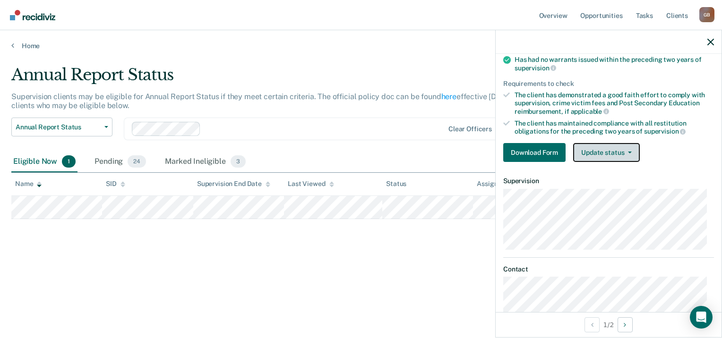
click at [586, 144] on button "Update status" at bounding box center [606, 152] width 67 height 19
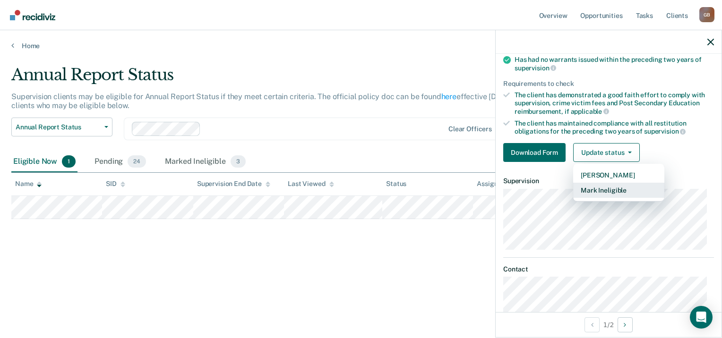
click at [605, 188] on button "Mark Ineligible" at bounding box center [618, 190] width 91 height 15
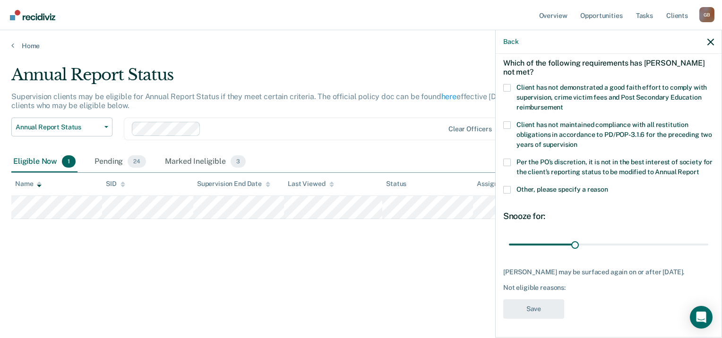
scroll to position [50, 0]
type input "32"
click at [577, 246] on input "range" at bounding box center [608, 245] width 199 height 17
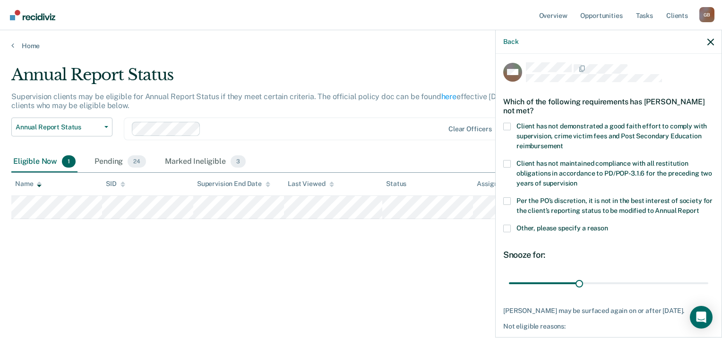
click at [539, 134] on span "Client has not demonstrated a good faith effort to comply with supervision, cri…" at bounding box center [612, 135] width 191 height 27
click at [563, 143] on input "Client has not demonstrated a good faith effort to comply with supervision, cri…" at bounding box center [563, 143] width 0 height 0
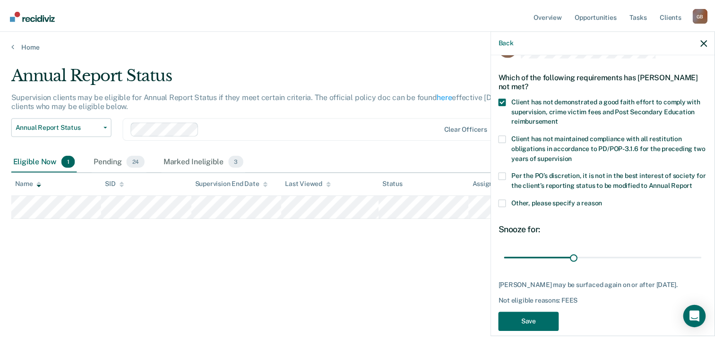
scroll to position [50, 0]
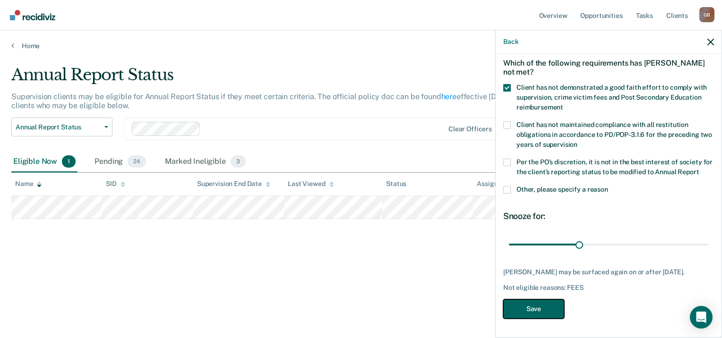
click at [542, 309] on button "Save" at bounding box center [533, 309] width 61 height 19
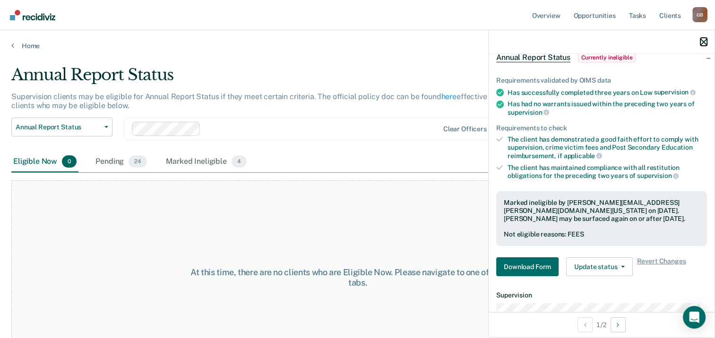
click at [702, 42] on icon "button" at bounding box center [704, 42] width 7 height 7
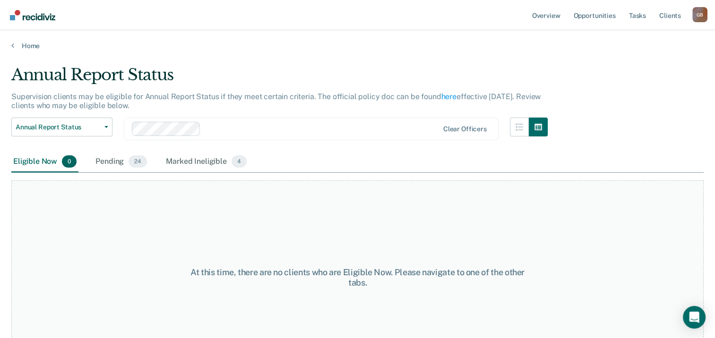
drag, startPoint x: 123, startPoint y: 38, endPoint x: 78, endPoint y: 27, distance: 46.6
click at [122, 38] on div "Home" at bounding box center [357, 40] width 715 height 20
click at [34, 20] on img "Go to Recidiviz Home" at bounding box center [32, 15] width 45 height 10
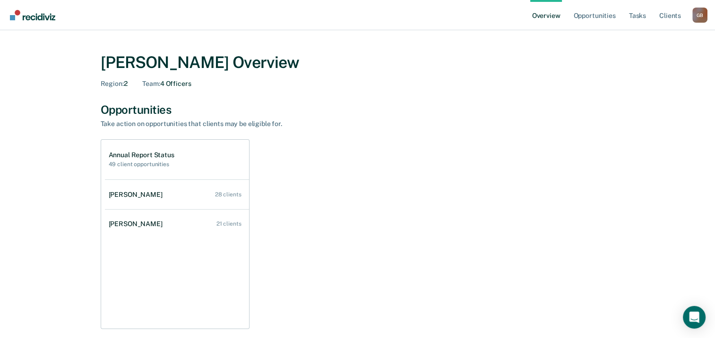
click at [574, 30] on main "Gordon Brown Overview Region : 2 Team : 4 Officers Opportunities Take action on…" at bounding box center [357, 331] width 715 height 602
click at [580, 21] on link "Opportunities" at bounding box center [595, 15] width 46 height 30
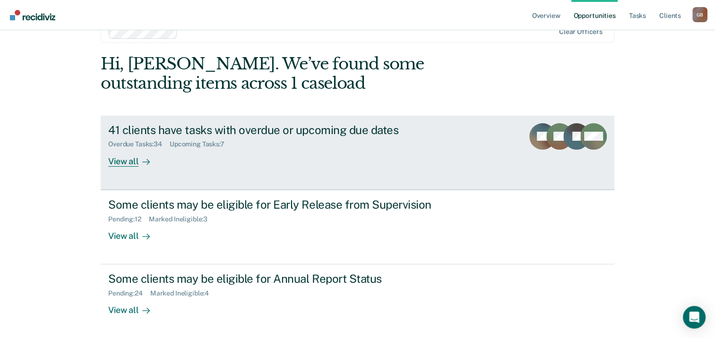
scroll to position [47, 0]
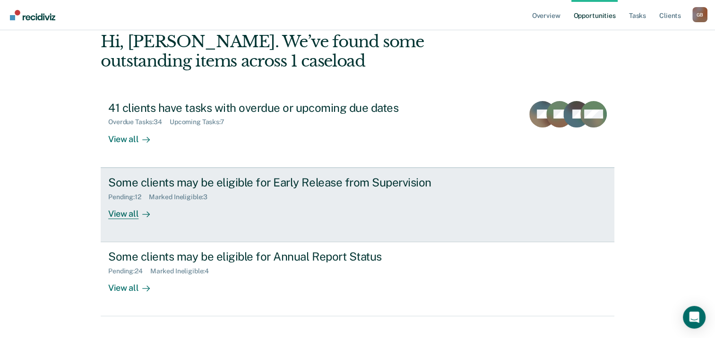
click at [300, 189] on div "Some clients may be eligible for Early Release from Supervision" at bounding box center [274, 183] width 332 height 14
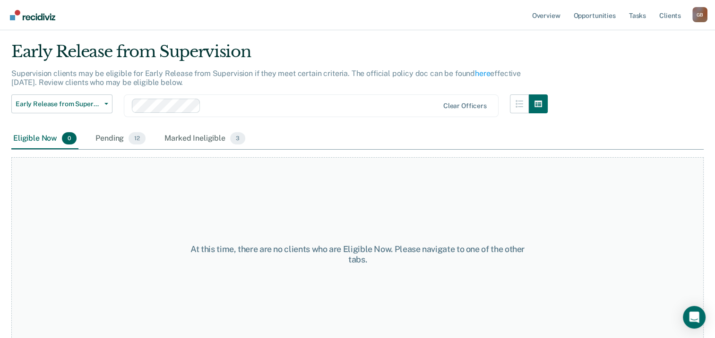
scroll to position [36, 0]
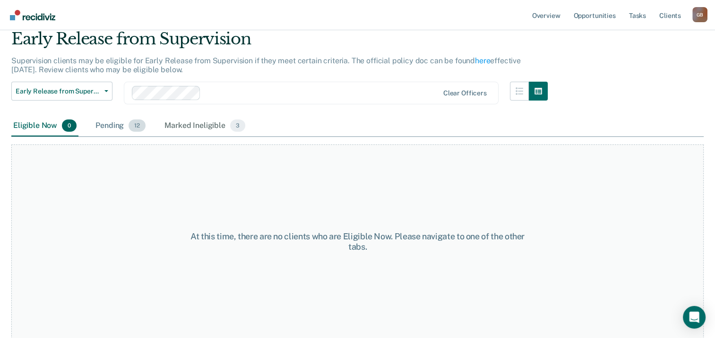
click at [124, 125] on div "Pending 12" at bounding box center [121, 126] width 54 height 21
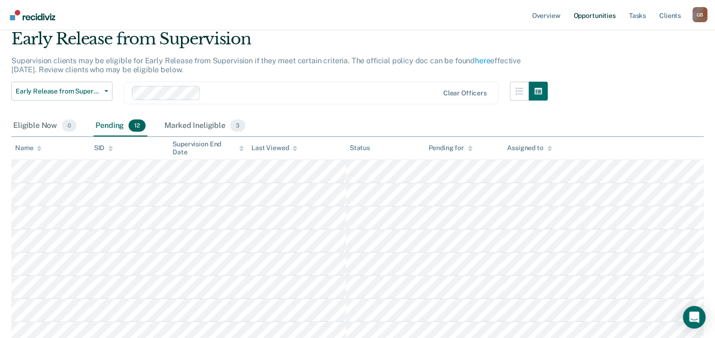
click at [609, 17] on link "Opportunities" at bounding box center [595, 15] width 46 height 30
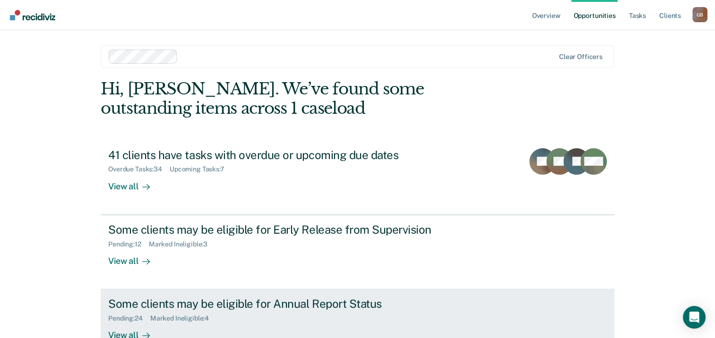
scroll to position [47, 0]
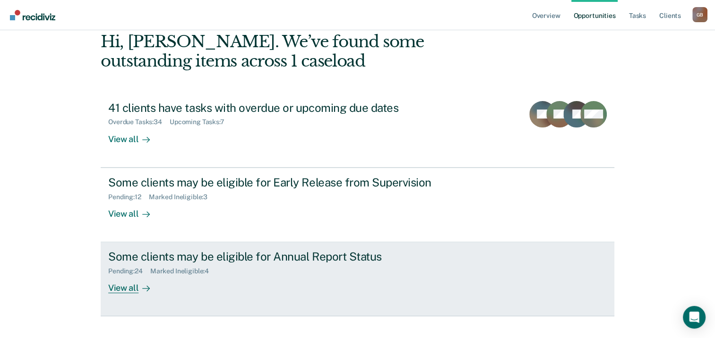
click at [291, 262] on div "Some clients may be eligible for Annual Report Status" at bounding box center [274, 257] width 332 height 14
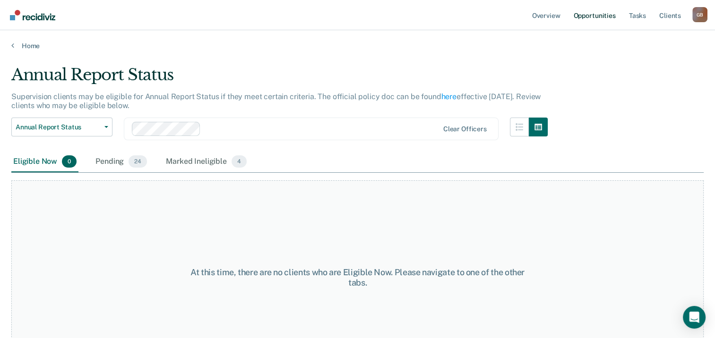
click at [597, 8] on link "Opportunities" at bounding box center [595, 15] width 46 height 30
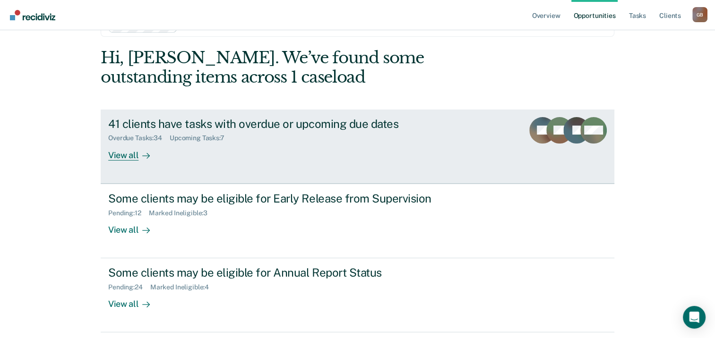
scroll to position [63, 0]
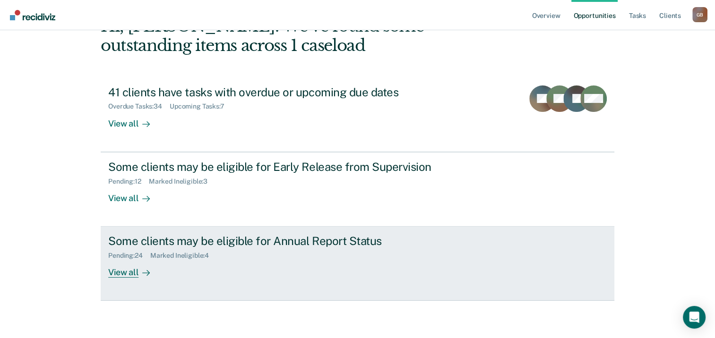
click at [304, 250] on div "Pending : 24 Marked Ineligible : 4" at bounding box center [274, 254] width 332 height 12
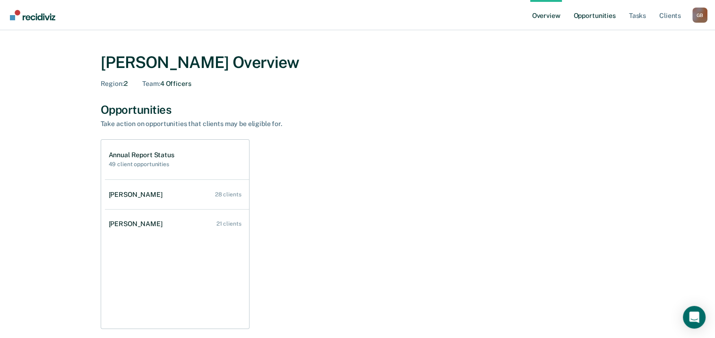
click at [581, 24] on link "Opportunities" at bounding box center [595, 15] width 46 height 30
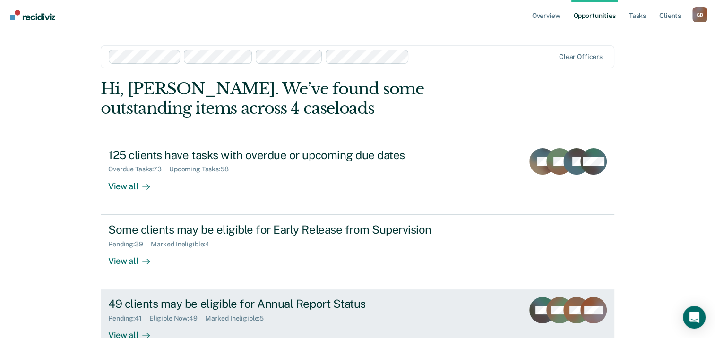
click at [250, 303] on div "49 clients may be eligible for Annual Report Status" at bounding box center [274, 304] width 332 height 14
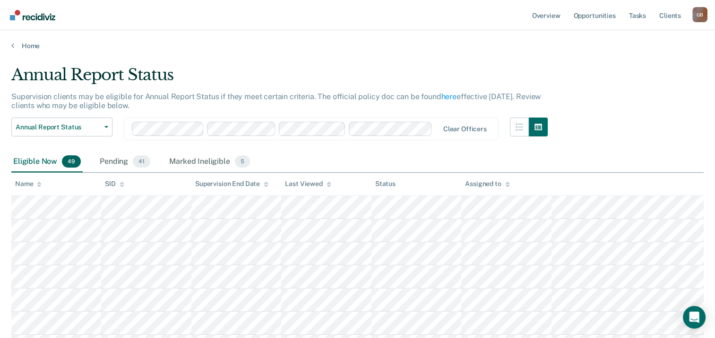
click at [39, 182] on icon at bounding box center [39, 183] width 5 height 2
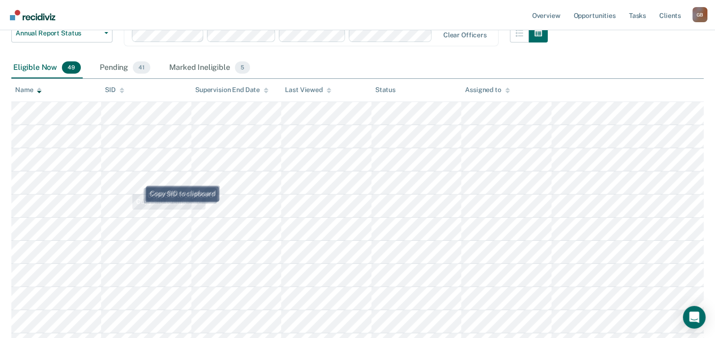
scroll to position [95, 0]
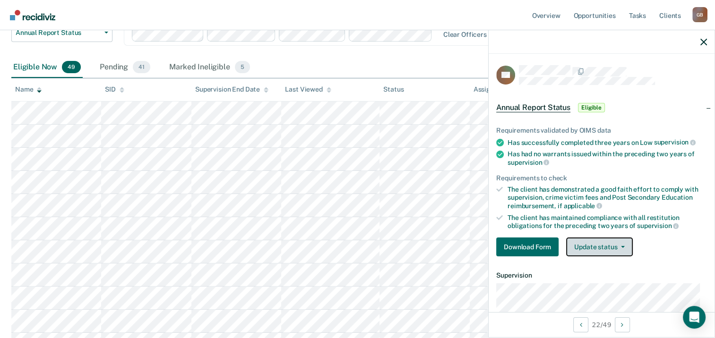
click at [598, 252] on button "Update status" at bounding box center [599, 247] width 67 height 19
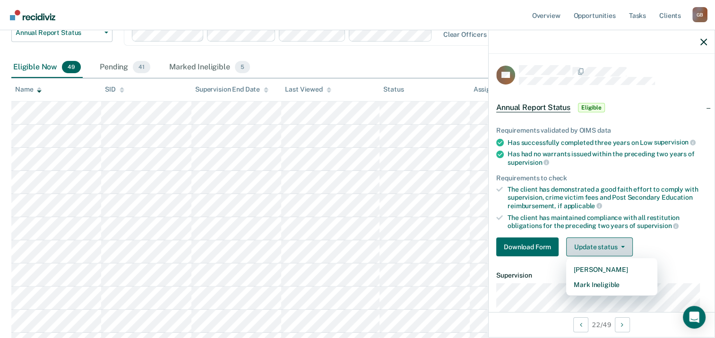
click at [598, 252] on button "Update status" at bounding box center [599, 247] width 67 height 19
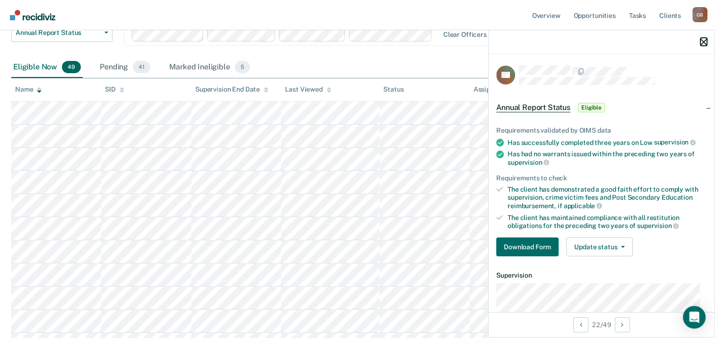
click at [705, 43] on icon "button" at bounding box center [704, 42] width 7 height 7
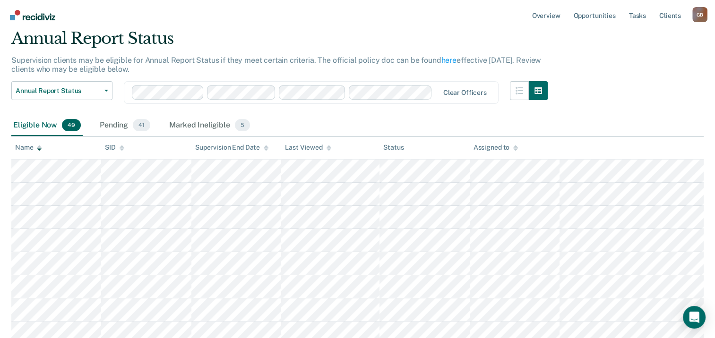
scroll to position [0, 0]
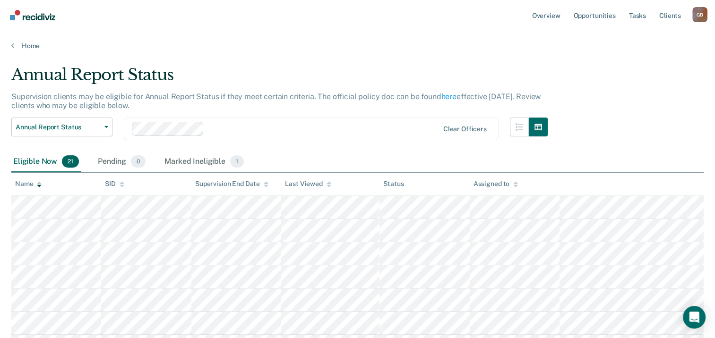
drag, startPoint x: 608, startPoint y: 121, endPoint x: 259, endPoint y: 192, distance: 356.0
click at [52, 16] on img "Go to Recidiviz Home" at bounding box center [32, 15] width 45 height 10
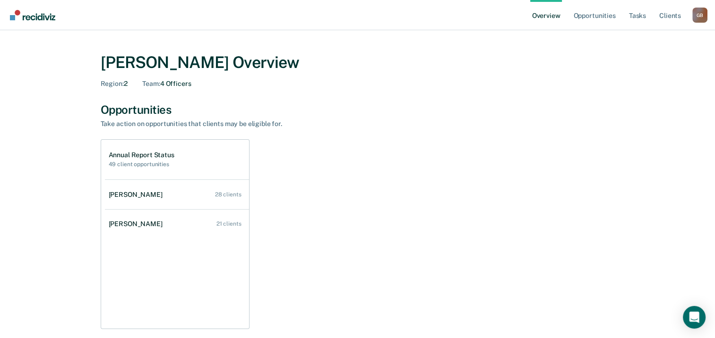
click at [355, 230] on div "Annual Report Status 49 client opportunities Elizabeth Odukogbe 28 clients Harr…" at bounding box center [358, 234] width 514 height 190
click at [419, 200] on div "Annual Report Status 49 client opportunities Elizabeth Odukogbe 28 clients Harr…" at bounding box center [358, 234] width 514 height 190
